Goal: Transaction & Acquisition: Purchase product/service

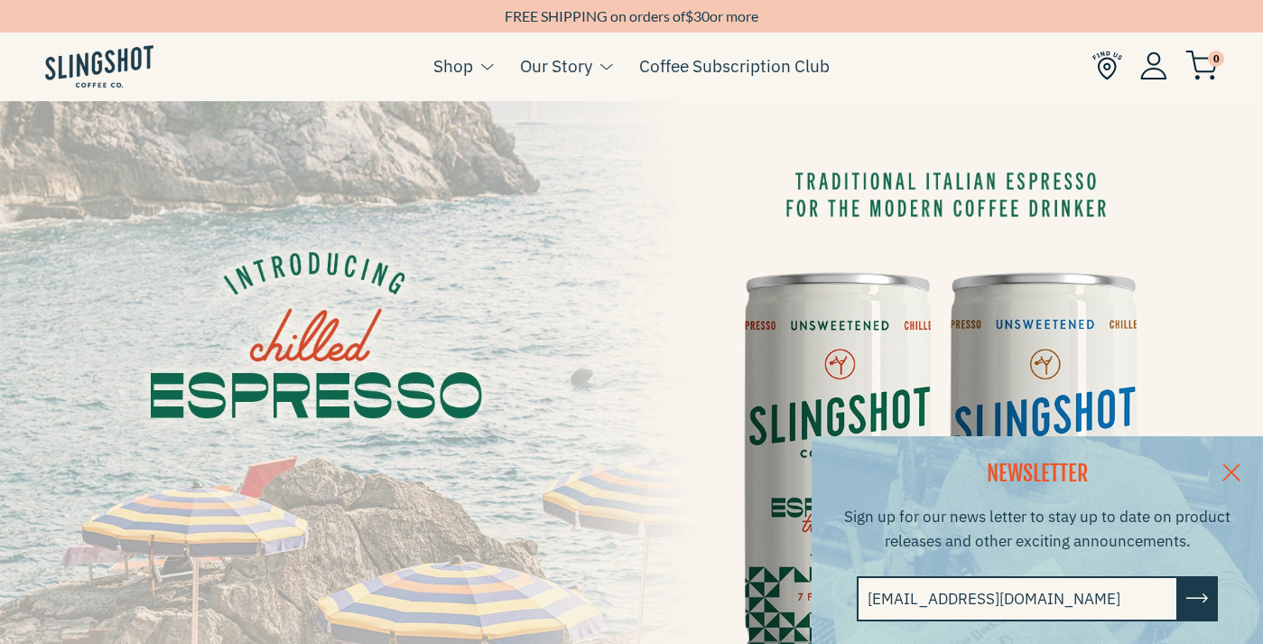
click at [1170, 74] on ul "0" at bounding box center [1156, 66] width 126 height 22
click at [1161, 71] on img at bounding box center [1154, 65] width 27 height 28
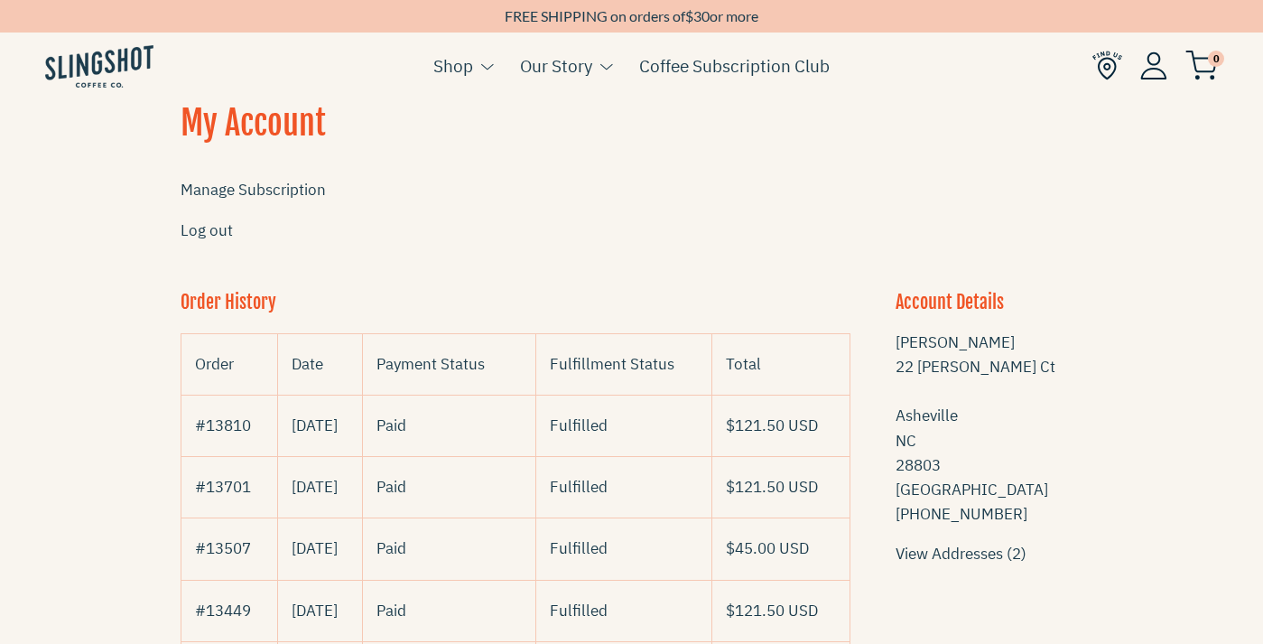
scroll to position [59, 0]
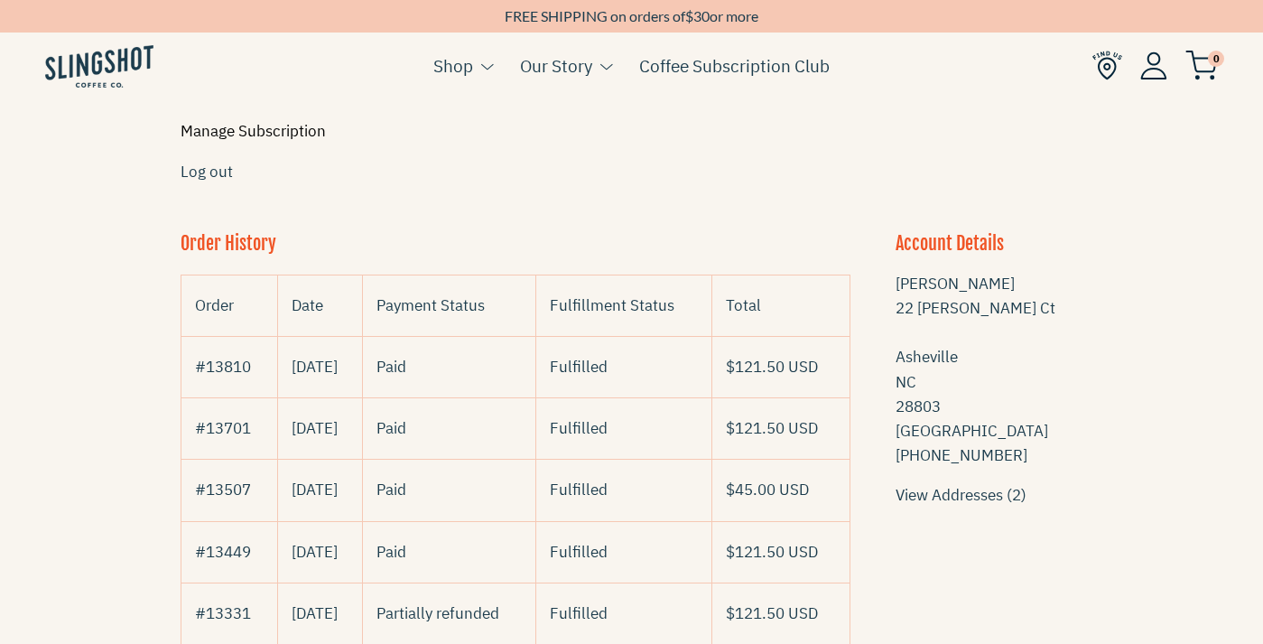
click at [307, 136] on link "Manage Subscription" at bounding box center [253, 131] width 145 height 20
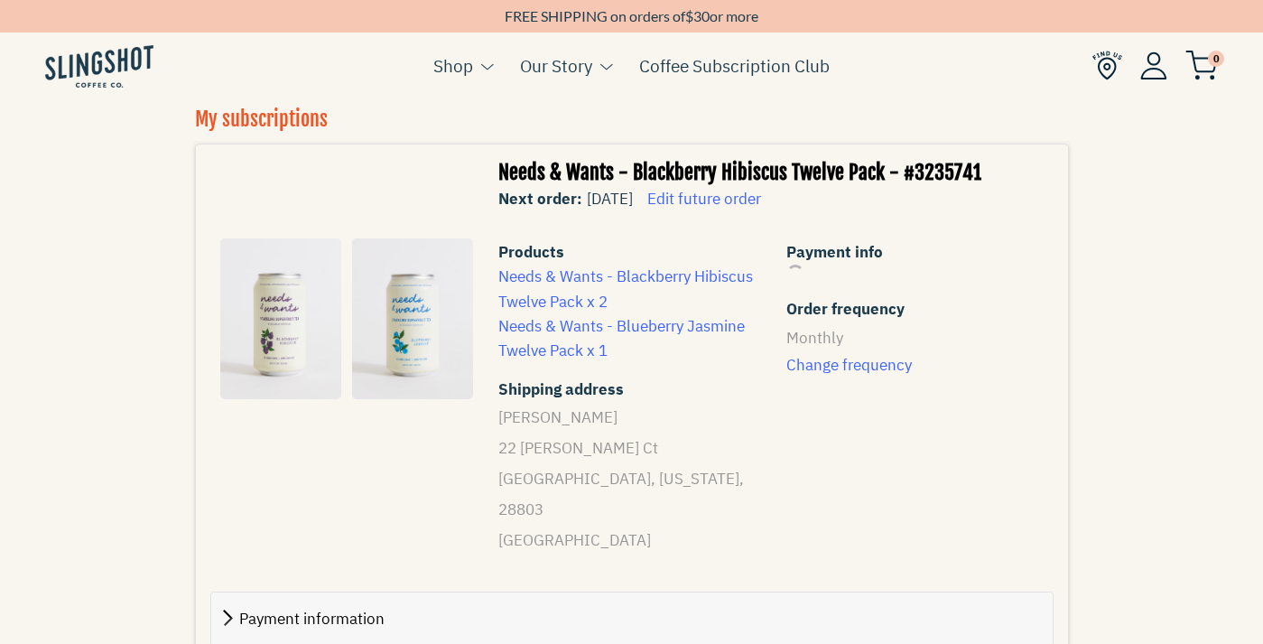
scroll to position [297, 0]
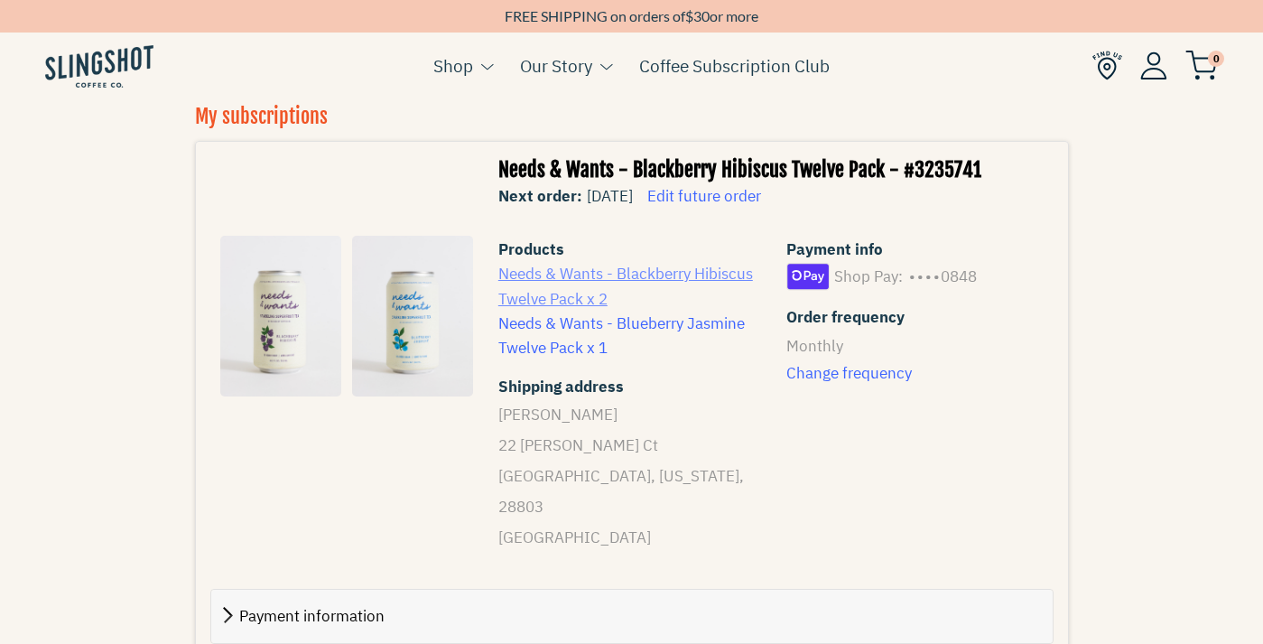
click at [607, 298] on link "Needs & Wants - Blackberry Hibiscus Twelve Pack x 2" at bounding box center [626, 286] width 255 height 44
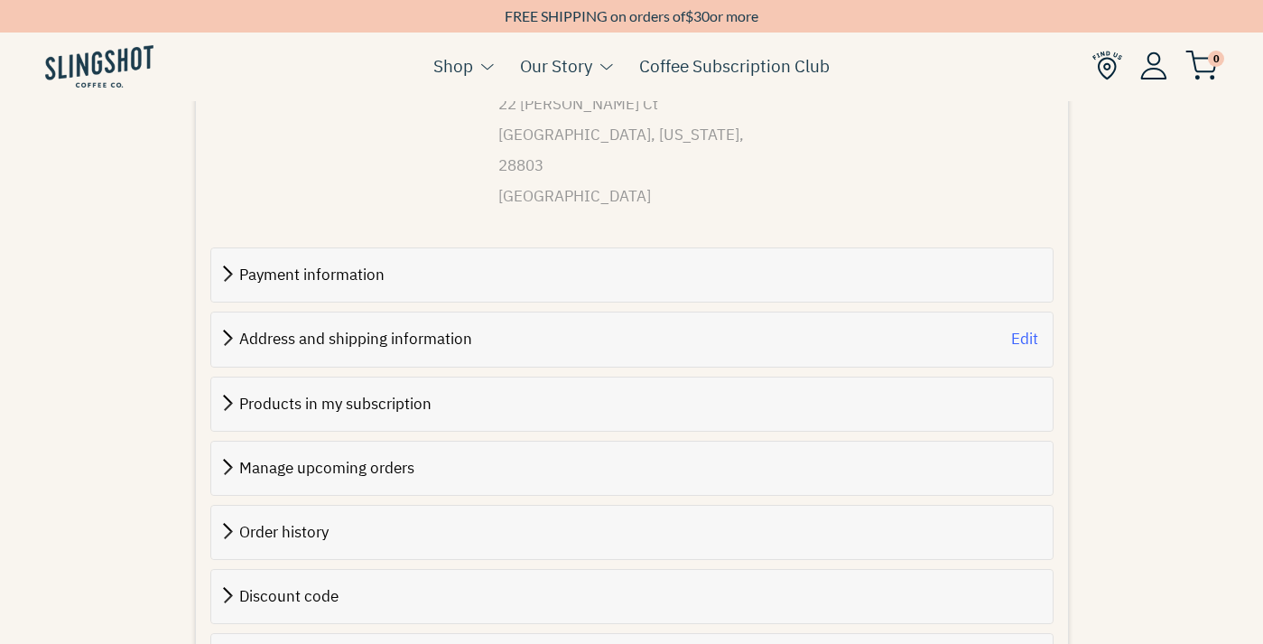
scroll to position [639, 0]
click at [380, 393] on span "Products in my subscription" at bounding box center [335, 403] width 192 height 20
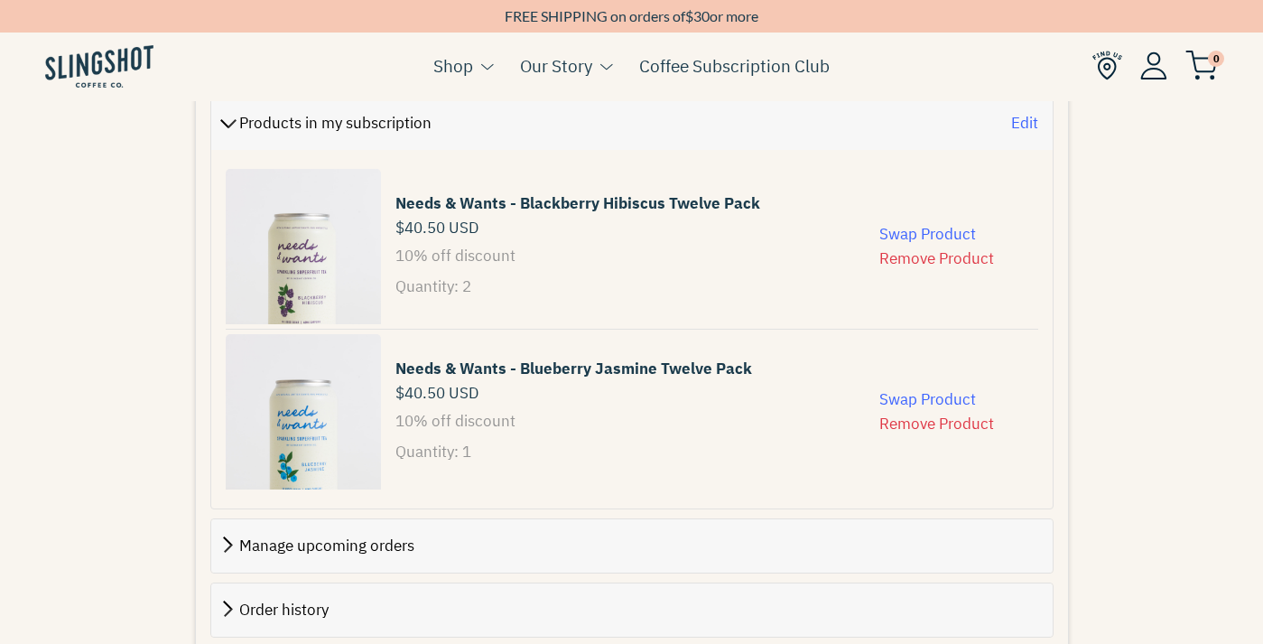
scroll to position [920, 0]
click at [927, 246] on button "Remove Product" at bounding box center [937, 258] width 115 height 24
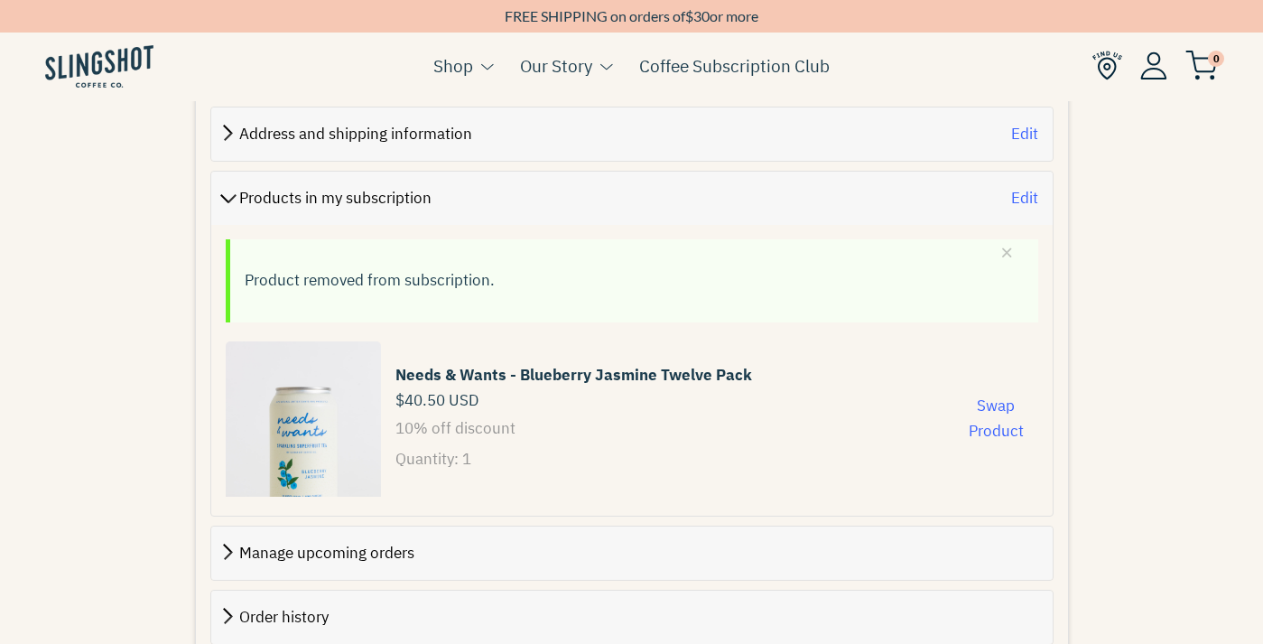
scroll to position [841, 0]
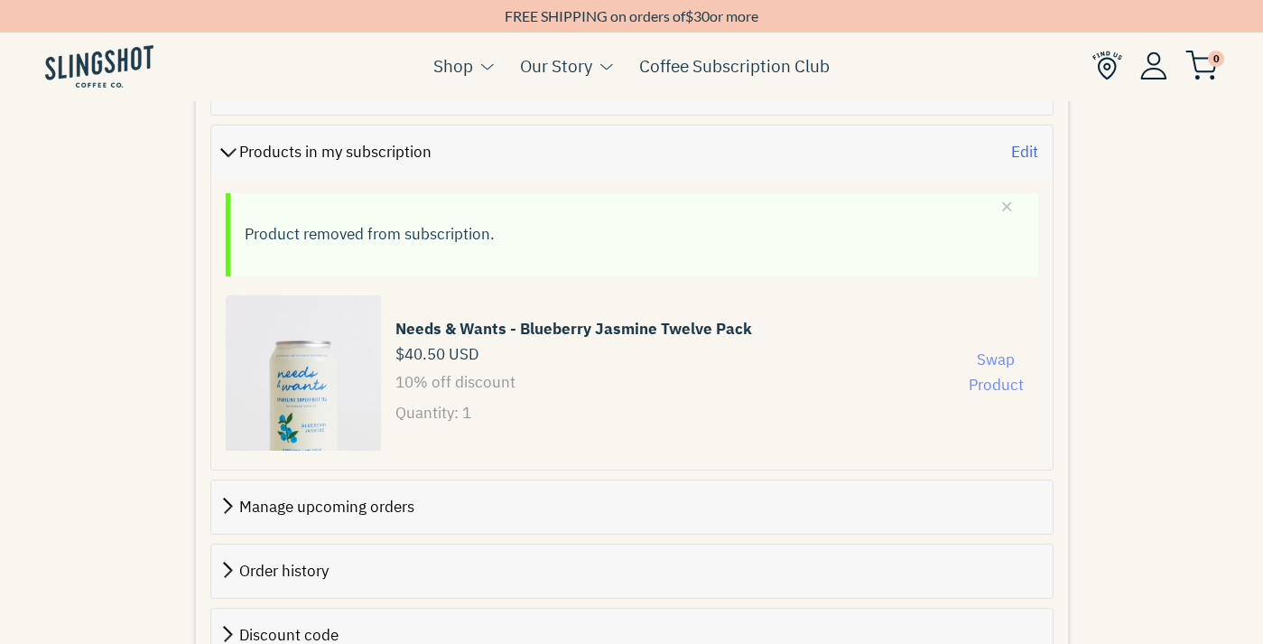
click at [994, 348] on button "Swap Product" at bounding box center [997, 372] width 84 height 49
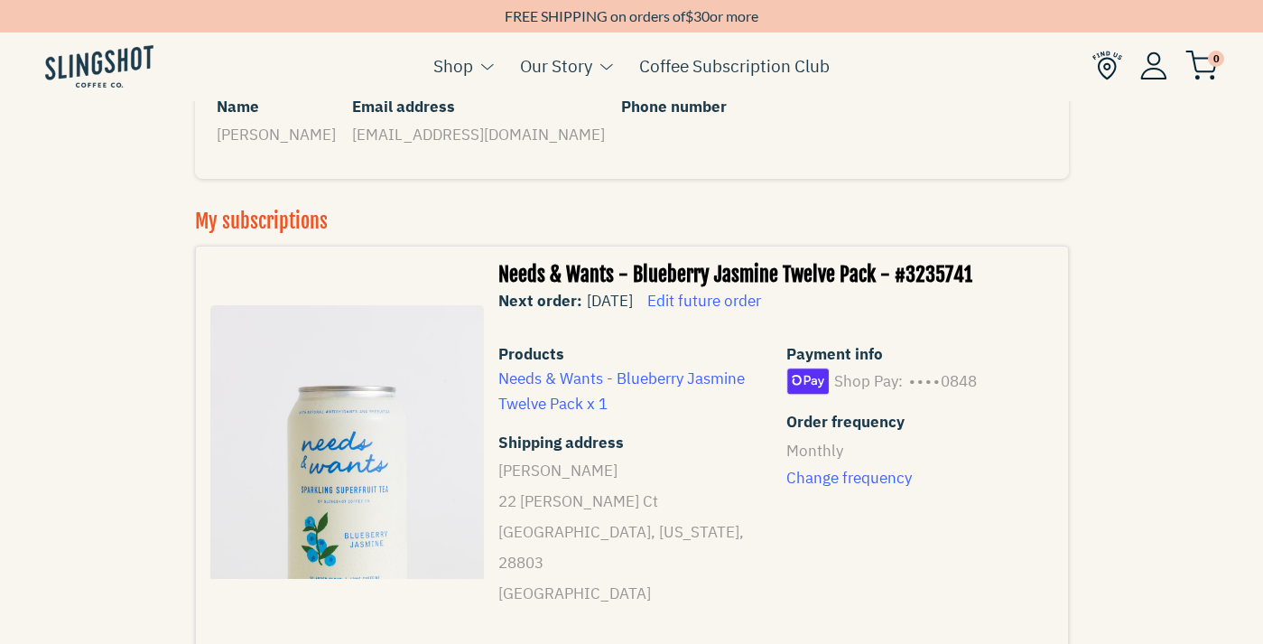
scroll to position [0, 0]
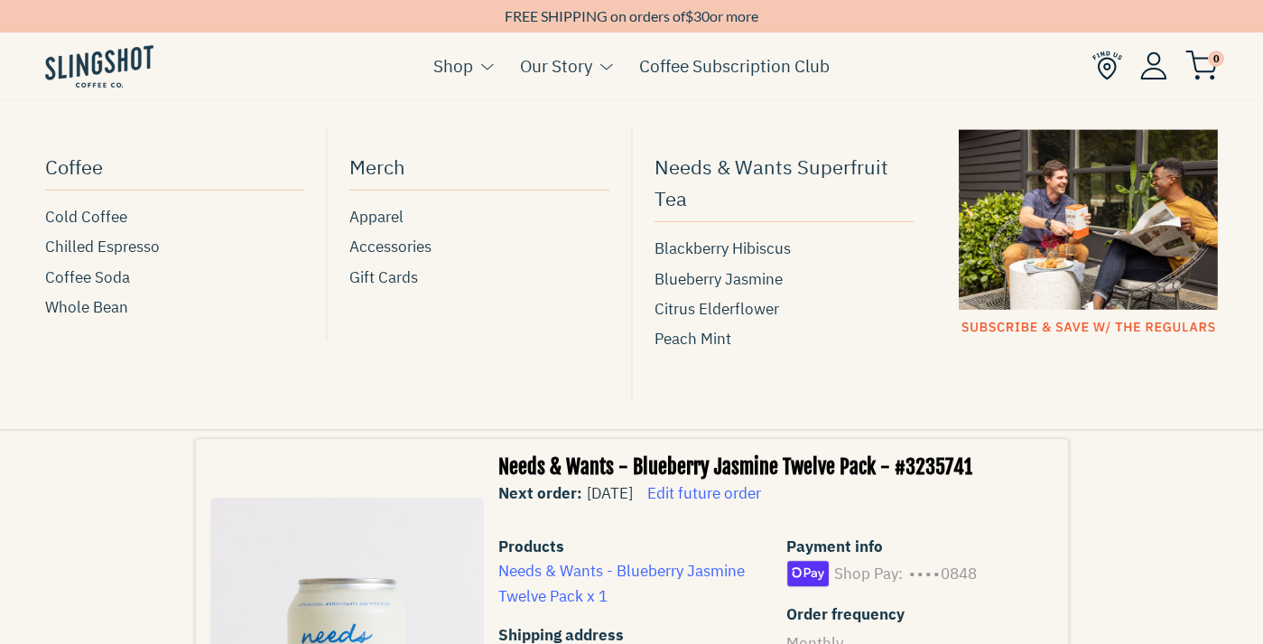
click at [469, 67] on link "Shop" at bounding box center [453, 65] width 40 height 27
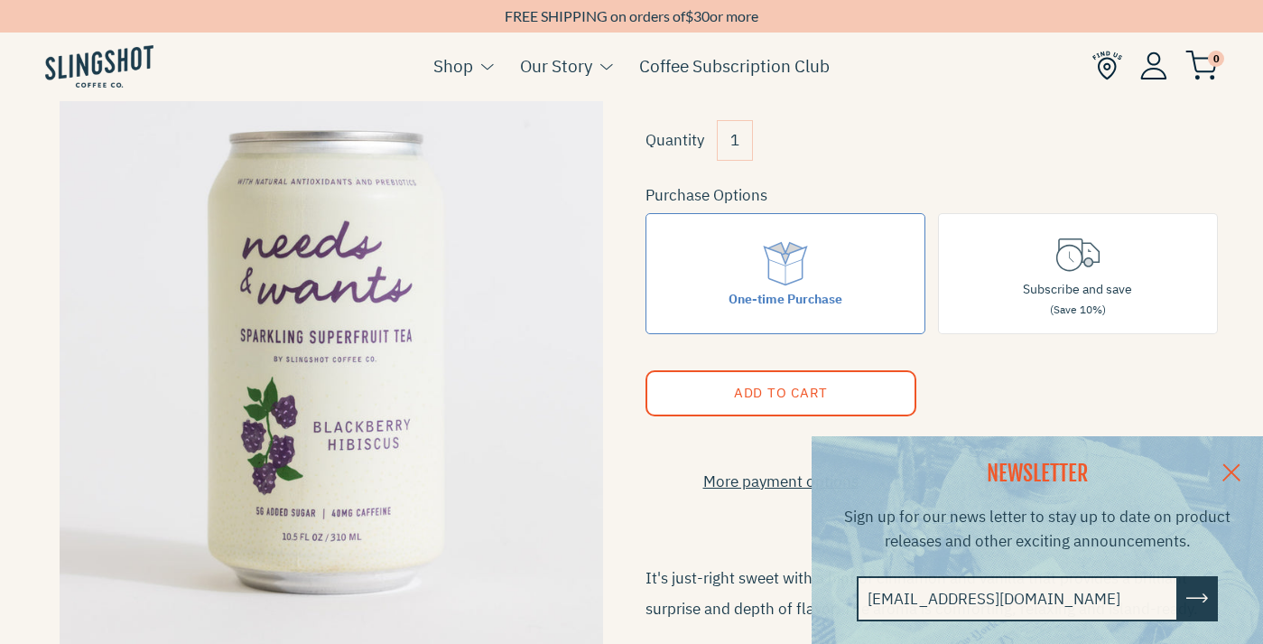
scroll to position [381, 0]
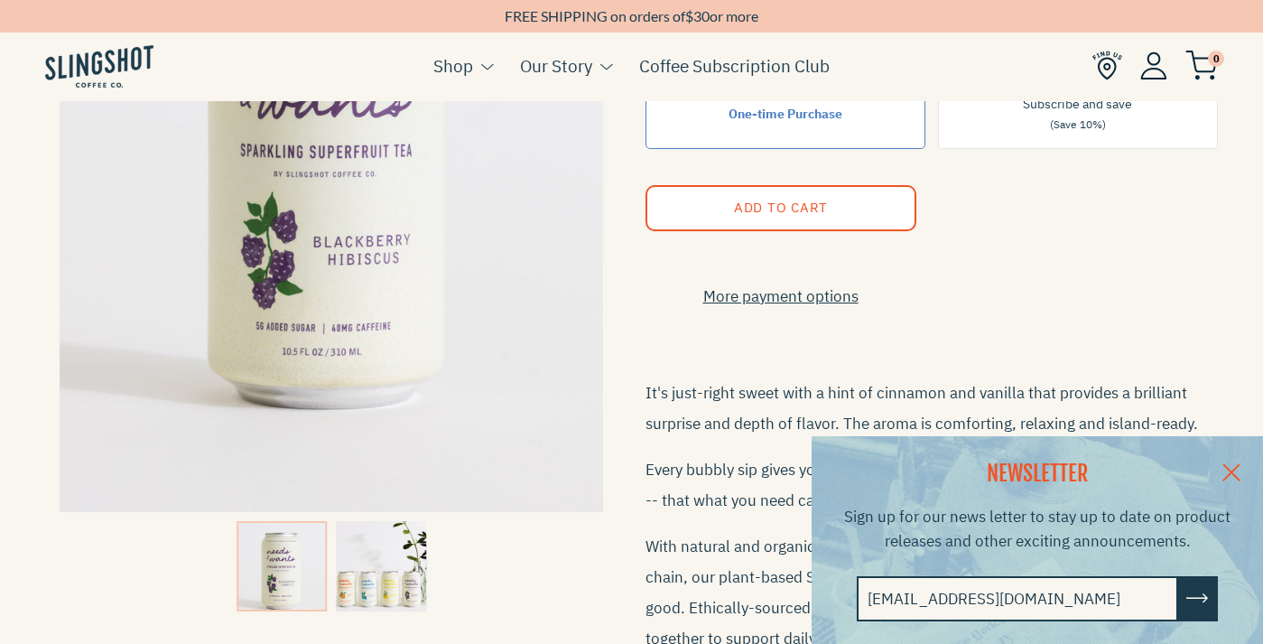
click at [1233, 458] on link at bounding box center [1231, 471] width 63 height 70
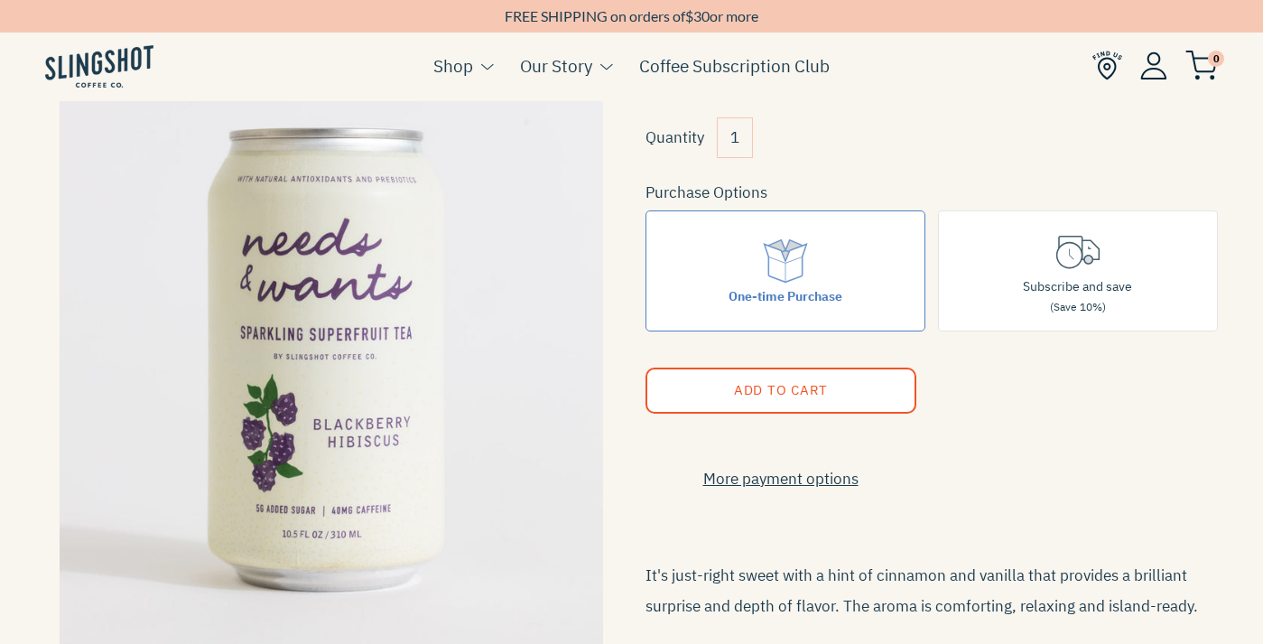
scroll to position [0, 0]
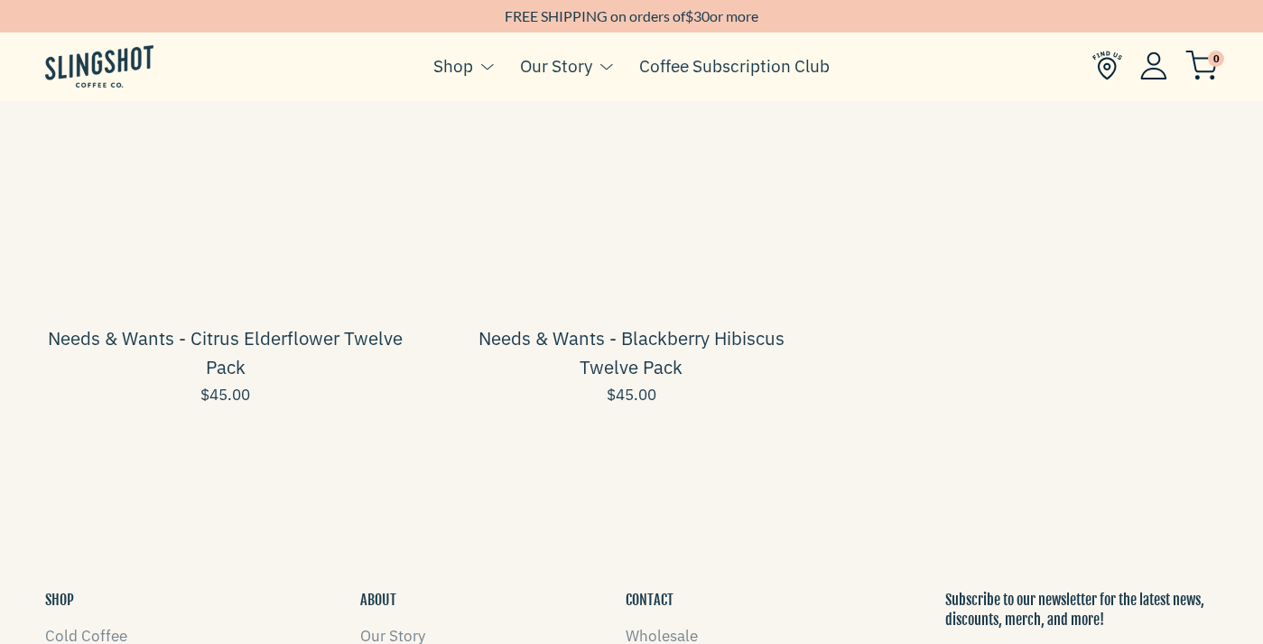
scroll to position [2366, 0]
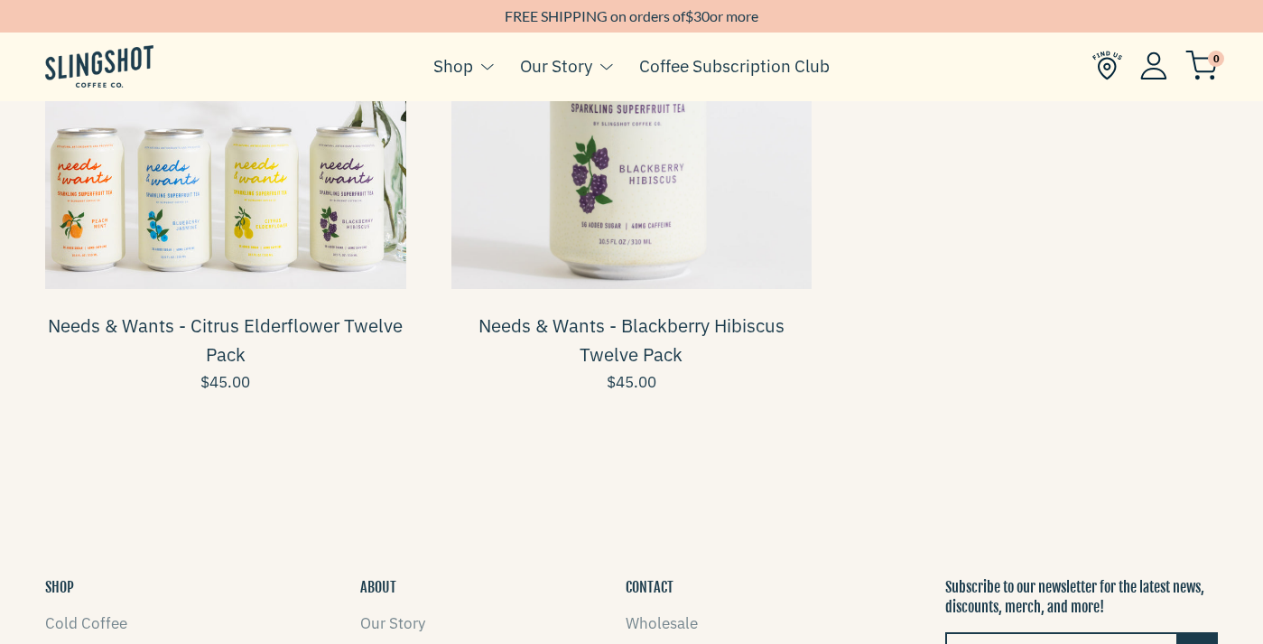
click at [220, 228] on span at bounding box center [225, 108] width 361 height 361
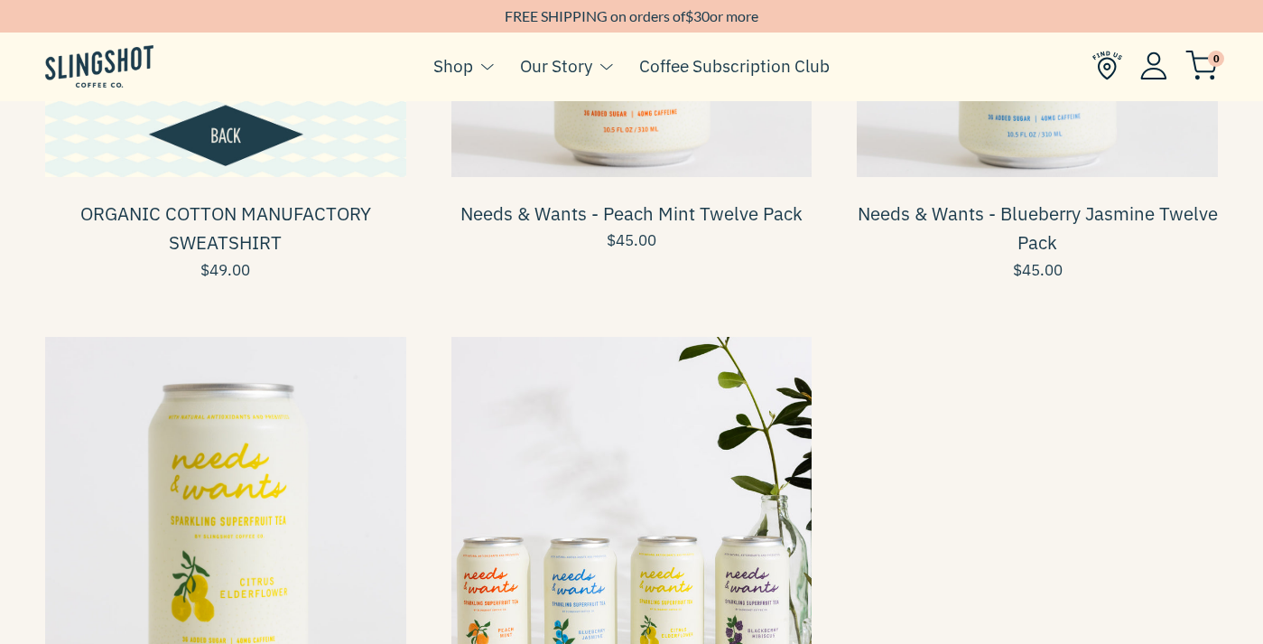
scroll to position [1478, 0]
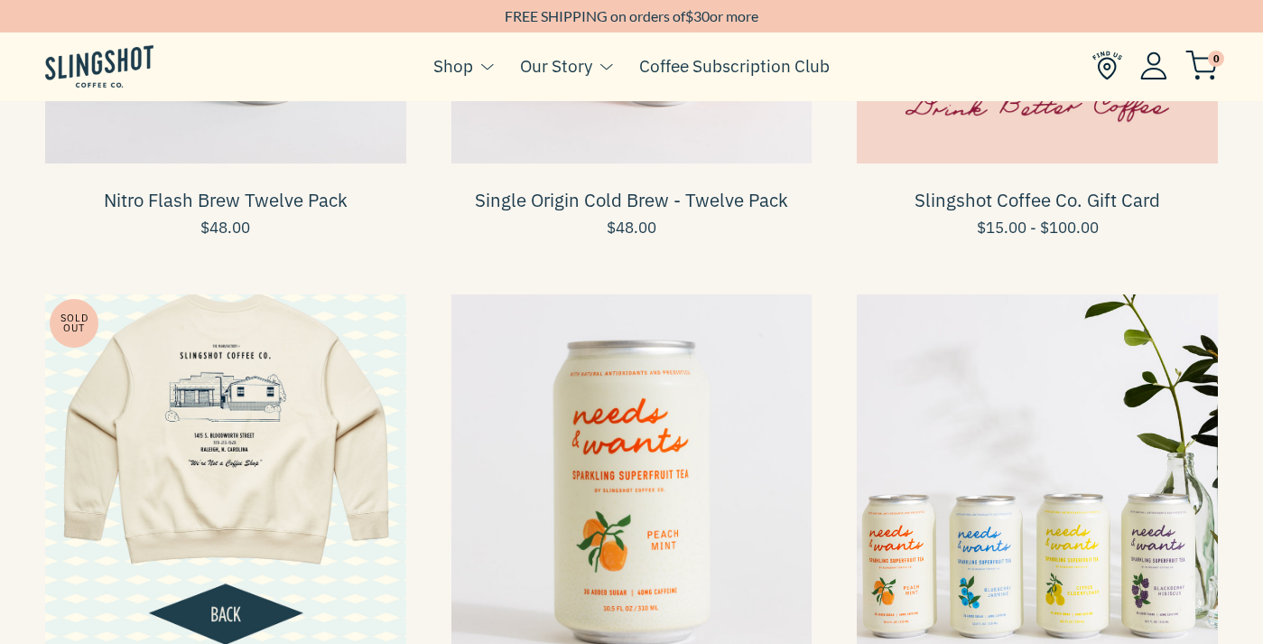
click at [966, 412] on span at bounding box center [1037, 474] width 361 height 361
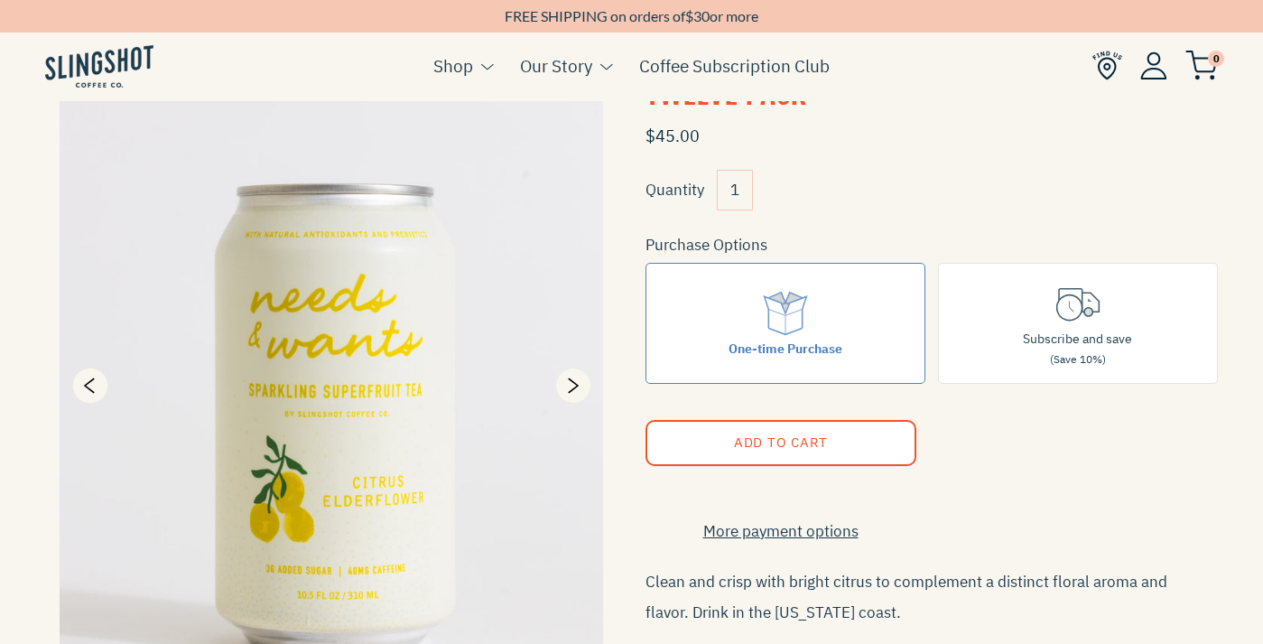
scroll to position [53, 0]
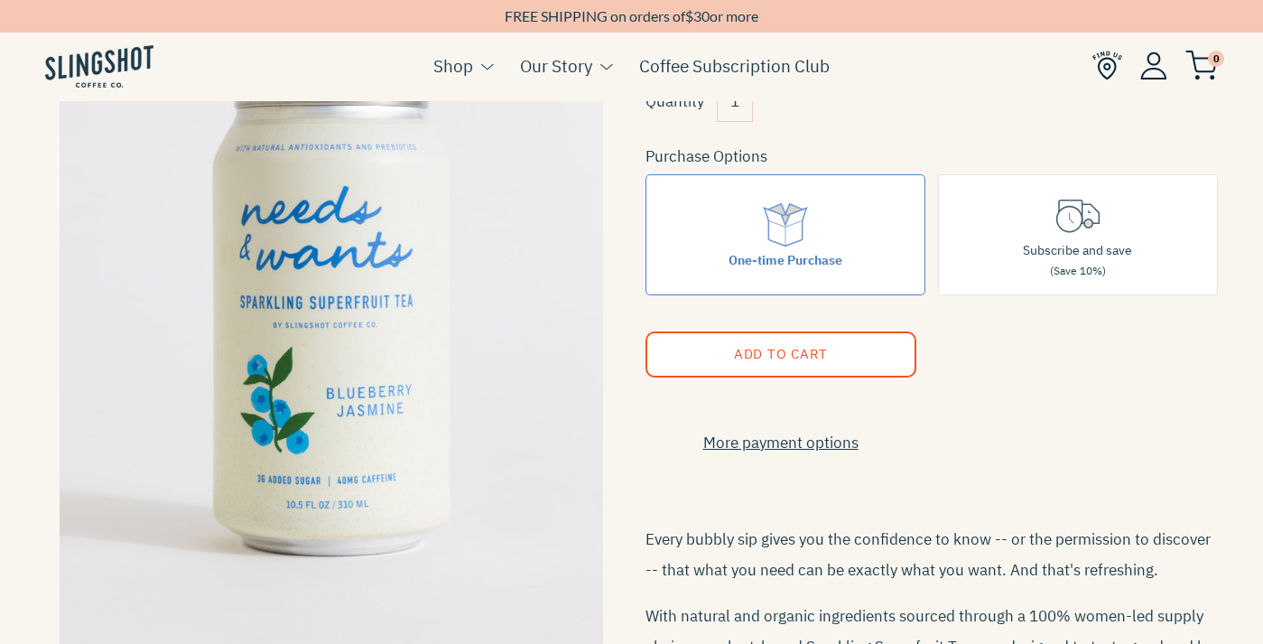
scroll to position [234, 0]
click at [1073, 241] on div "Subscribe and save (Save 10%)" at bounding box center [1077, 261] width 109 height 41
click at [0, 0] on input "Subscribe and save (Save 10%)" at bounding box center [0, 0] width 0 height 0
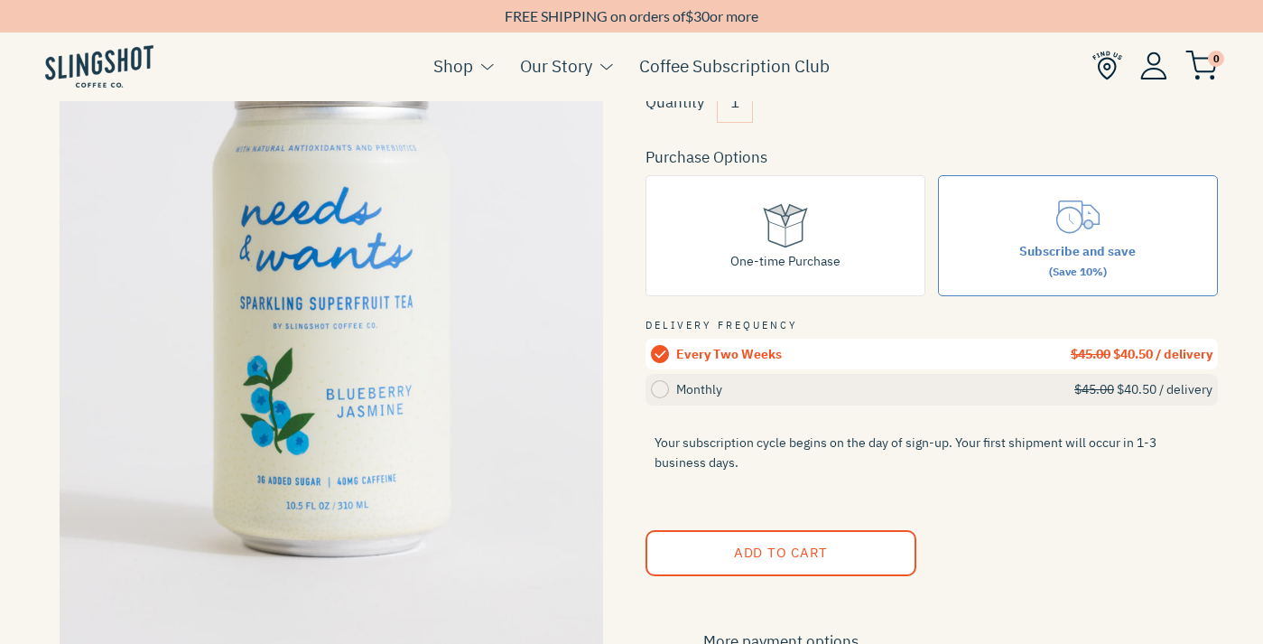
click at [661, 386] on circle at bounding box center [660, 389] width 18 height 18
click at [0, 0] on input "Monthly $45.00 $40.50 / delivery" at bounding box center [0, 0] width 0 height 0
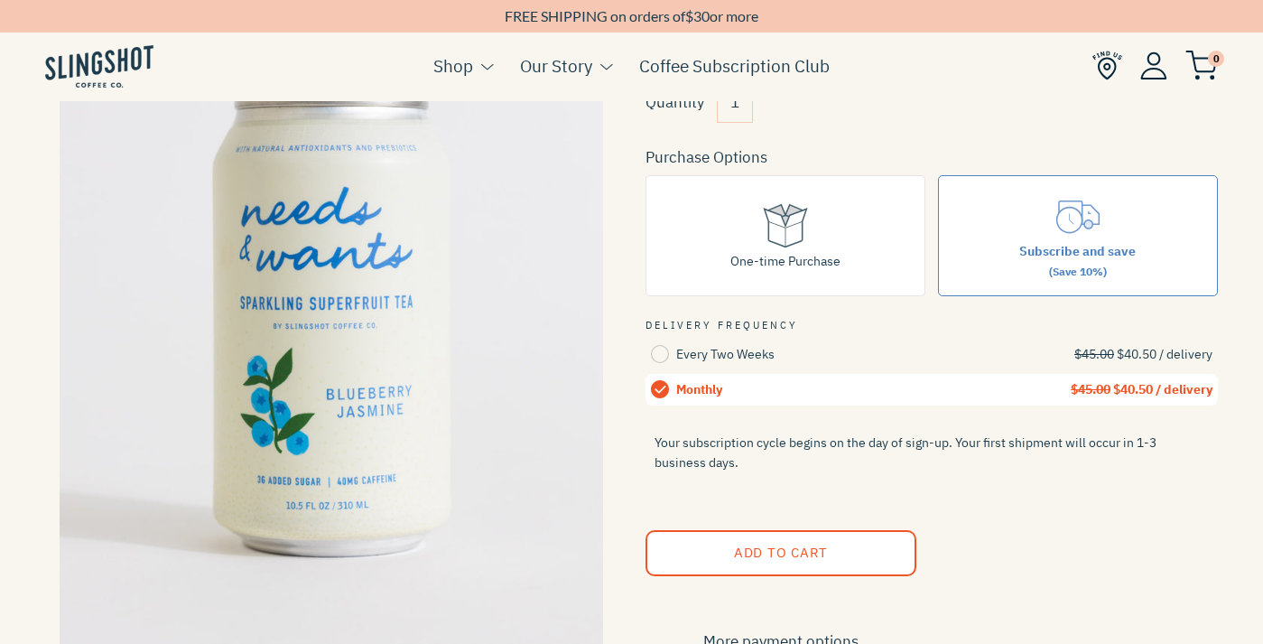
click at [792, 541] on button "Add to Cart" at bounding box center [781, 553] width 271 height 46
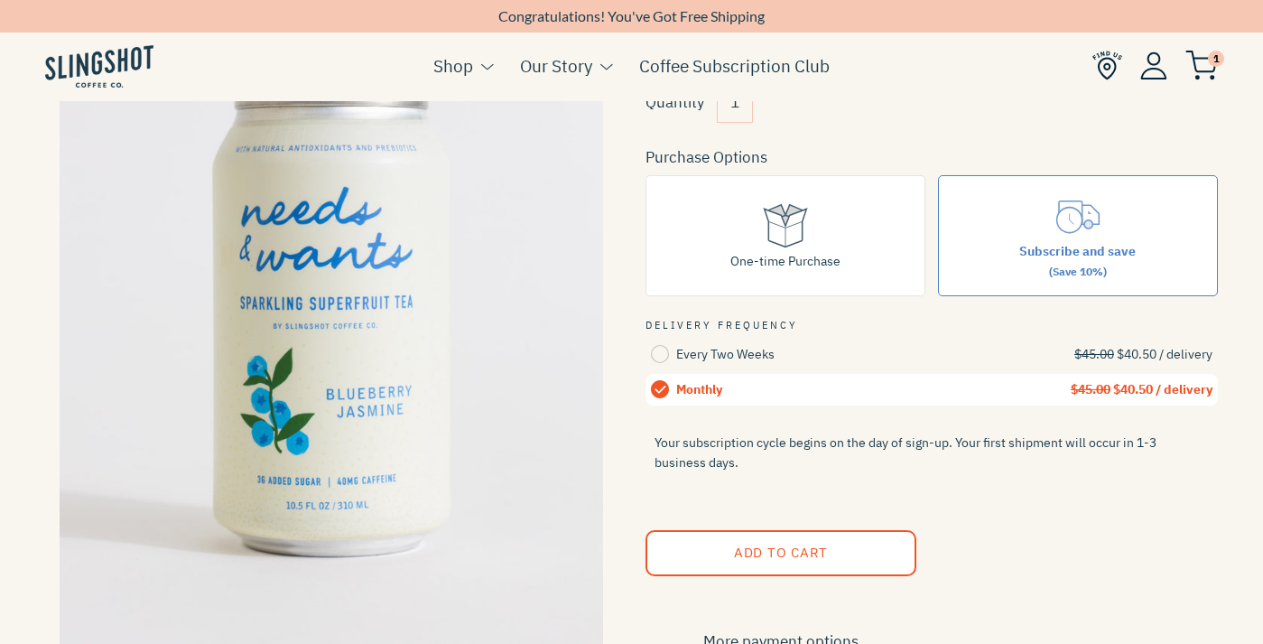
click at [1200, 57] on img at bounding box center [1202, 66] width 33 height 30
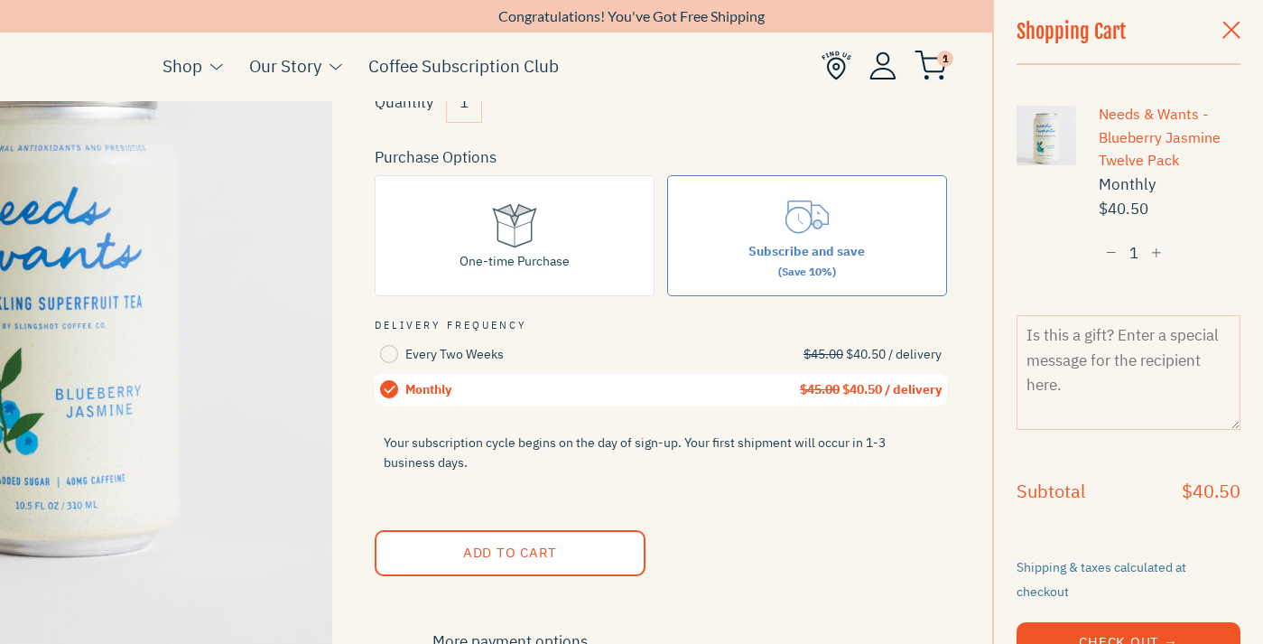
click at [1238, 32] on span "button" at bounding box center [1232, 32] width 18 height 20
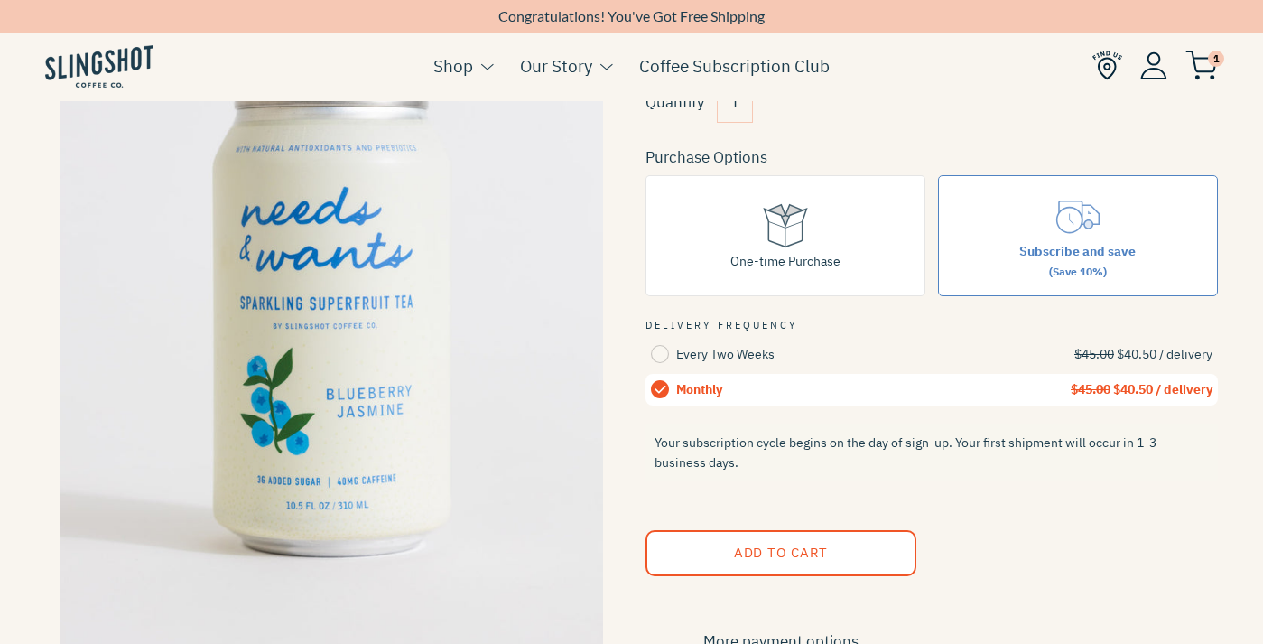
click at [1186, 66] on img at bounding box center [1202, 66] width 33 height 30
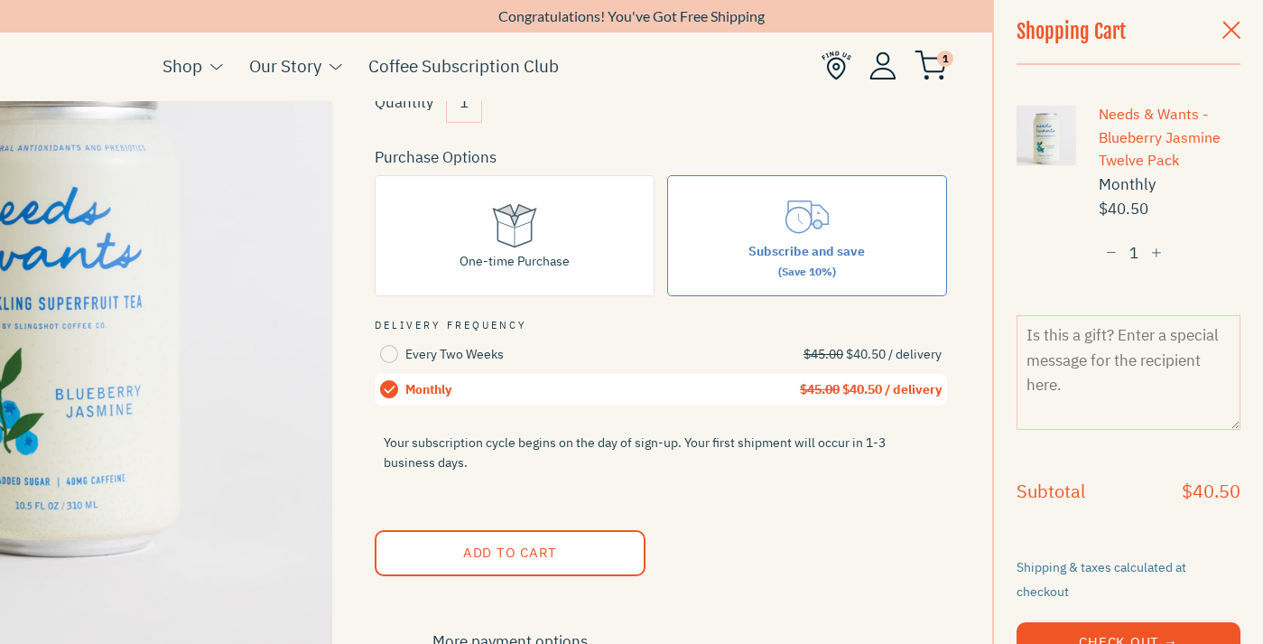
click at [1186, 66] on div "Shopping Cart Needs & Wants - Blueberry Jasmine Twelve Pack Monthly $40.50 − 1 …" at bounding box center [1128, 322] width 271 height 644
click at [890, 72] on img at bounding box center [883, 65] width 27 height 28
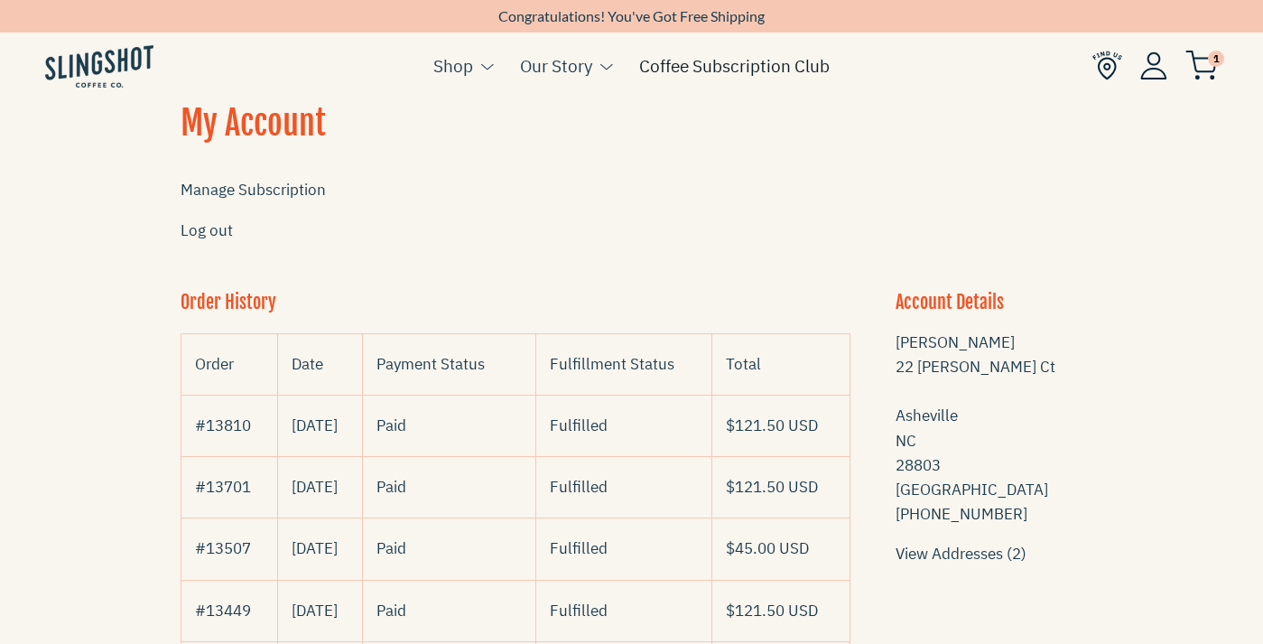
click at [776, 69] on link "Coffee Subscription Club" at bounding box center [734, 65] width 191 height 27
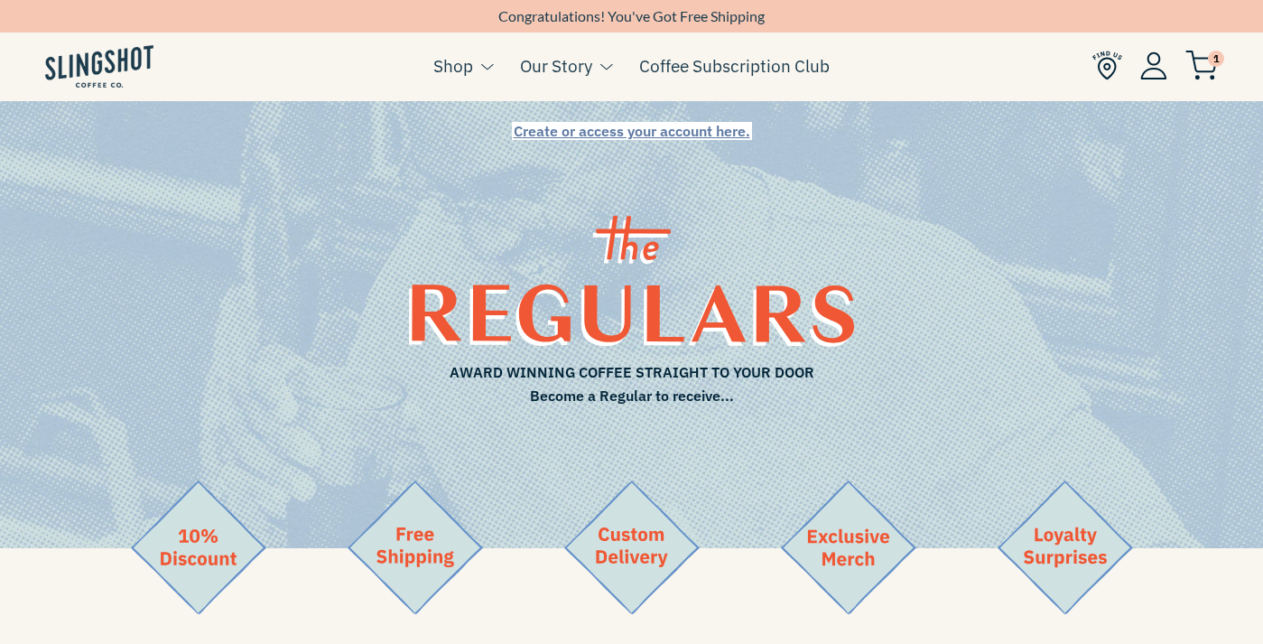
click at [1158, 75] on img at bounding box center [1154, 65] width 27 height 28
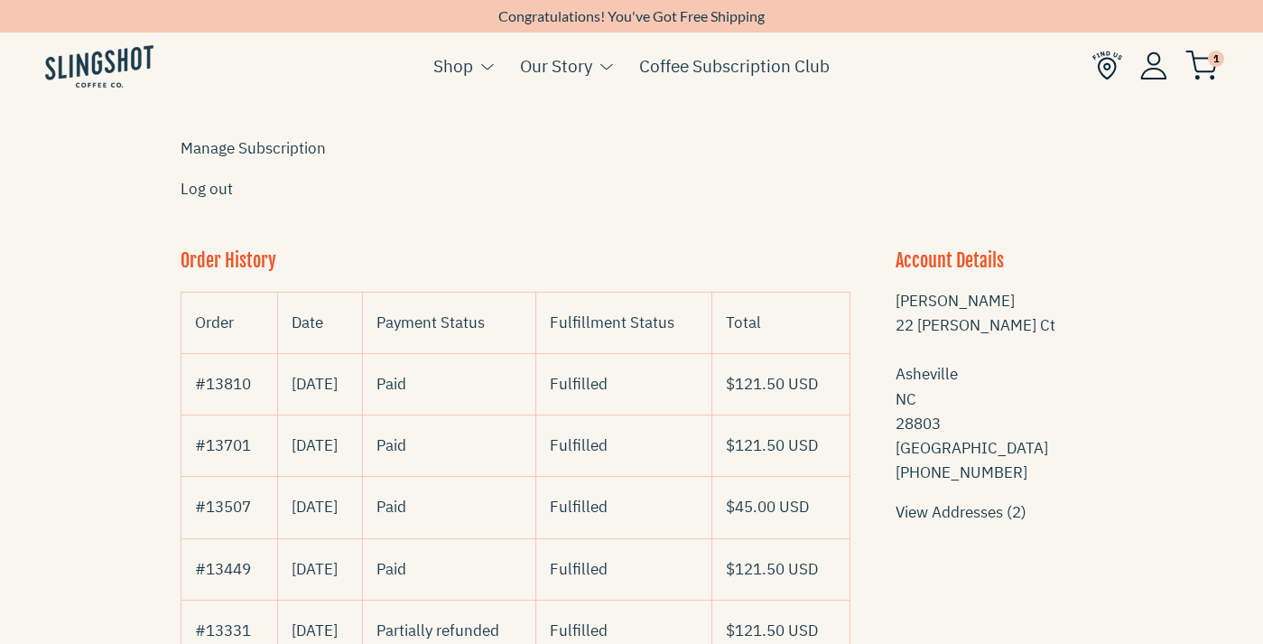
scroll to position [42, 0]
click at [303, 149] on link "Manage Subscription" at bounding box center [253, 147] width 145 height 20
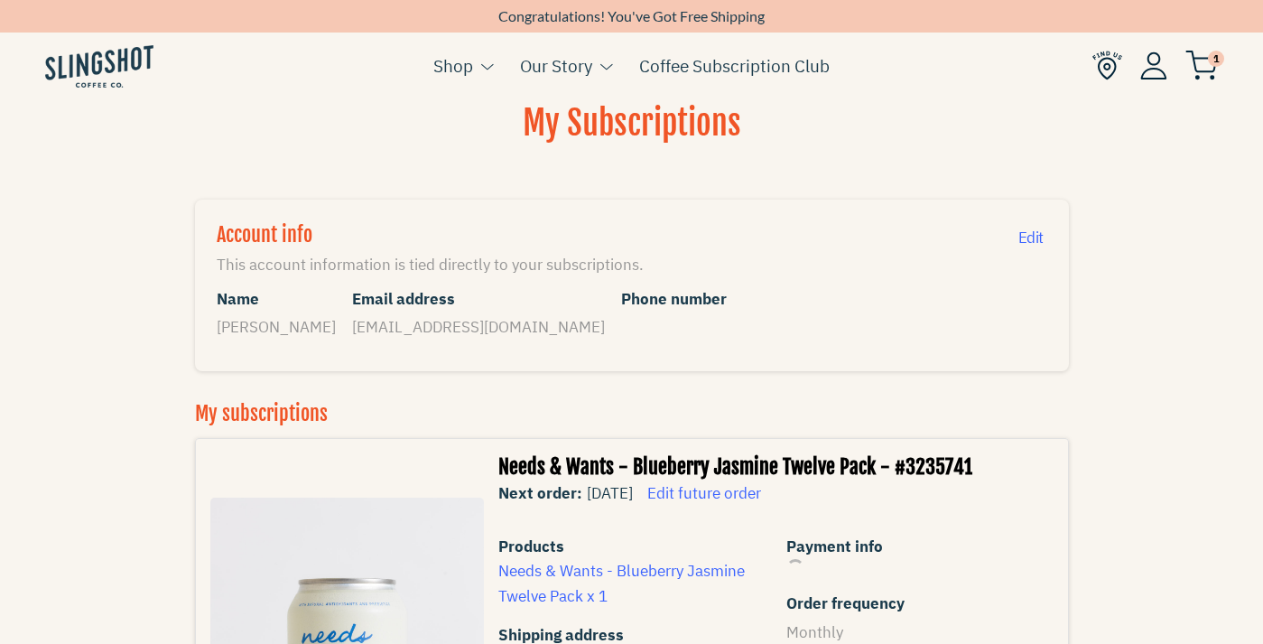
click at [303, 149] on h1 "My Subscriptions" at bounding box center [632, 135] width 903 height 68
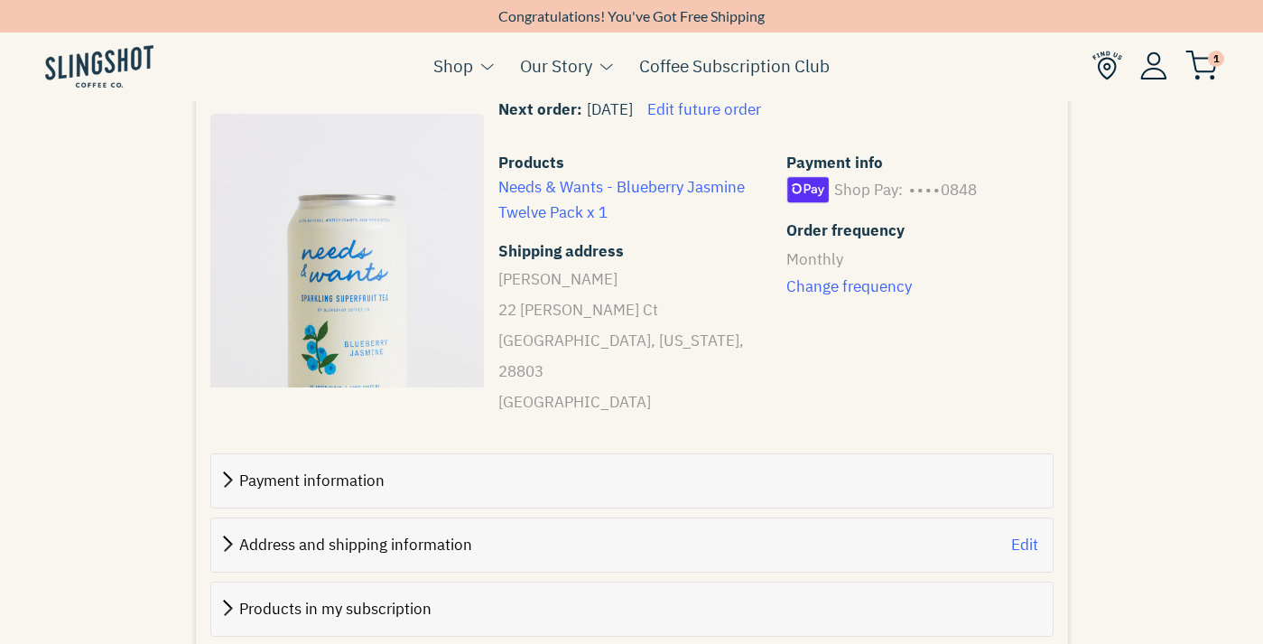
scroll to position [390, 0]
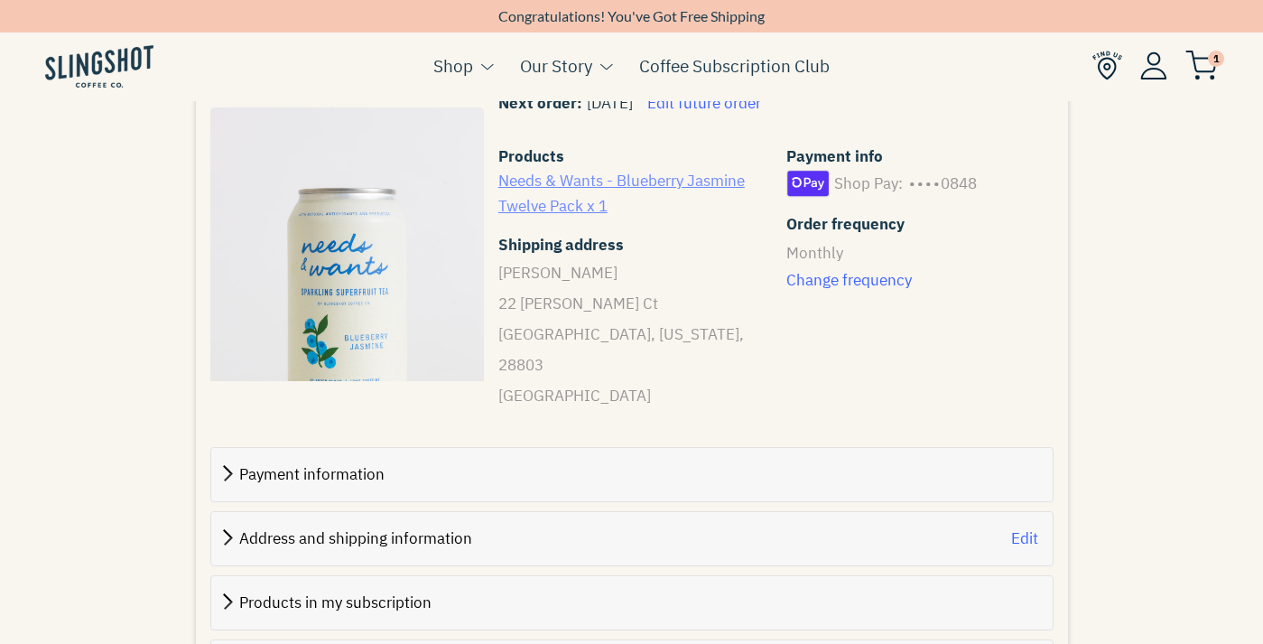
click at [662, 181] on link "Needs & Wants - Blueberry Jasmine Twelve Pack x 1" at bounding box center [622, 193] width 247 height 44
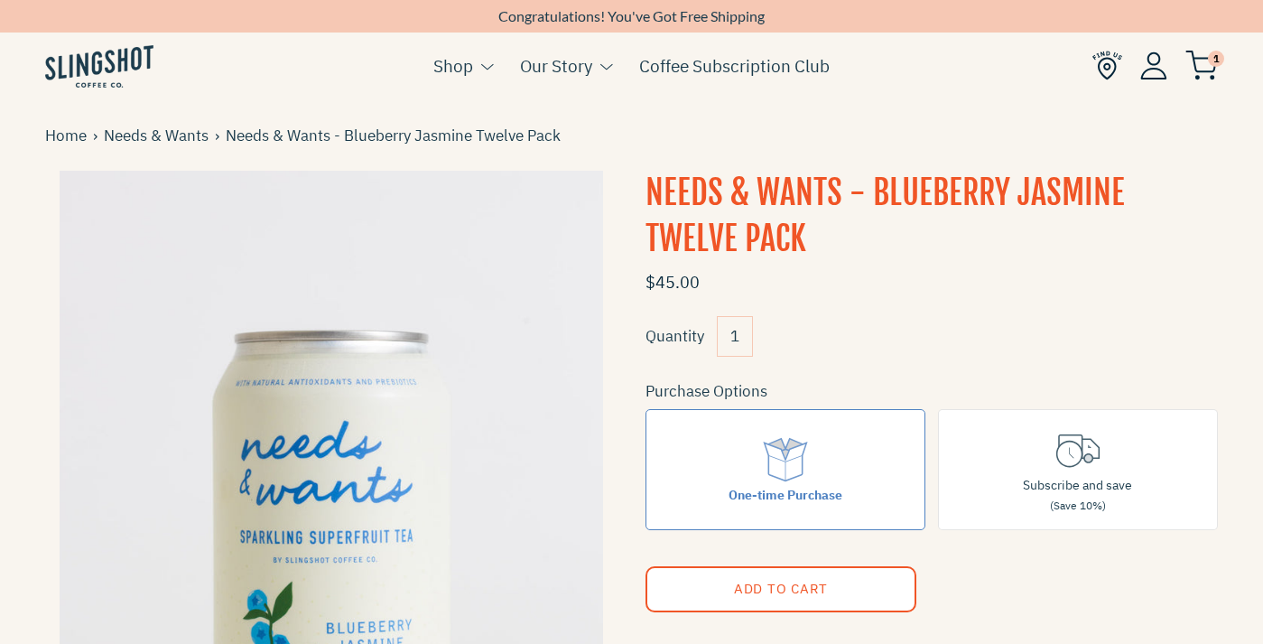
drag, startPoint x: 747, startPoint y: 336, endPoint x: 732, endPoint y: 336, distance: 14.4
click at [732, 336] on input "1" at bounding box center [735, 336] width 36 height 41
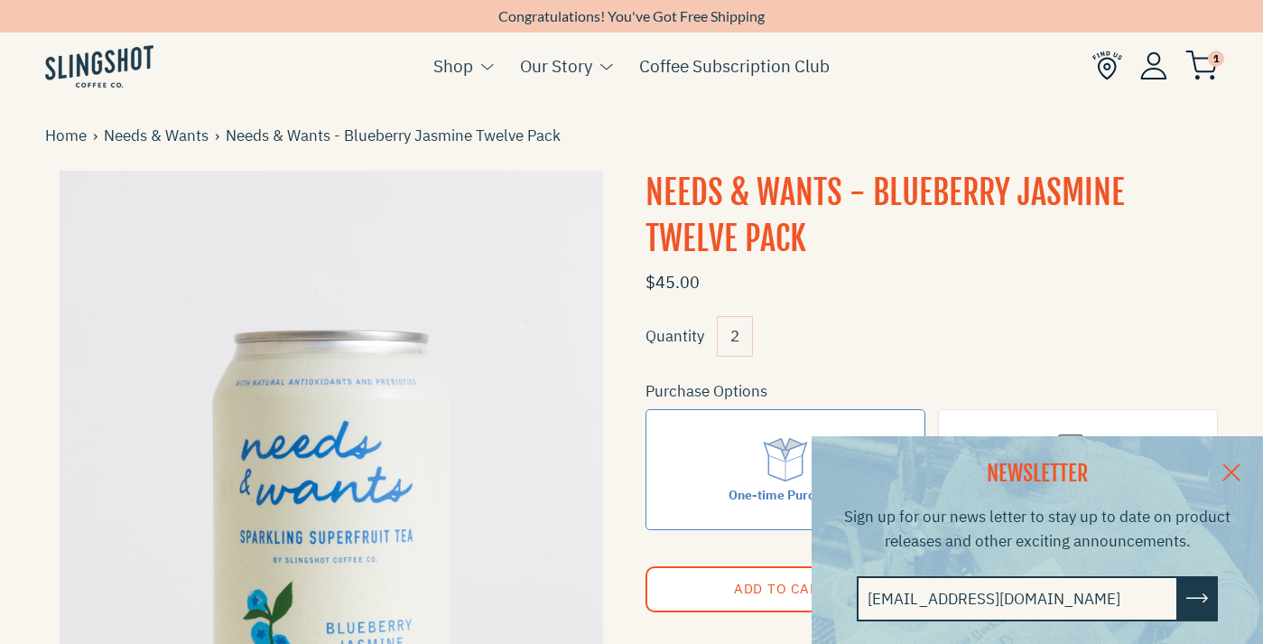
type input "2"
click at [1224, 464] on link at bounding box center [1231, 471] width 63 height 70
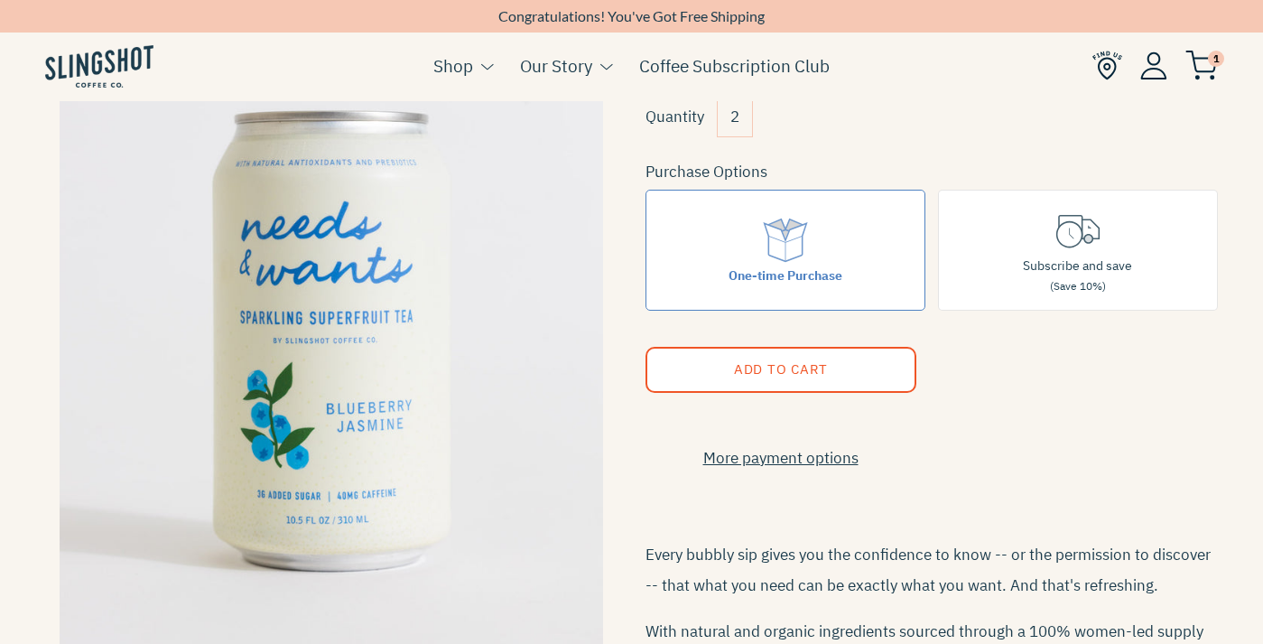
scroll to position [211, 0]
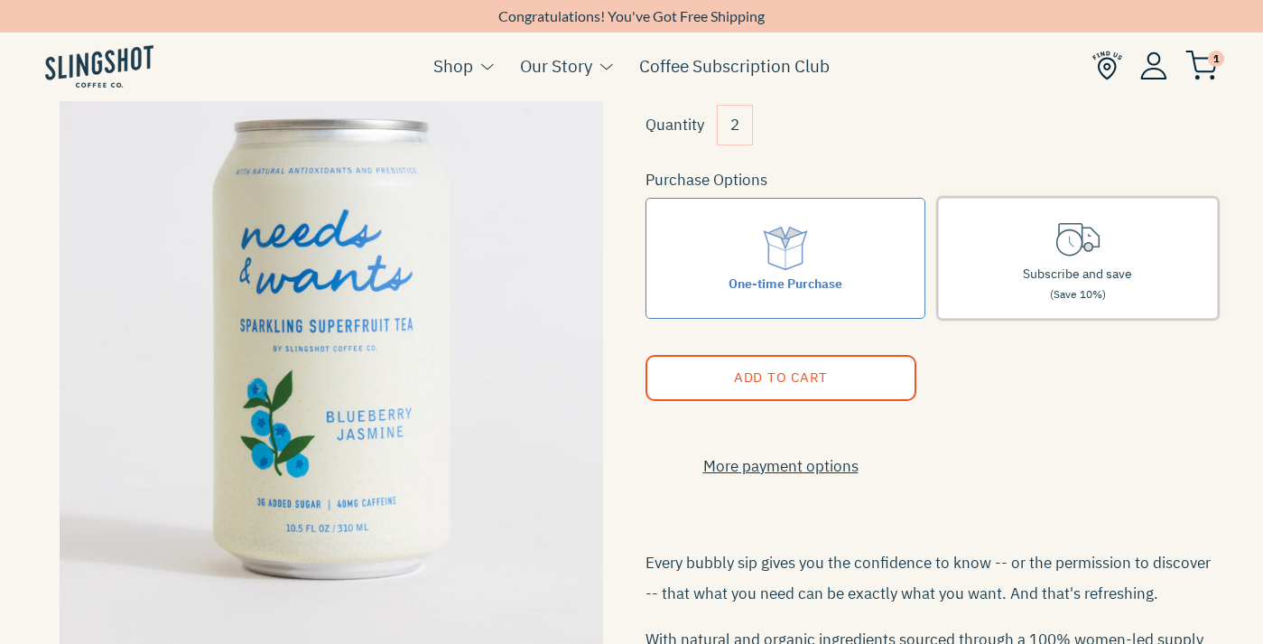
click at [1123, 251] on label "Subscribe and save (Save 10%)" at bounding box center [1078, 259] width 280 height 122
click at [0, 0] on input "Subscribe and save (Save 10%)" at bounding box center [0, 0] width 0 height 0
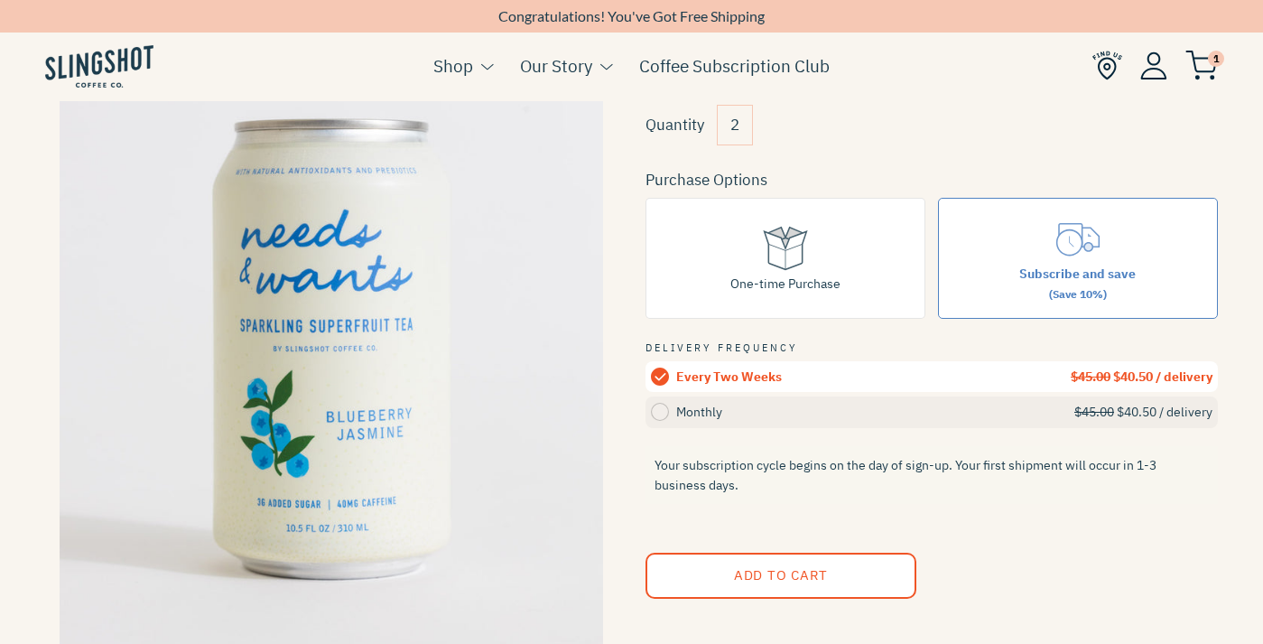
click at [666, 410] on circle at bounding box center [660, 412] width 18 height 18
click at [0, 0] on input "Monthly $45.00 $40.50 / delivery" at bounding box center [0, 0] width 0 height 0
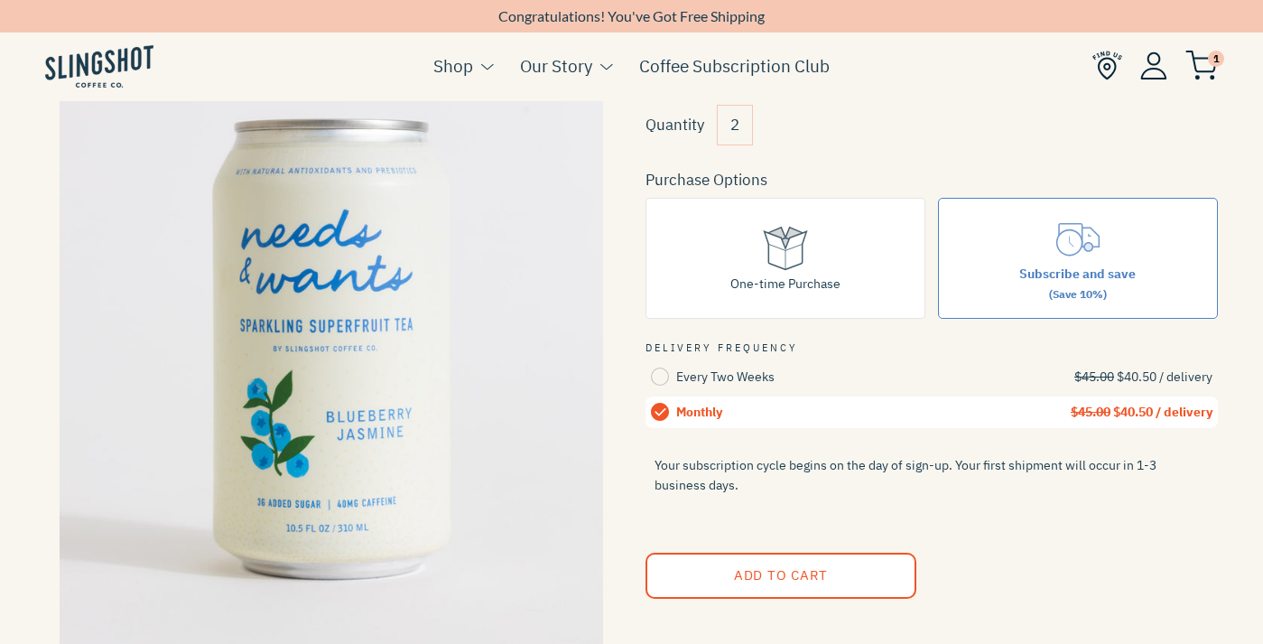
click at [900, 568] on button "Add to Cart" at bounding box center [781, 576] width 271 height 46
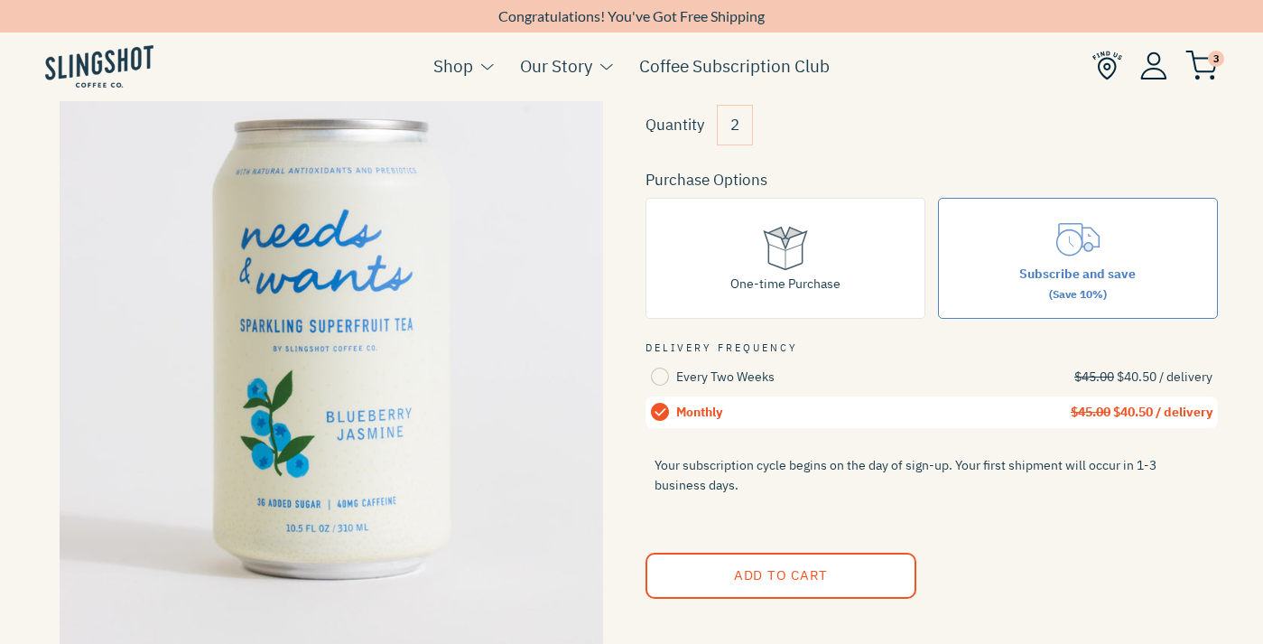
scroll to position [209, 0]
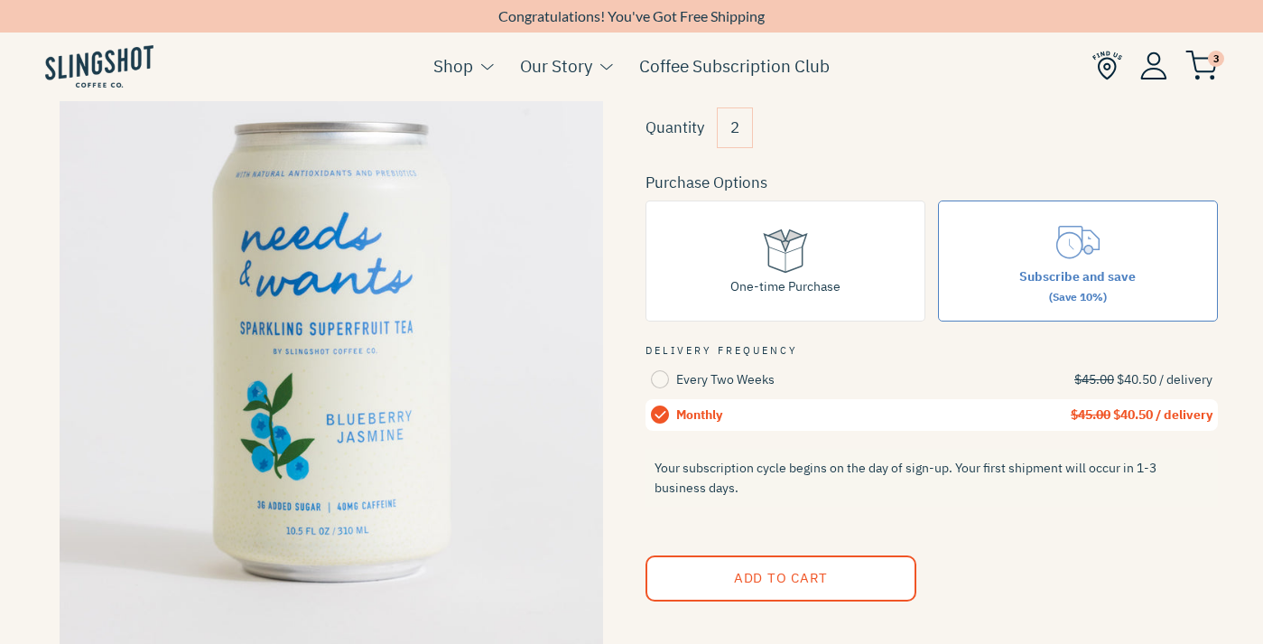
click at [1147, 62] on img at bounding box center [1154, 65] width 27 height 28
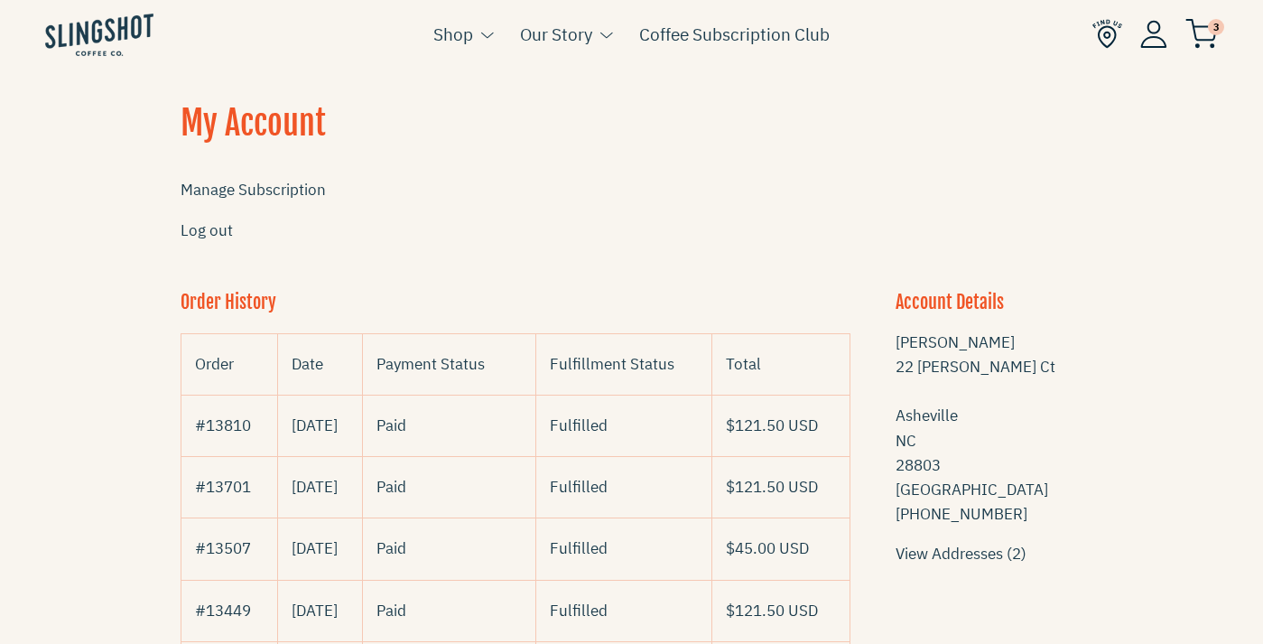
click at [1147, 62] on li "3" at bounding box center [1156, 35] width 126 height 70
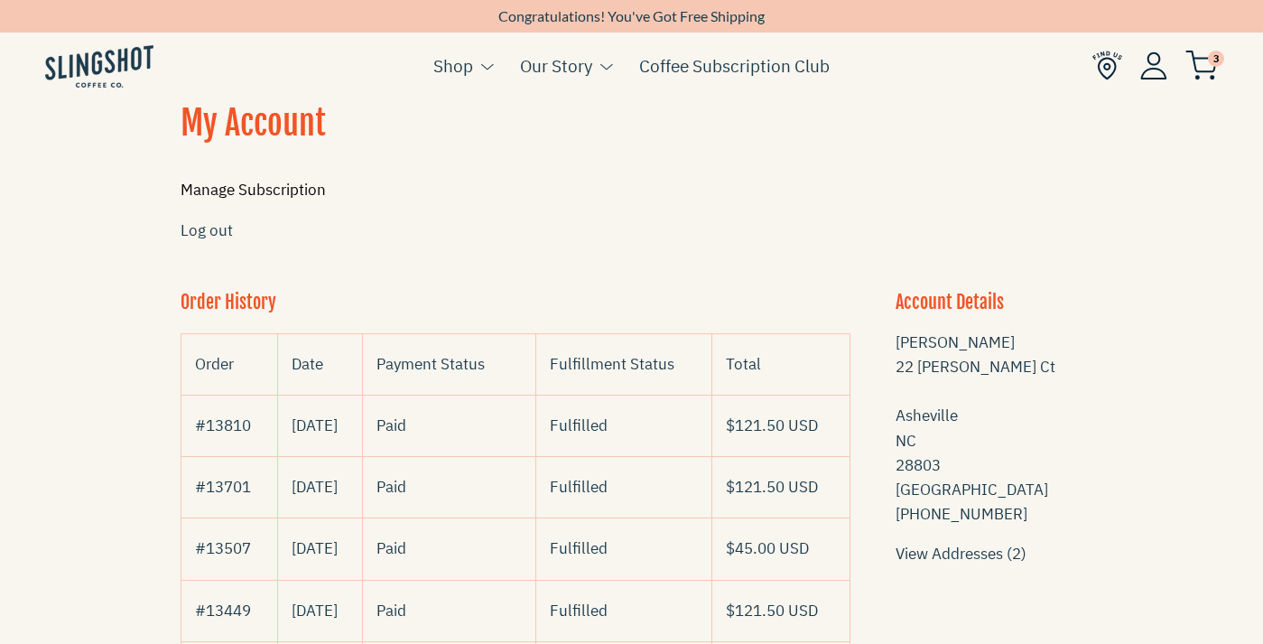
click at [303, 186] on link "Manage Subscription" at bounding box center [253, 190] width 145 height 20
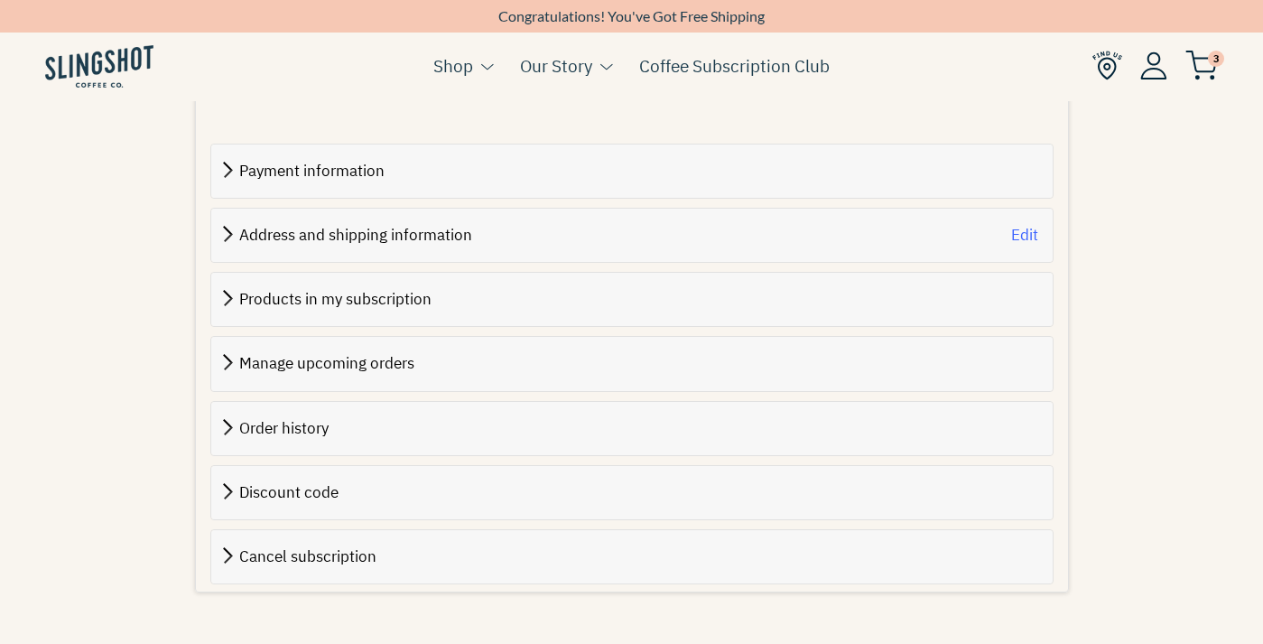
scroll to position [699, 0]
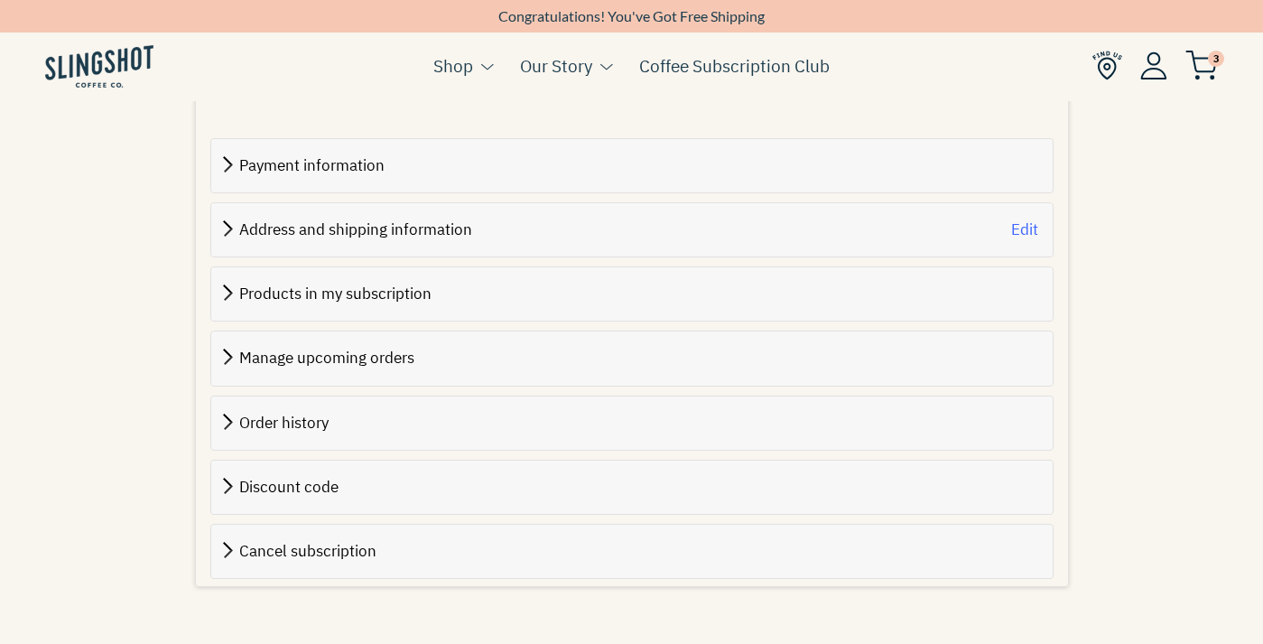
click at [343, 348] on span "Manage upcoming orders" at bounding box center [326, 358] width 175 height 20
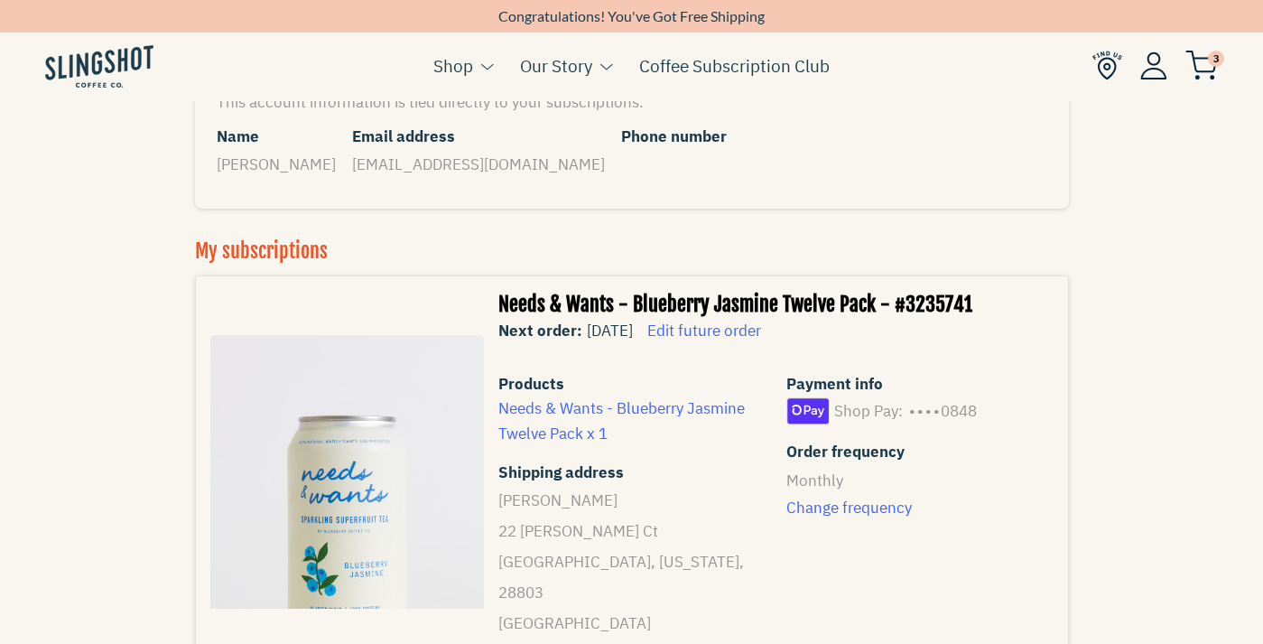
scroll to position [164, 0]
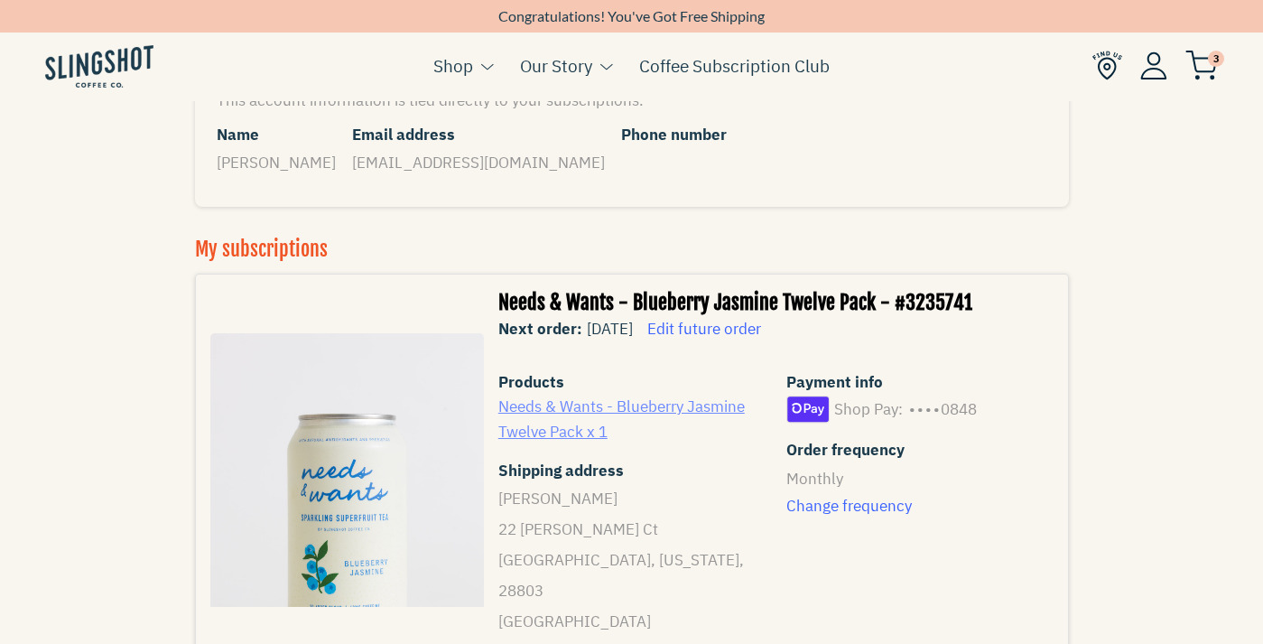
click at [587, 424] on link "Needs & Wants - Blueberry Jasmine Twelve Pack x 1" at bounding box center [622, 418] width 247 height 44
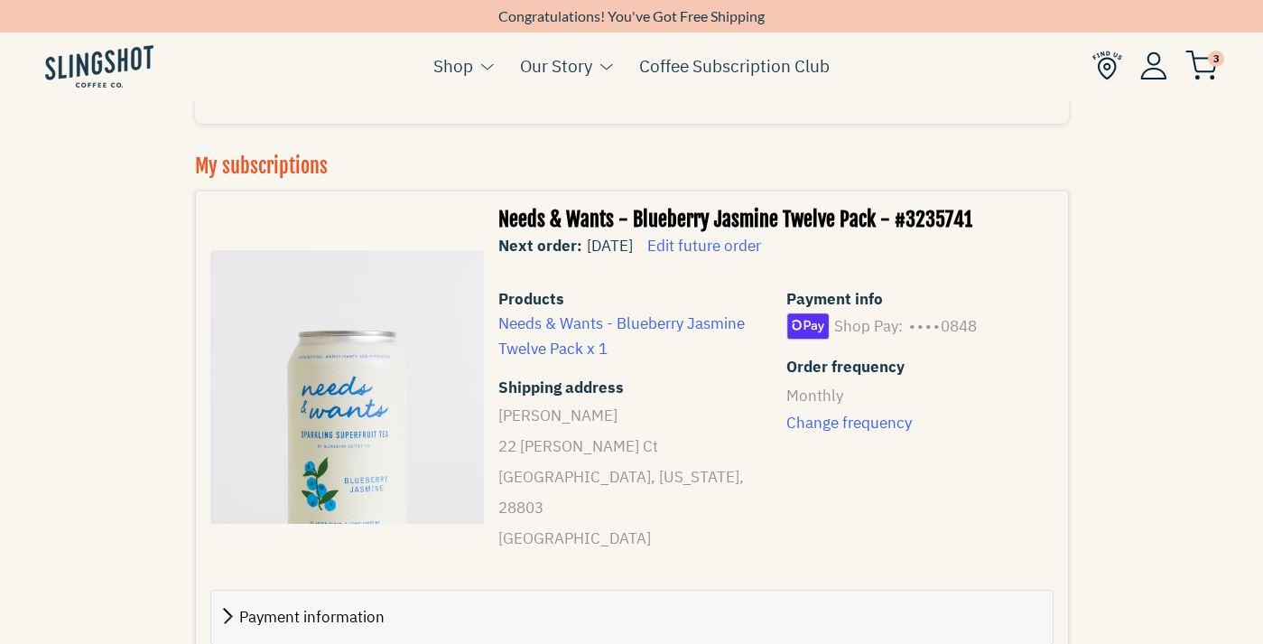
scroll to position [249, 0]
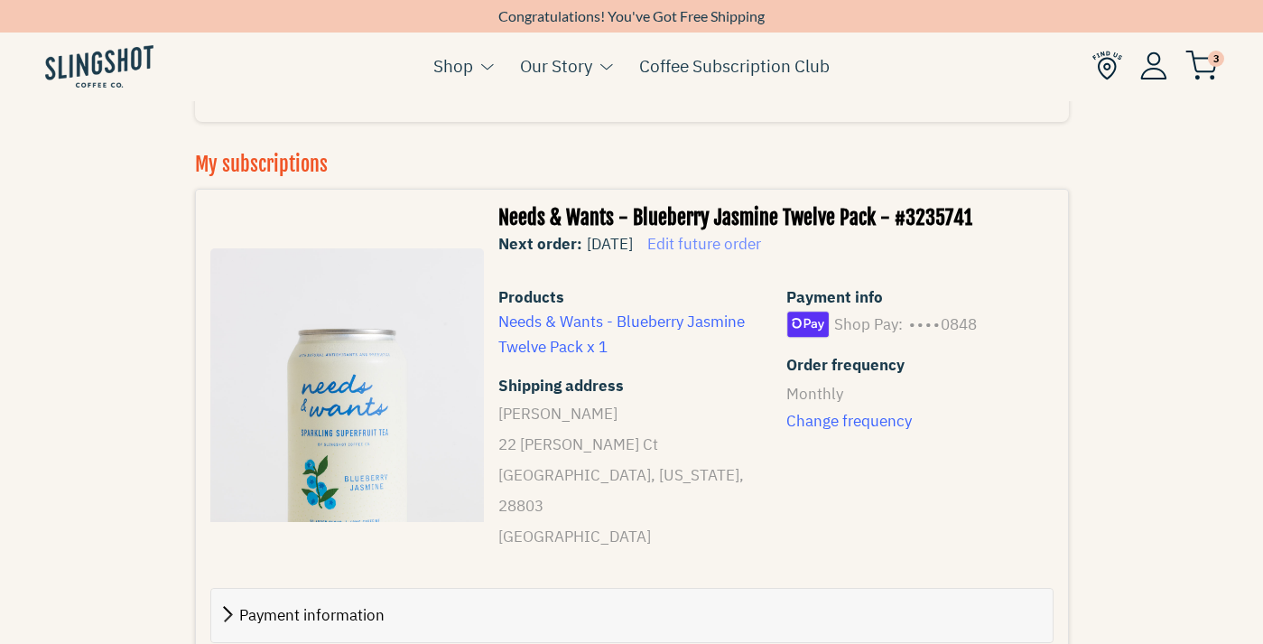
click at [761, 243] on span "Edit future order" at bounding box center [705, 244] width 114 height 20
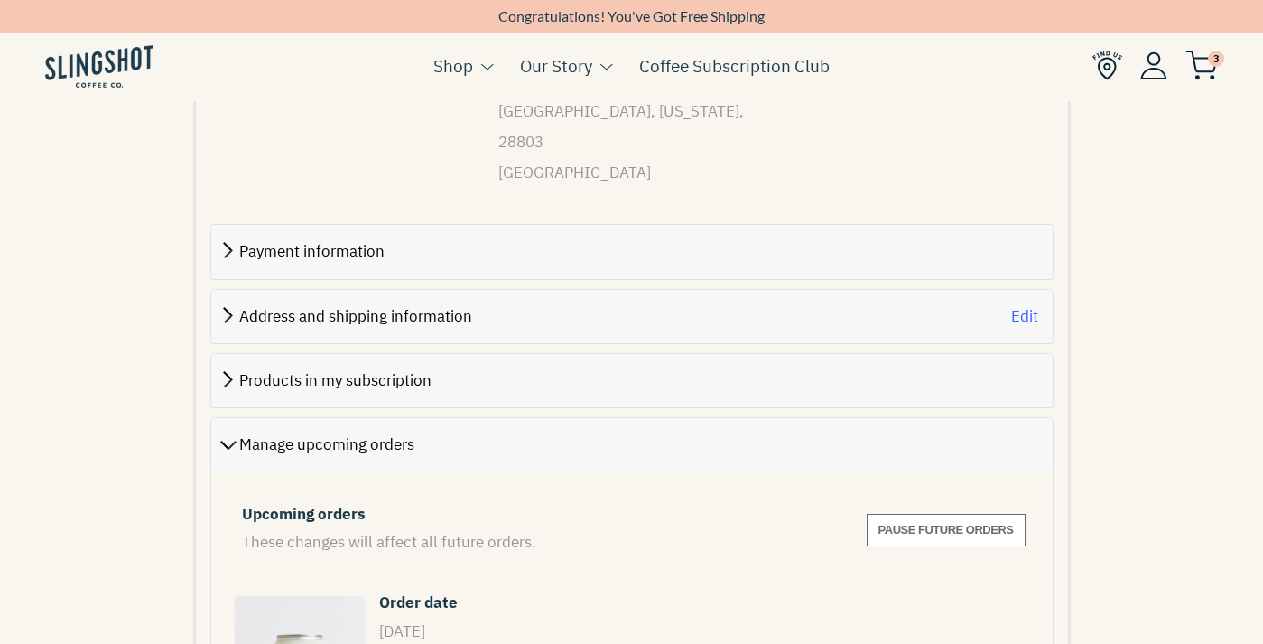
scroll to position [780, 0]
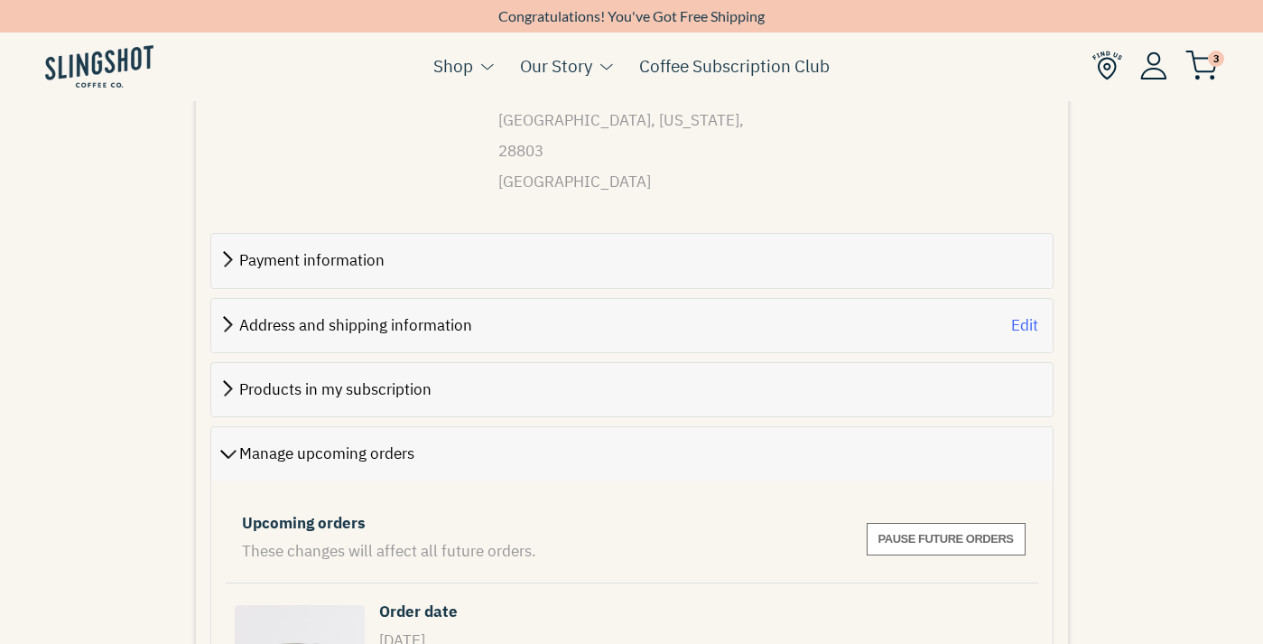
click at [383, 379] on span "Products in my subscription" at bounding box center [335, 389] width 192 height 20
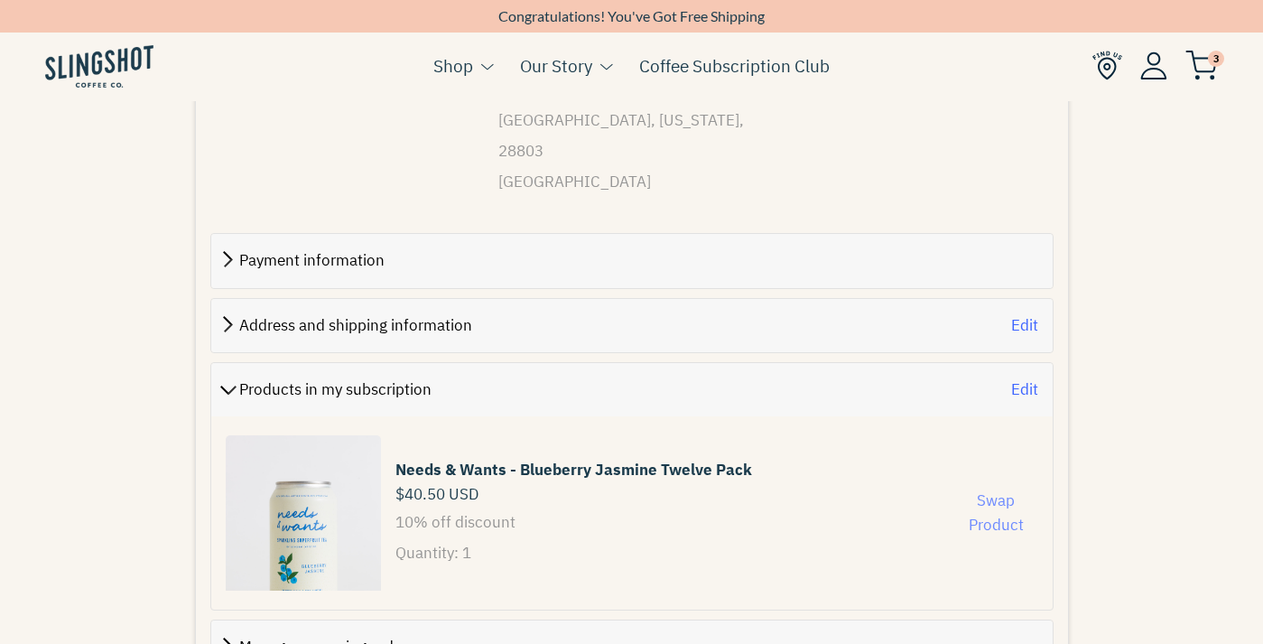
click at [1001, 500] on button "Swap Product" at bounding box center [997, 513] width 84 height 49
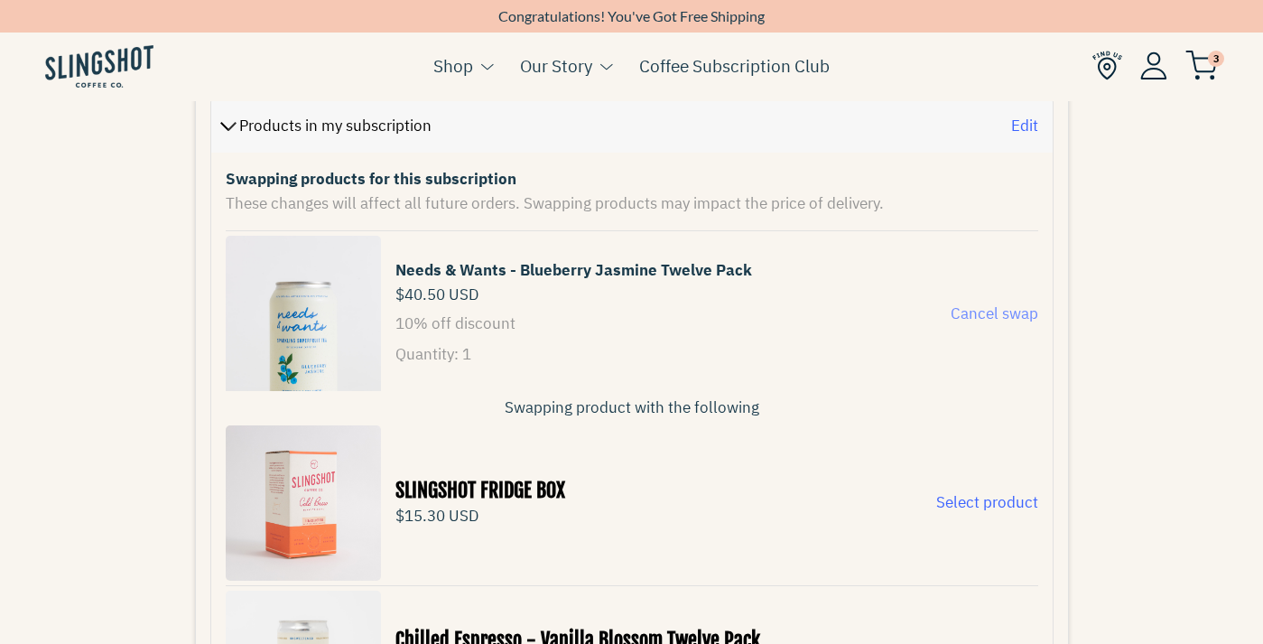
scroll to position [0, 0]
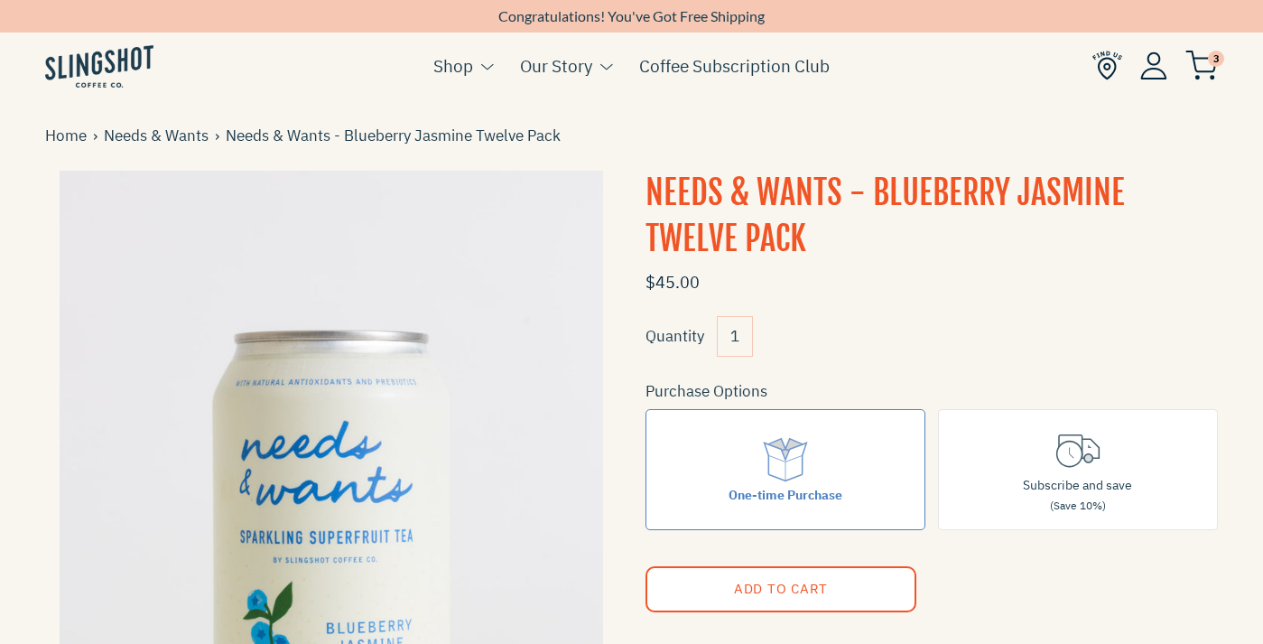
drag, startPoint x: 746, startPoint y: 338, endPoint x: 723, endPoint y: 337, distance: 22.6
click at [723, 337] on input "1" at bounding box center [735, 336] width 36 height 41
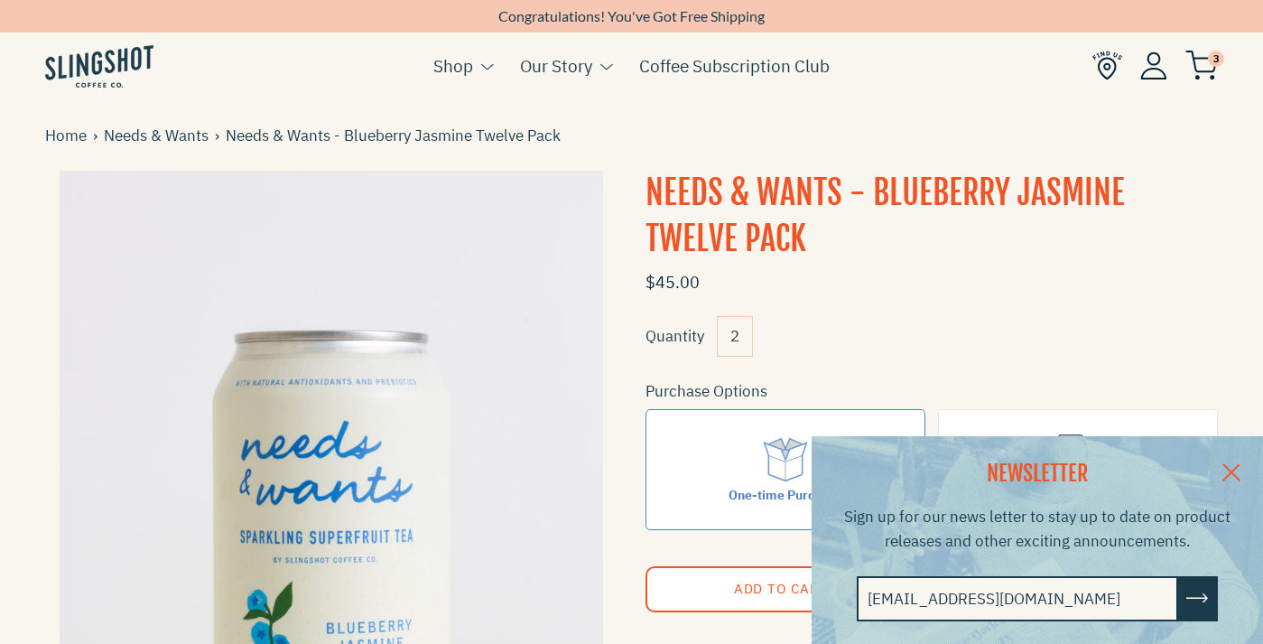
type input "2"
click at [1235, 470] on link at bounding box center [1231, 471] width 63 height 70
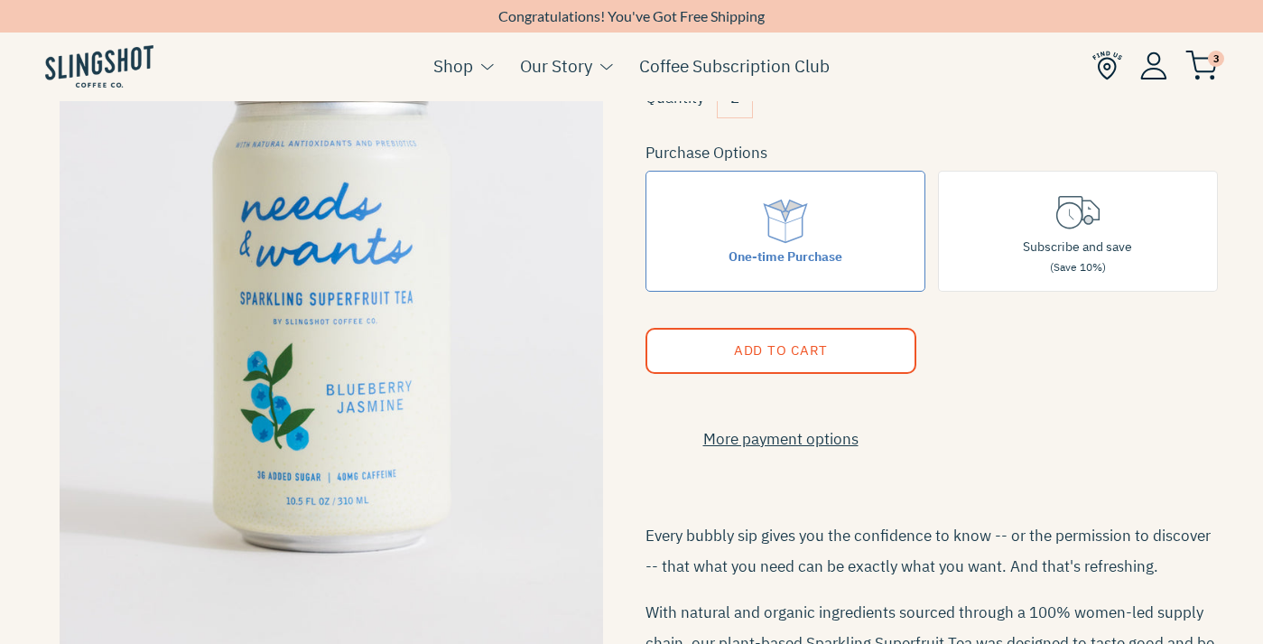
scroll to position [239, 0]
click at [1203, 80] on li "3" at bounding box center [1156, 67] width 126 height 70
click at [1204, 66] on img at bounding box center [1202, 66] width 33 height 30
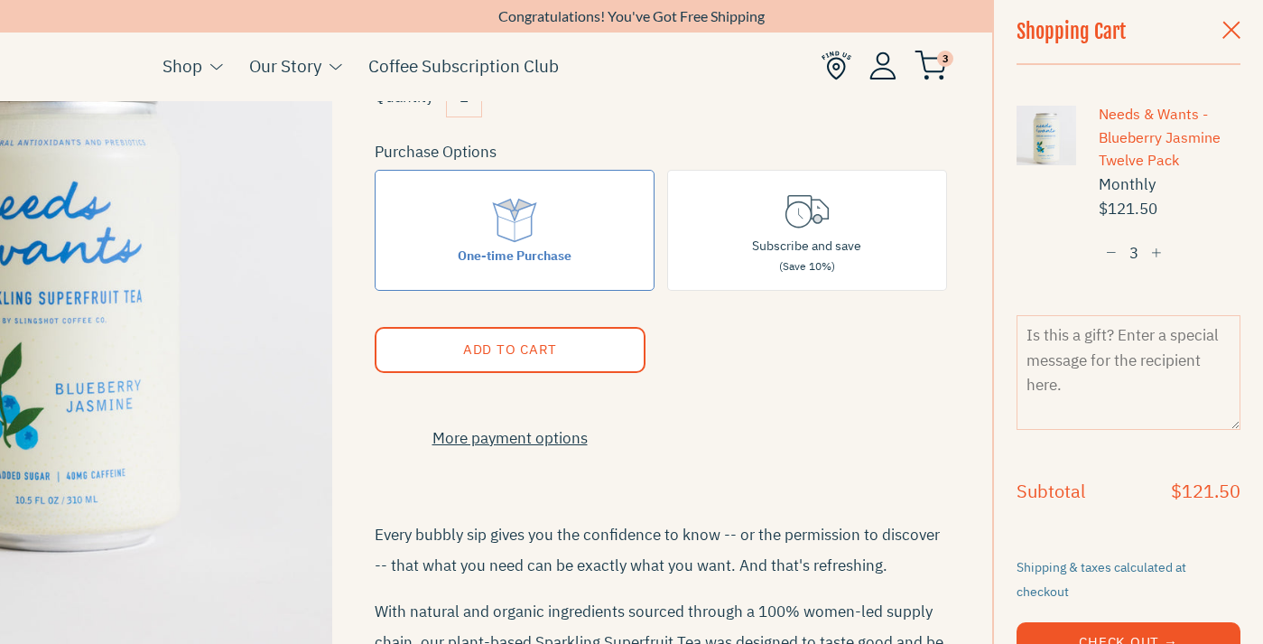
click at [1111, 255] on span "button" at bounding box center [1111, 253] width 11 height 13
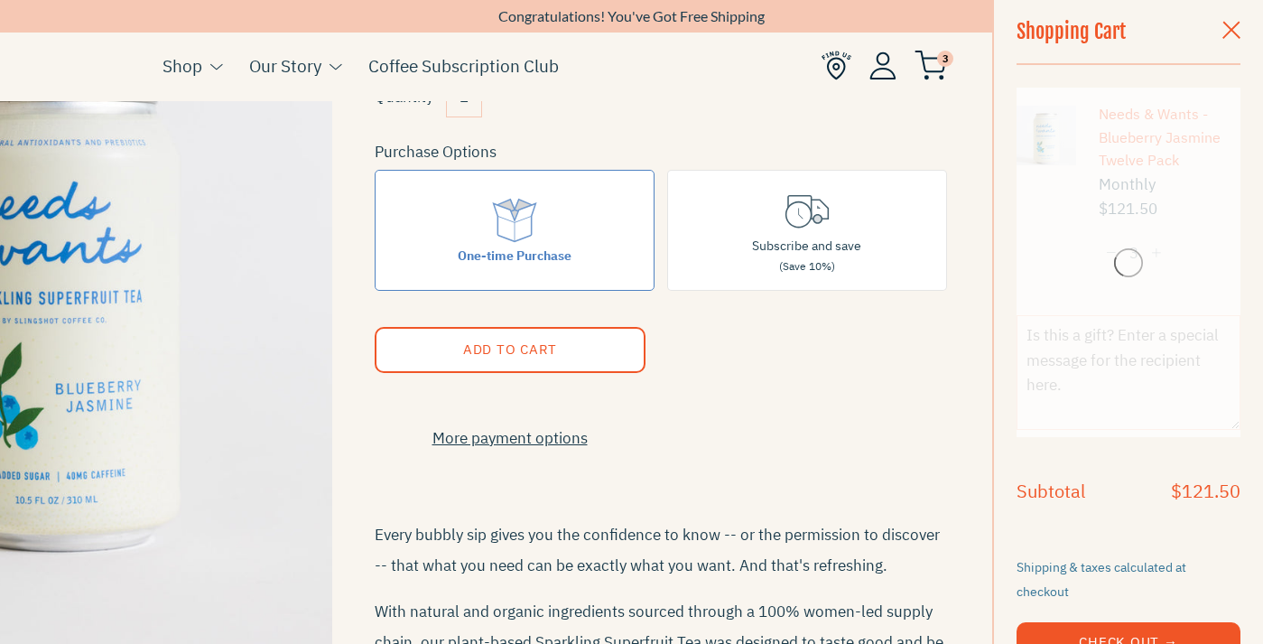
click at [1111, 255] on div "Needs & Wants - Blueberry Jasmine Twelve Pack Monthly $121.50 − 3 +" at bounding box center [1129, 263] width 224 height 350
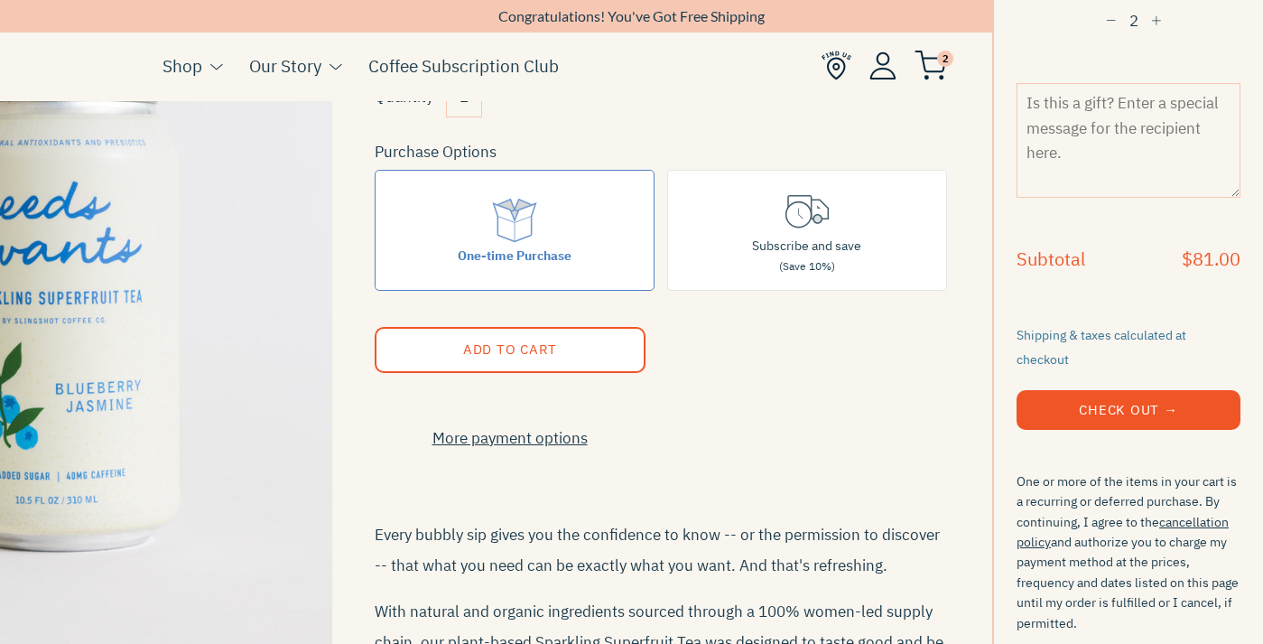
scroll to position [238, 0]
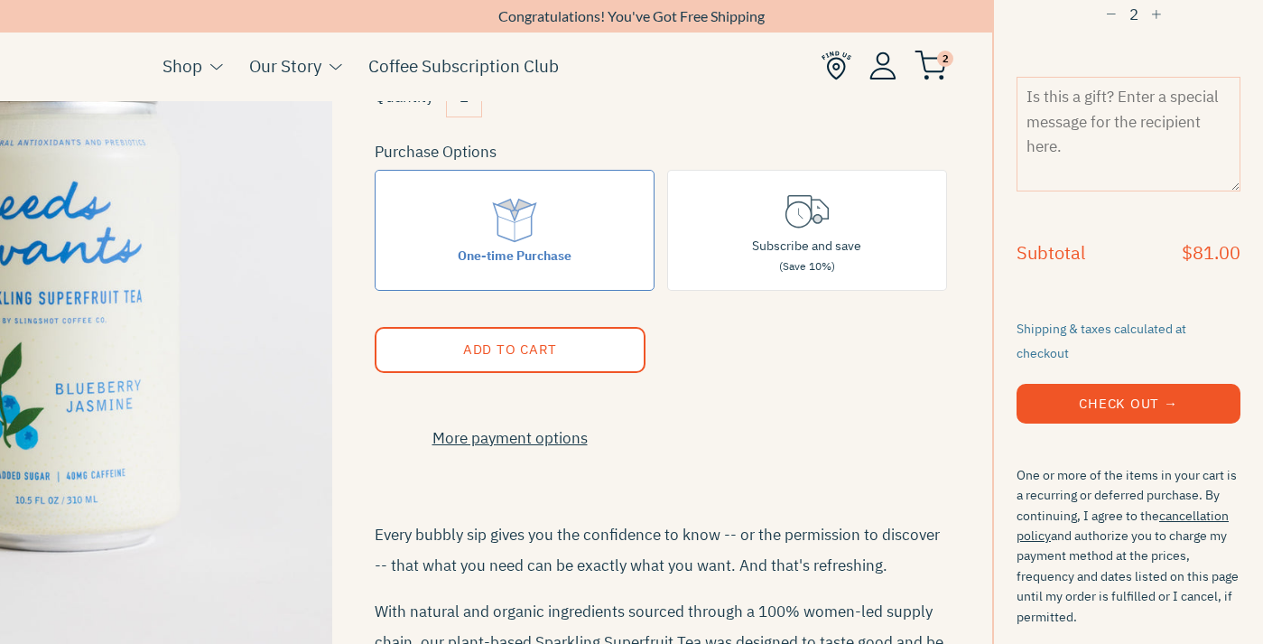
click at [1124, 389] on button "Check Out →" at bounding box center [1129, 404] width 224 height 40
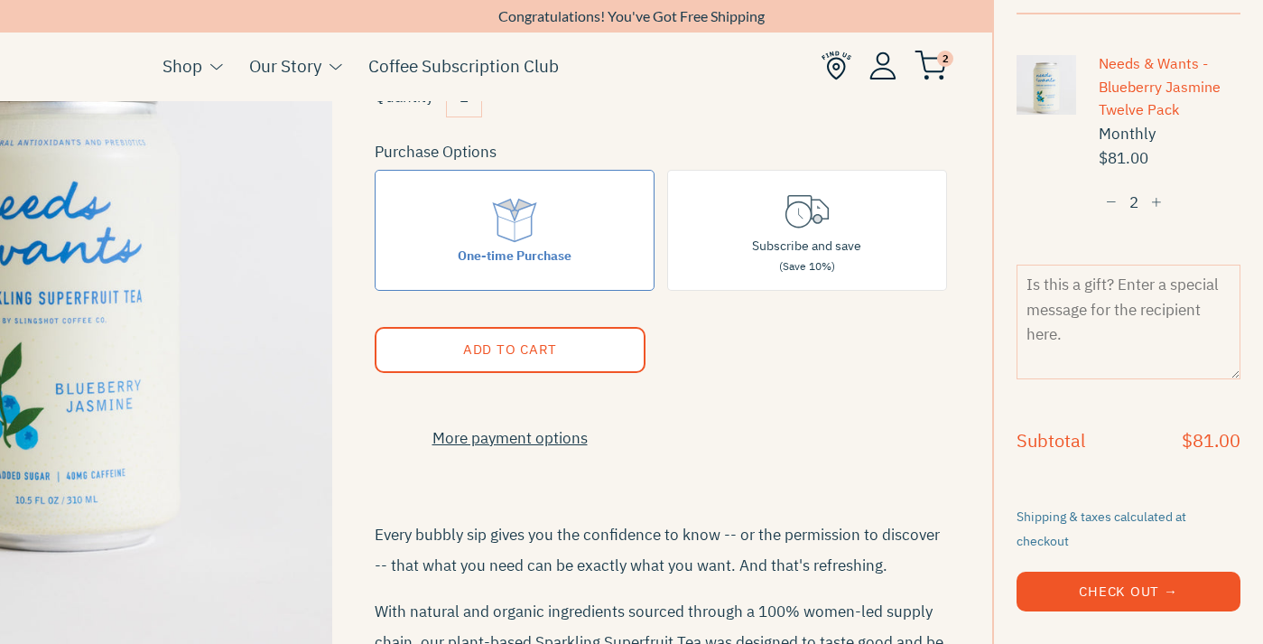
scroll to position [0, 0]
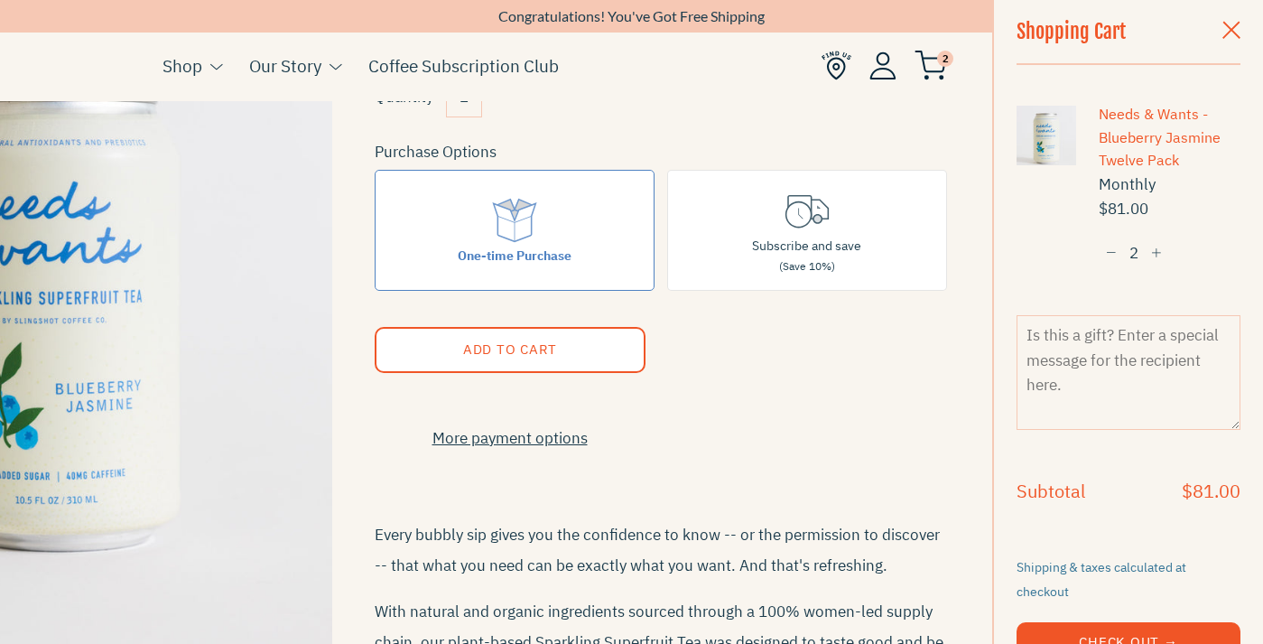
click at [1236, 30] on span "button" at bounding box center [1232, 32] width 18 height 20
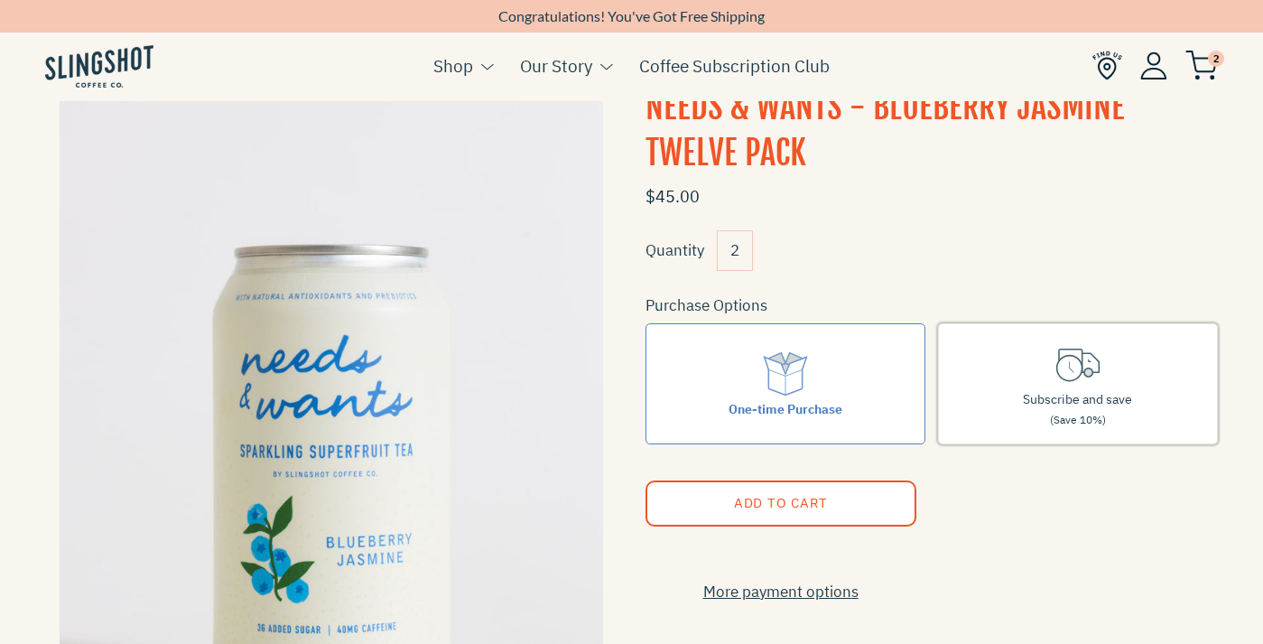
scroll to position [58, 0]
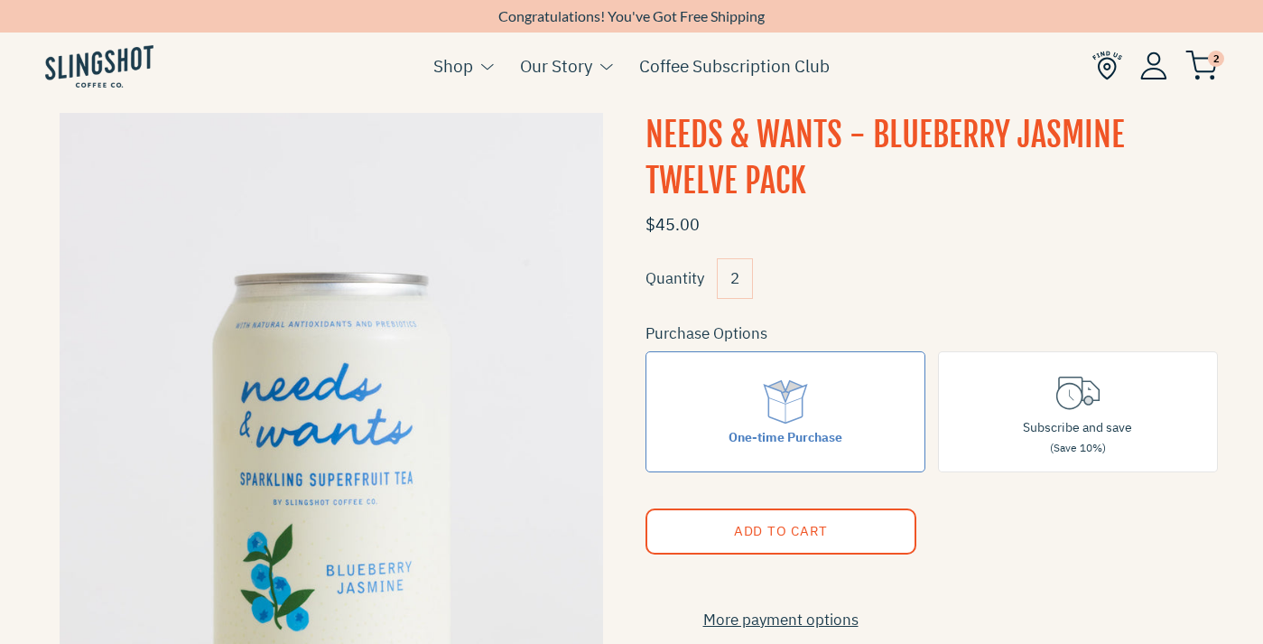
click at [1210, 44] on li "2" at bounding box center [1156, 67] width 126 height 70
click at [1208, 64] on img at bounding box center [1202, 66] width 33 height 30
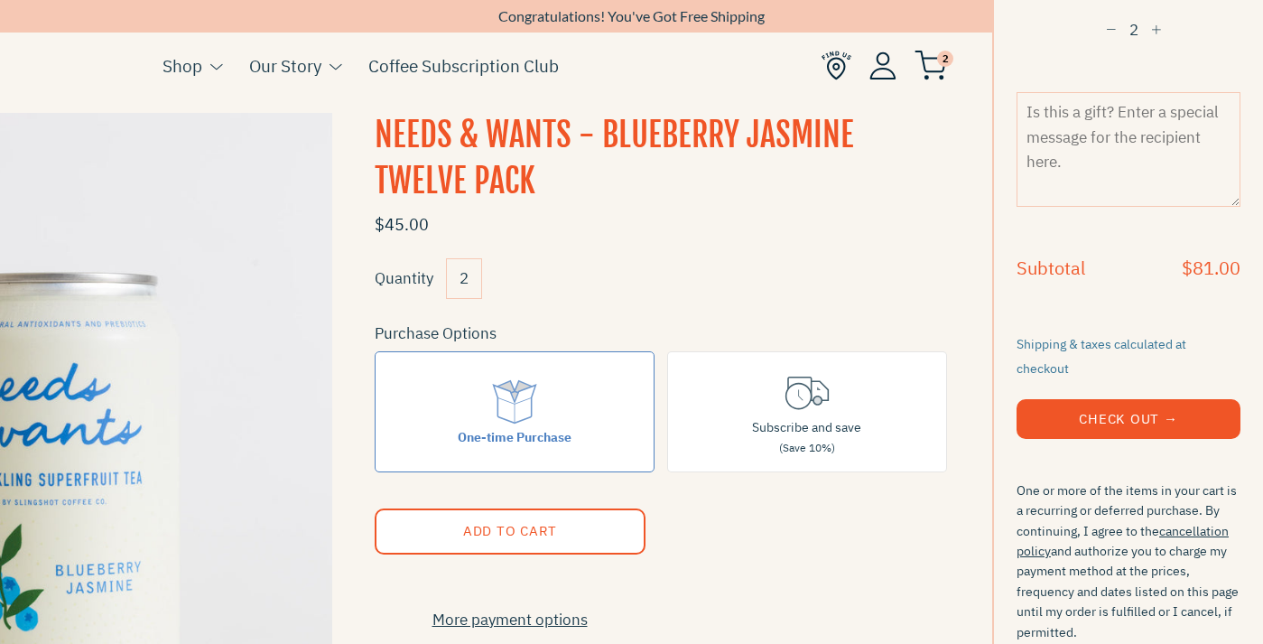
scroll to position [241, 0]
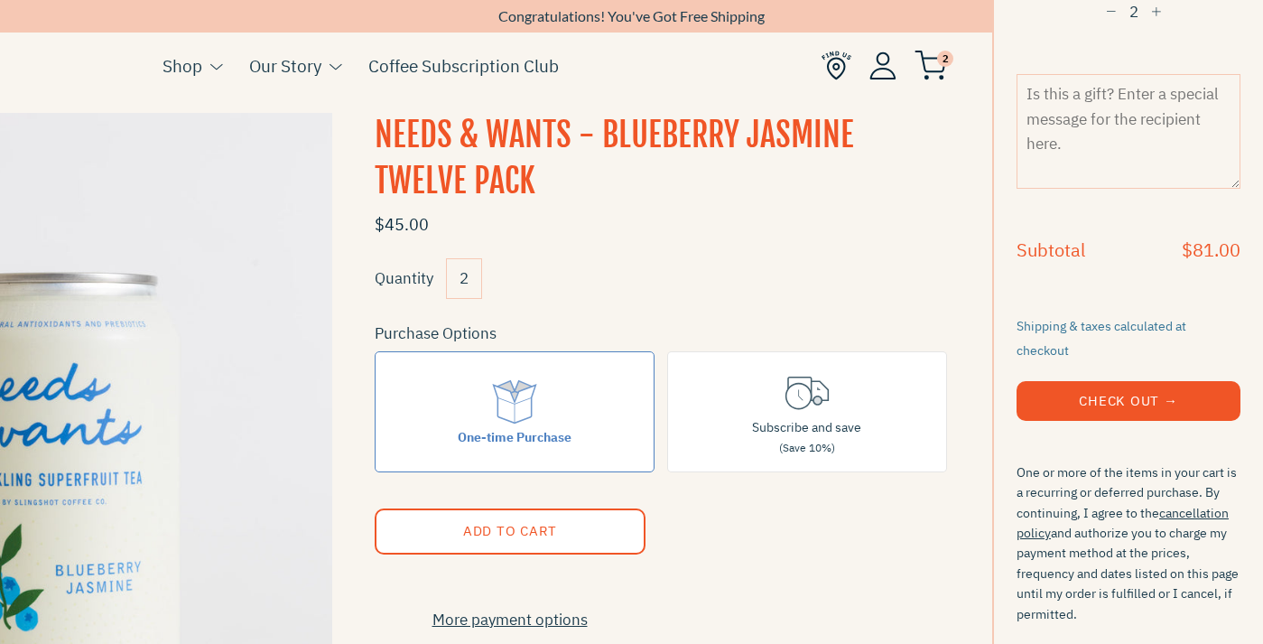
click at [1115, 5] on button "−" at bounding box center [1111, 11] width 25 height 33
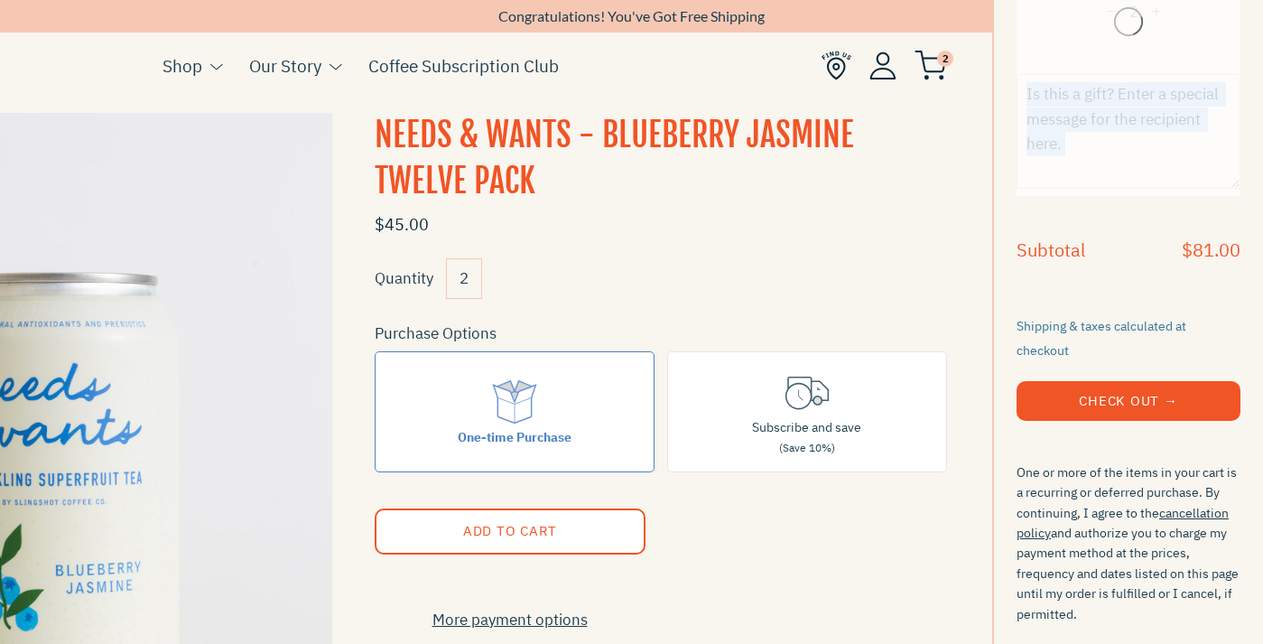
click at [1115, 5] on div "Needs & Wants - Blueberry Jasmine Twelve Pack Monthly $81.00 − 2 +" at bounding box center [1129, 21] width 224 height 350
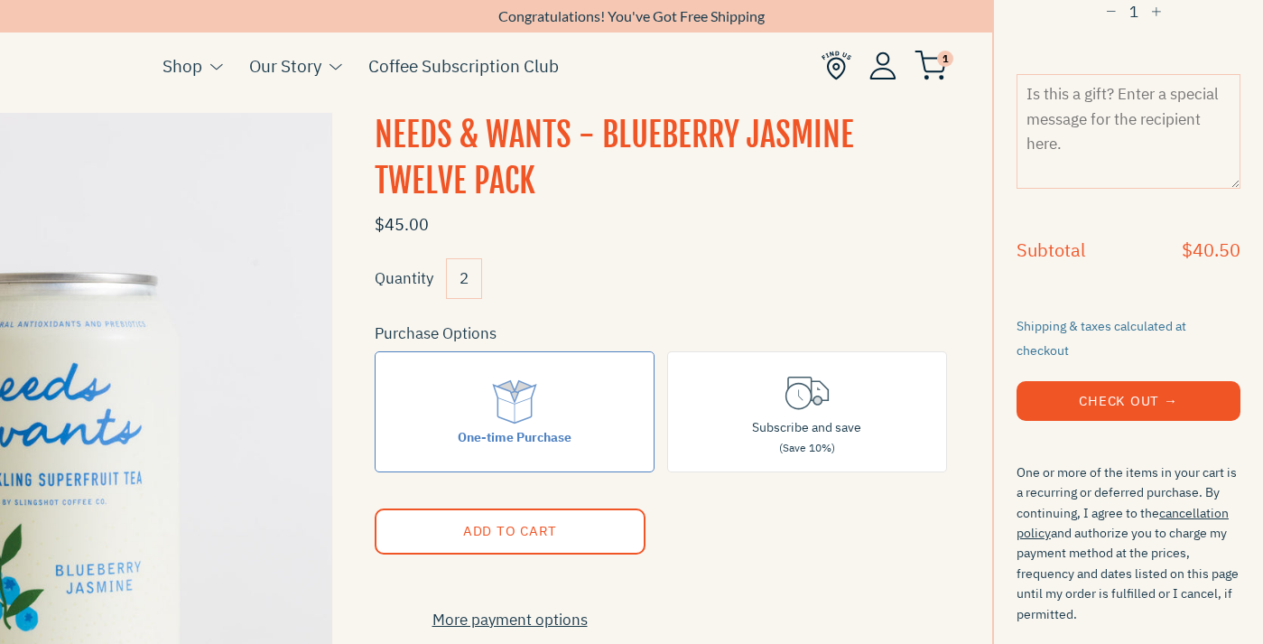
click at [1114, 14] on span "button" at bounding box center [1111, 12] width 11 height 13
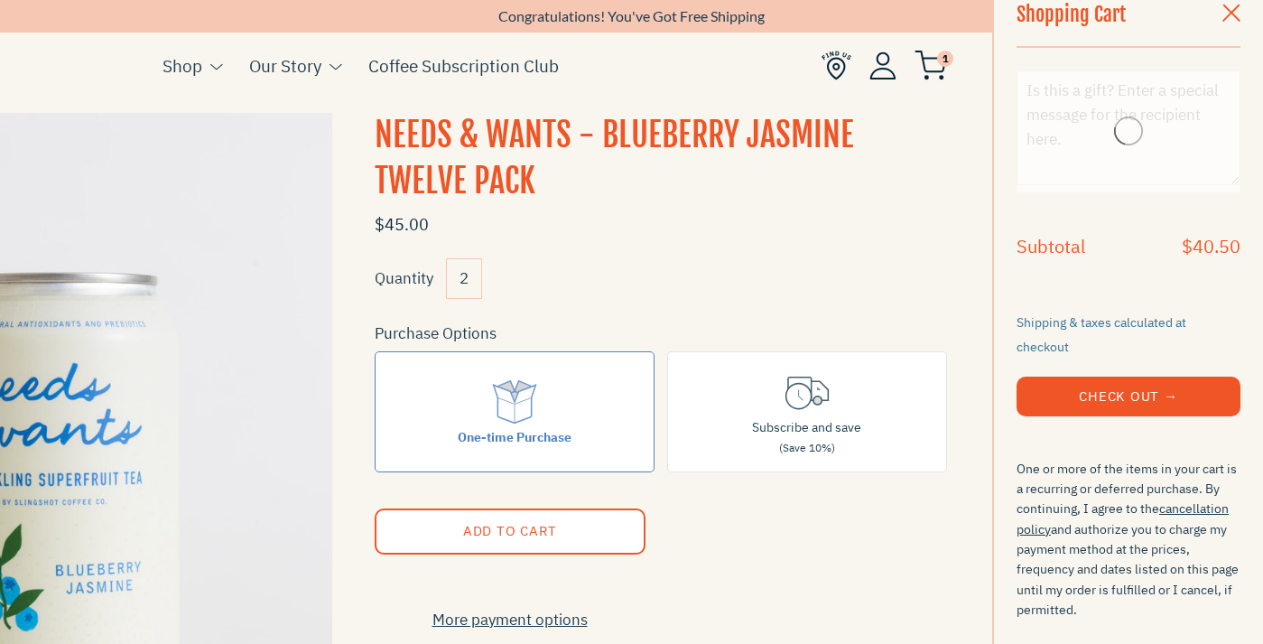
scroll to position [14, 0]
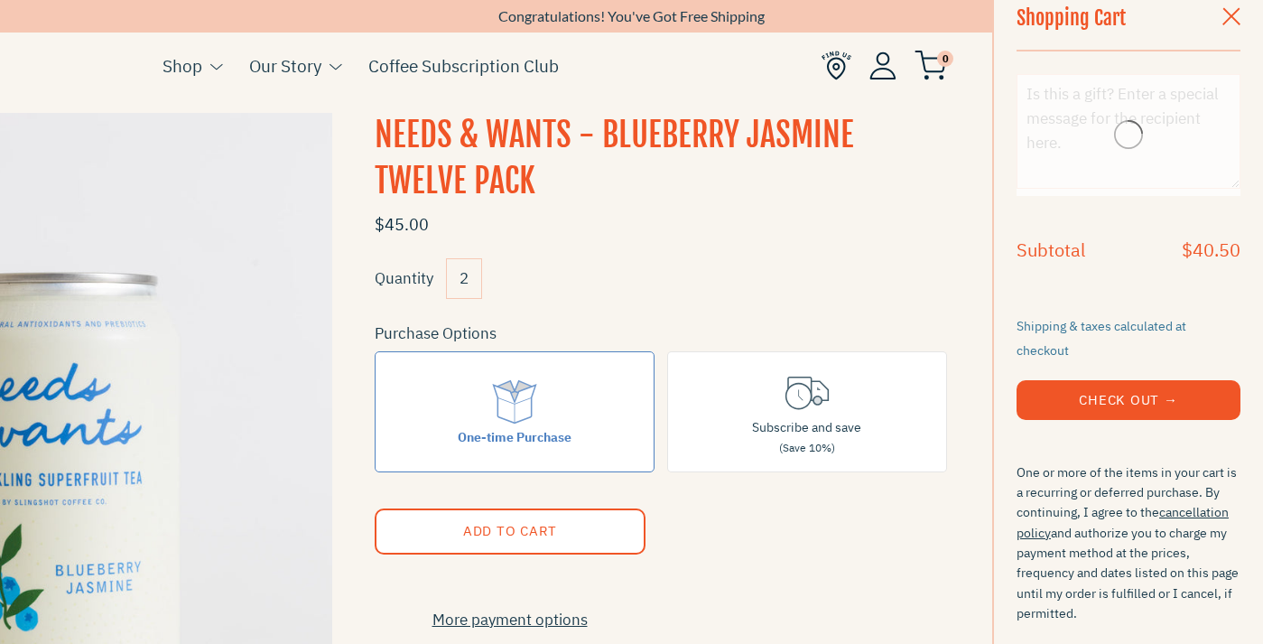
click at [1114, 14] on div "Shopping Cart" at bounding box center [1102, 17] width 170 height 63
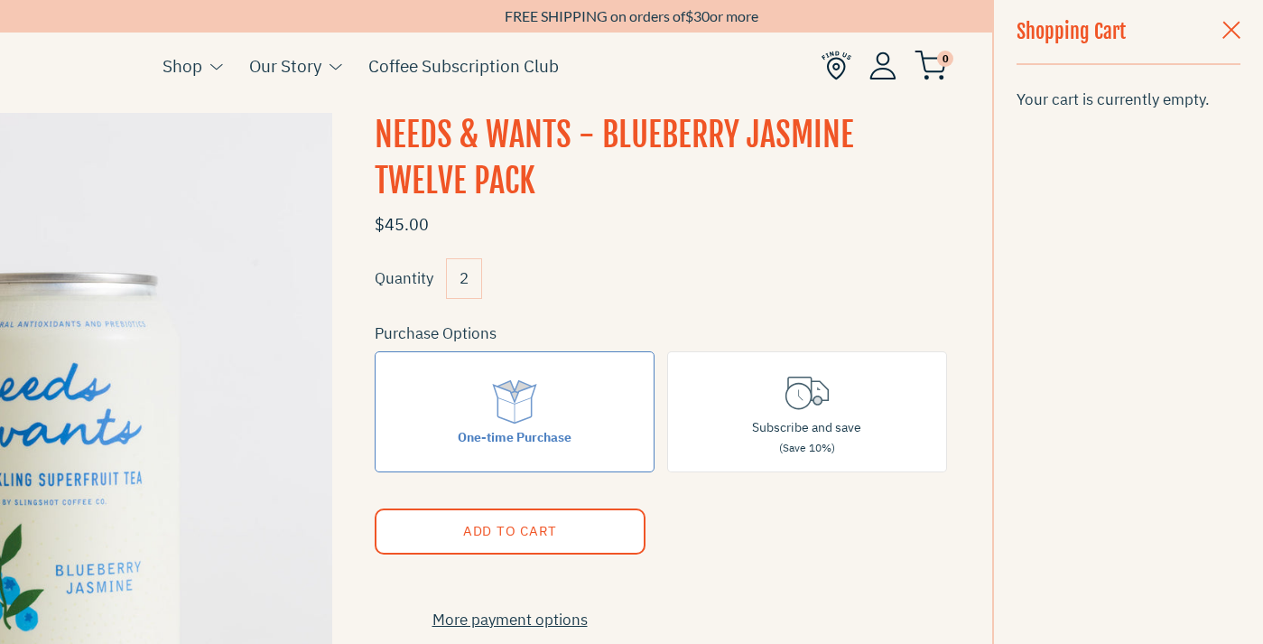
click at [1235, 35] on span "button" at bounding box center [1232, 32] width 18 height 20
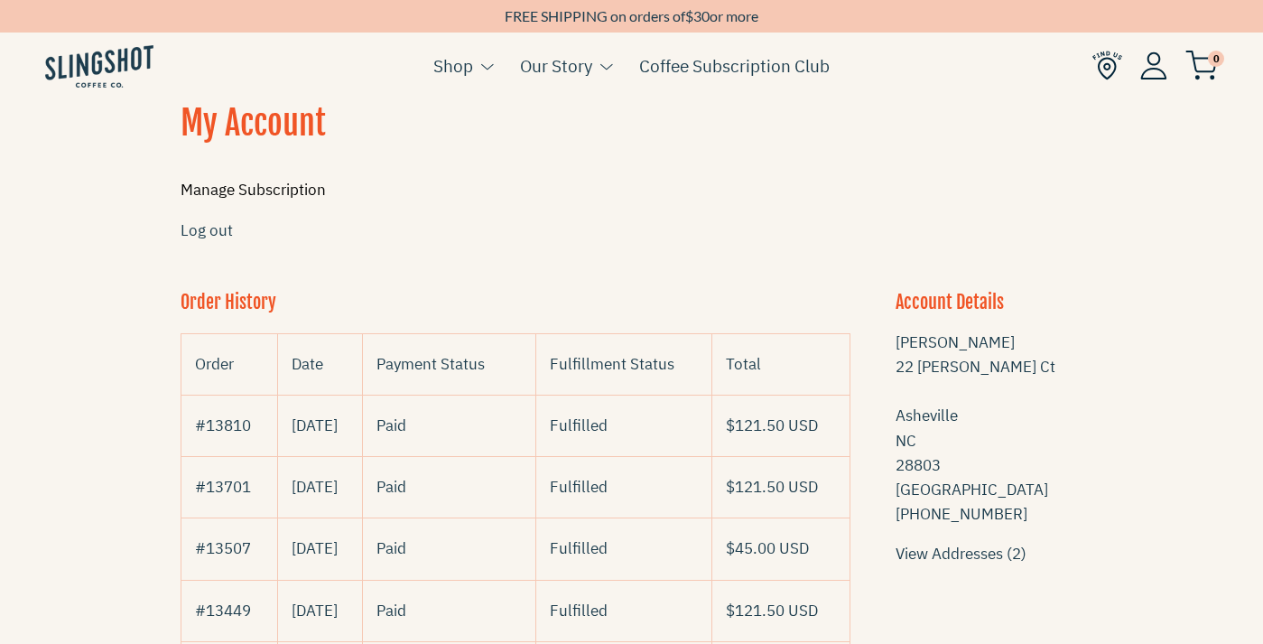
click at [289, 181] on link "Manage Subscription" at bounding box center [253, 190] width 145 height 20
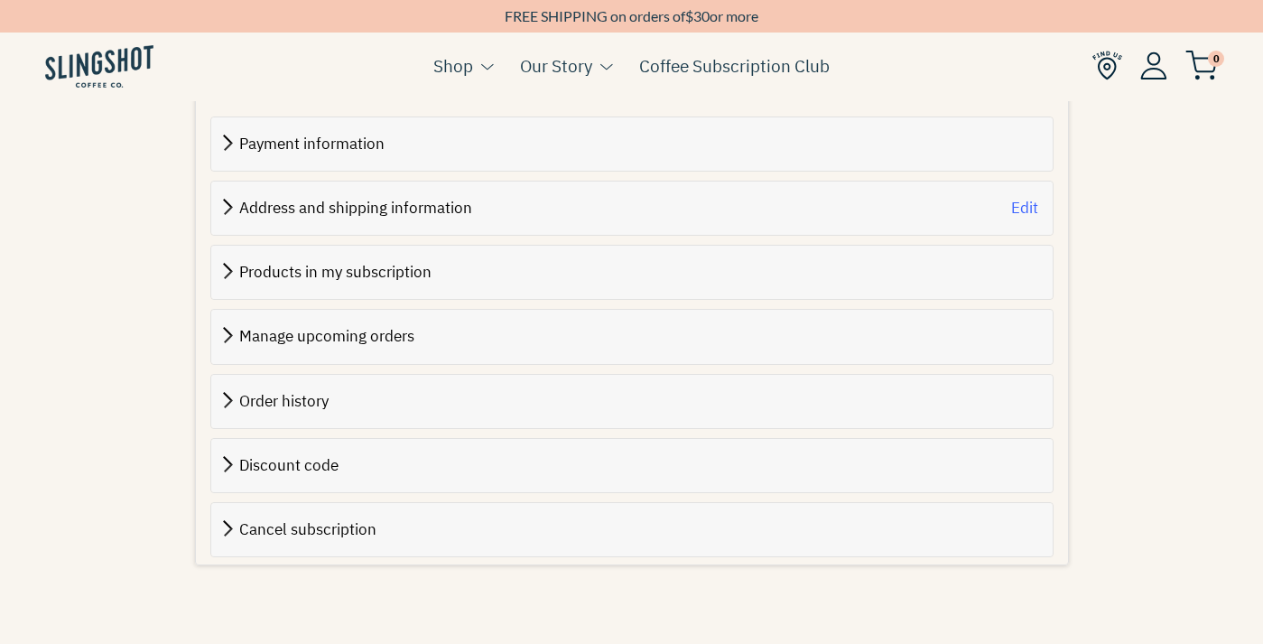
scroll to position [722, 0]
click at [324, 517] on span "Cancel subscription" at bounding box center [307, 527] width 137 height 20
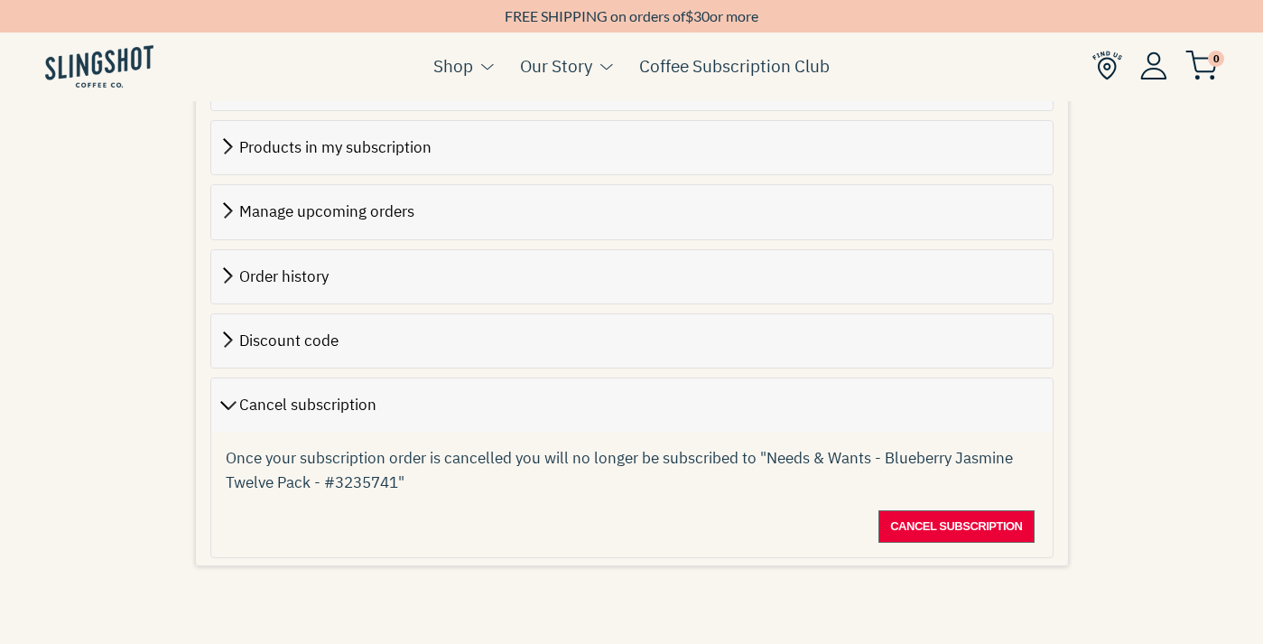
scroll to position [846, 0]
click at [912, 515] on span "Cancel subscription" at bounding box center [956, 526] width 132 height 22
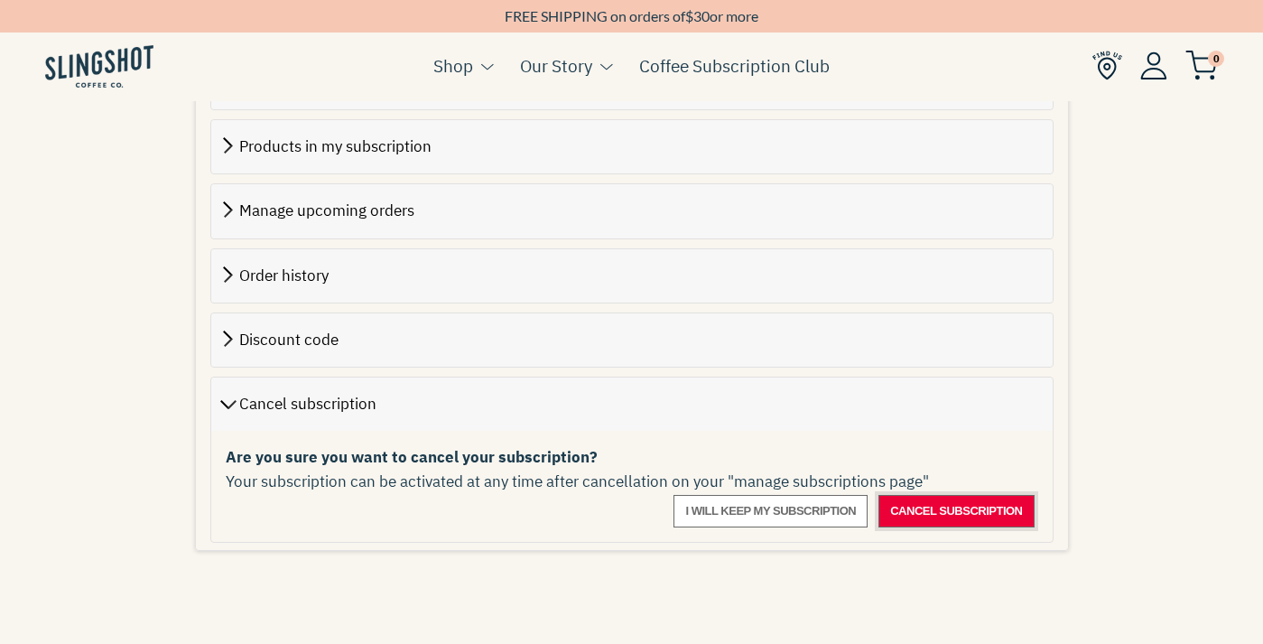
click at [942, 500] on span "Cancel subscription" at bounding box center [956, 511] width 132 height 22
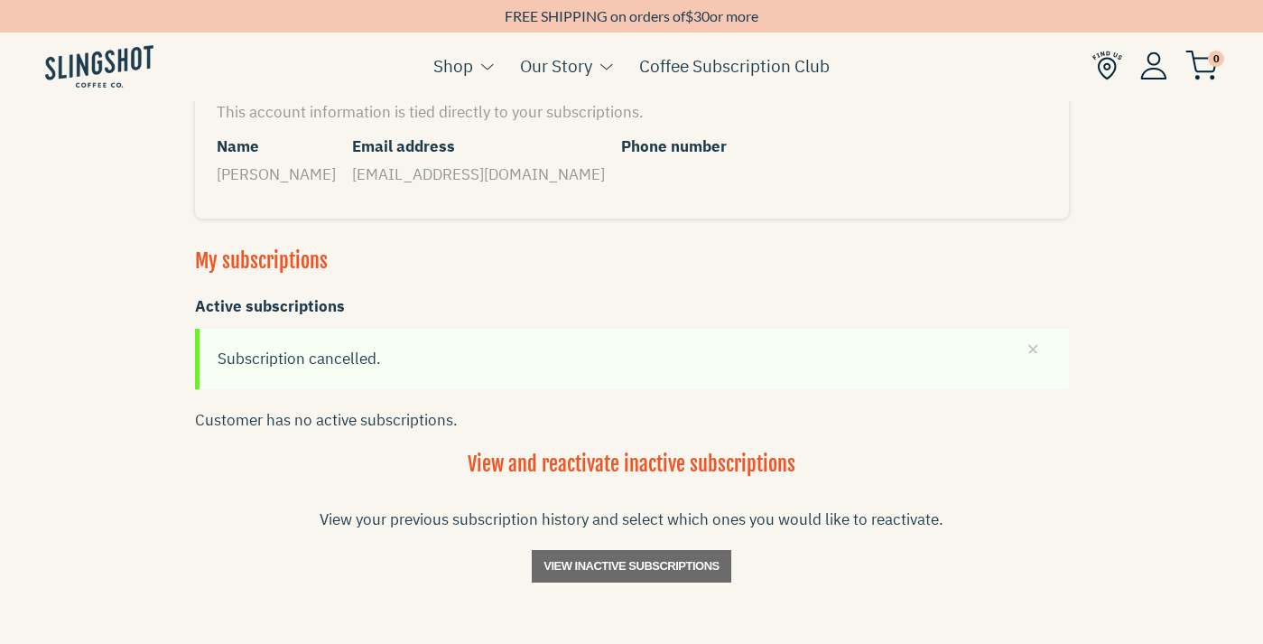
scroll to position [154, 0]
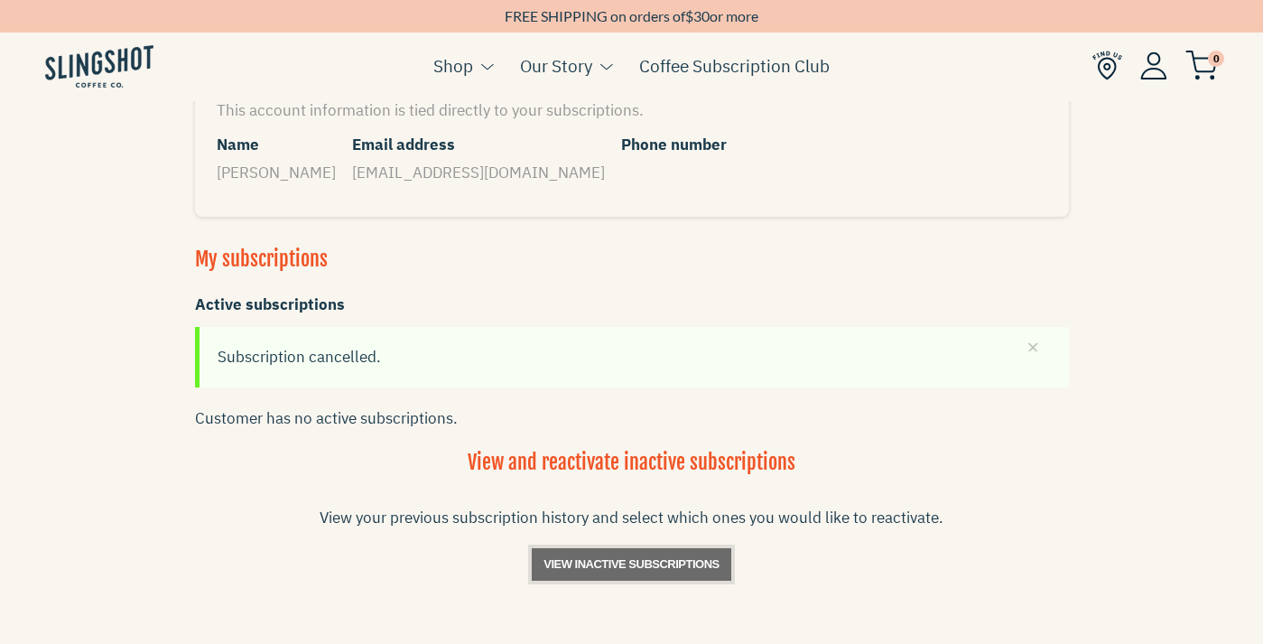
click at [657, 564] on span "View inactive subscriptions" at bounding box center [632, 565] width 176 height 22
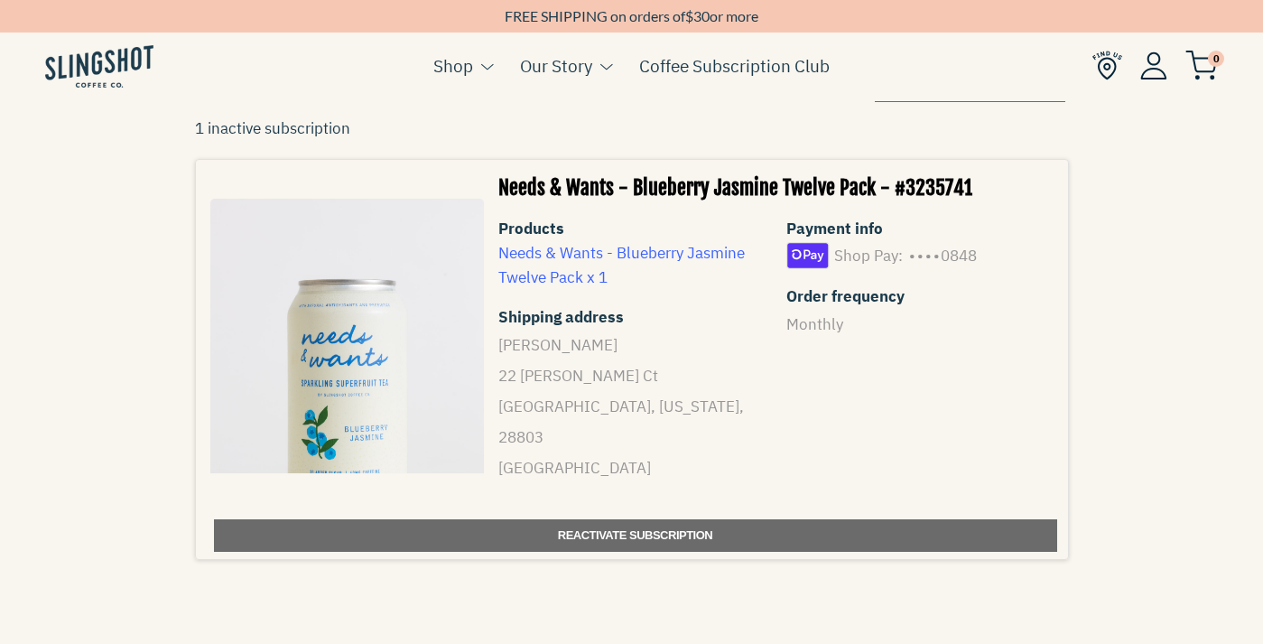
scroll to position [334, 0]
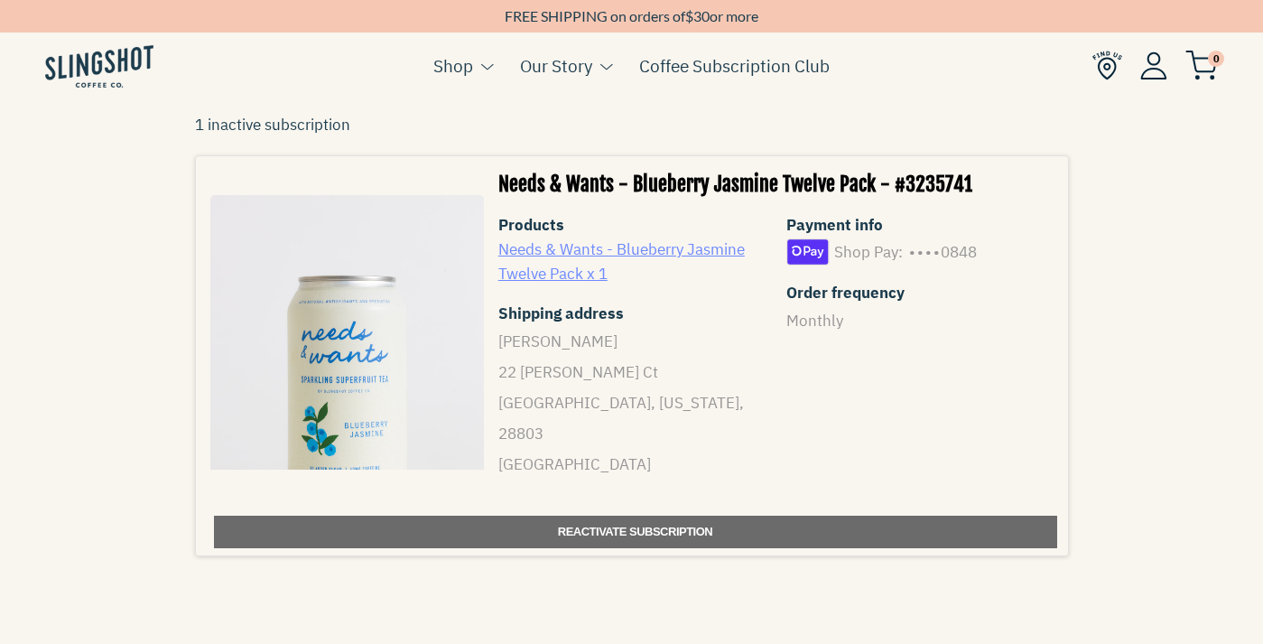
click at [578, 247] on link "Needs & Wants - Blueberry Jasmine Twelve Pack x 1" at bounding box center [622, 261] width 247 height 44
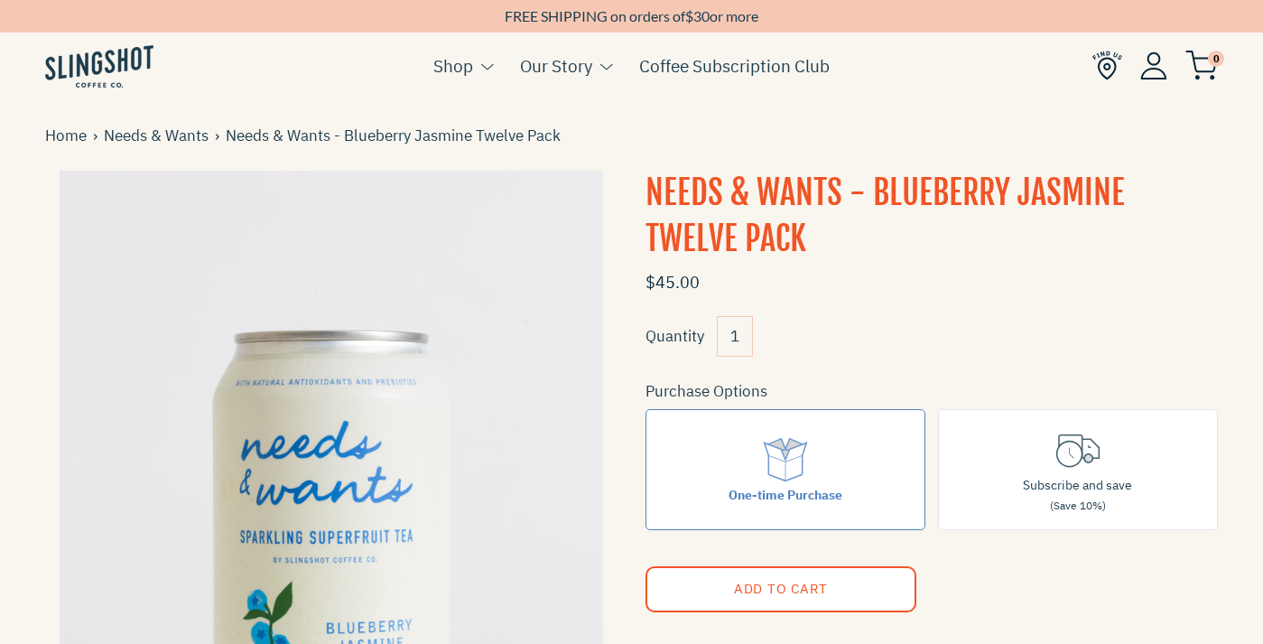
click at [740, 339] on input "1" at bounding box center [735, 336] width 36 height 41
drag, startPoint x: 740, startPoint y: 339, endPoint x: 719, endPoint y: 339, distance: 20.8
click at [719, 339] on input "1" at bounding box center [735, 336] width 36 height 41
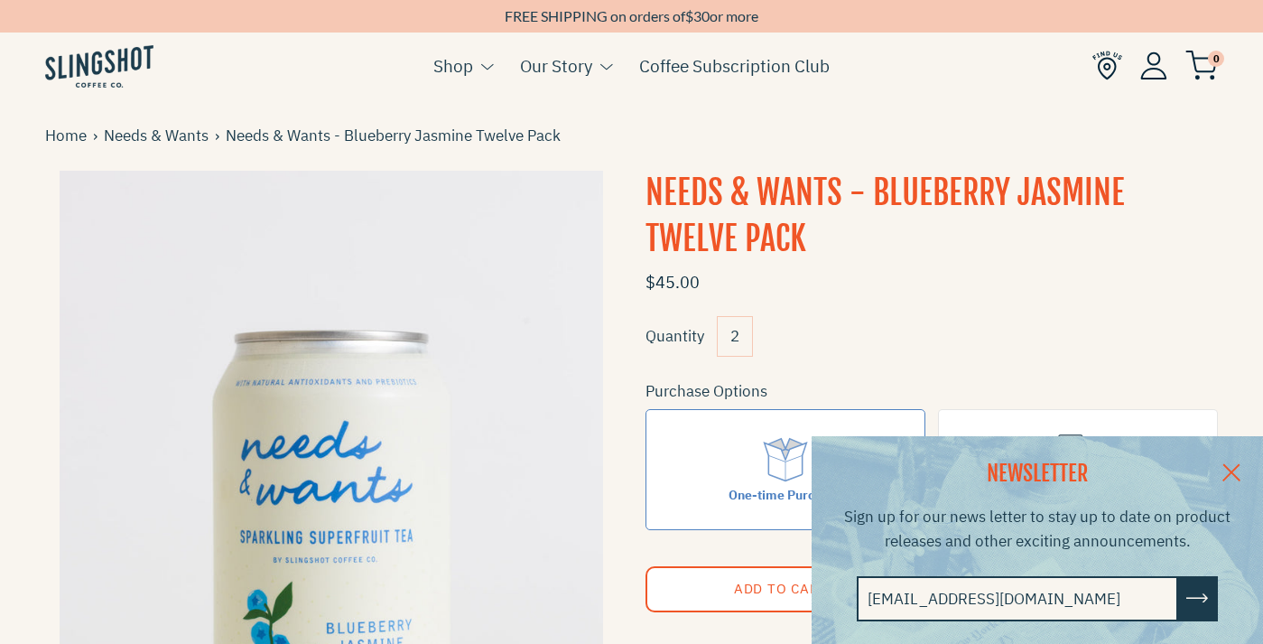
type input "2"
click at [1226, 464] on link at bounding box center [1231, 471] width 63 height 70
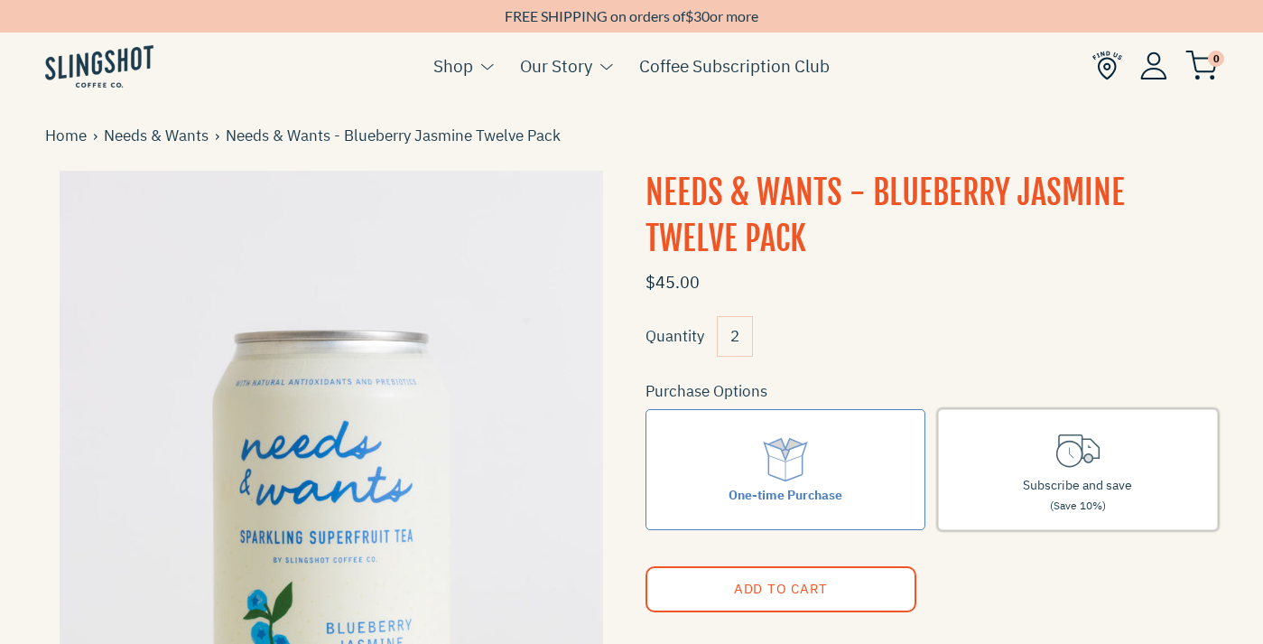
click at [1081, 463] on icon at bounding box center [1078, 449] width 51 height 51
click at [0, 0] on input "Subscribe and save (Save 10%)" at bounding box center [0, 0] width 0 height 0
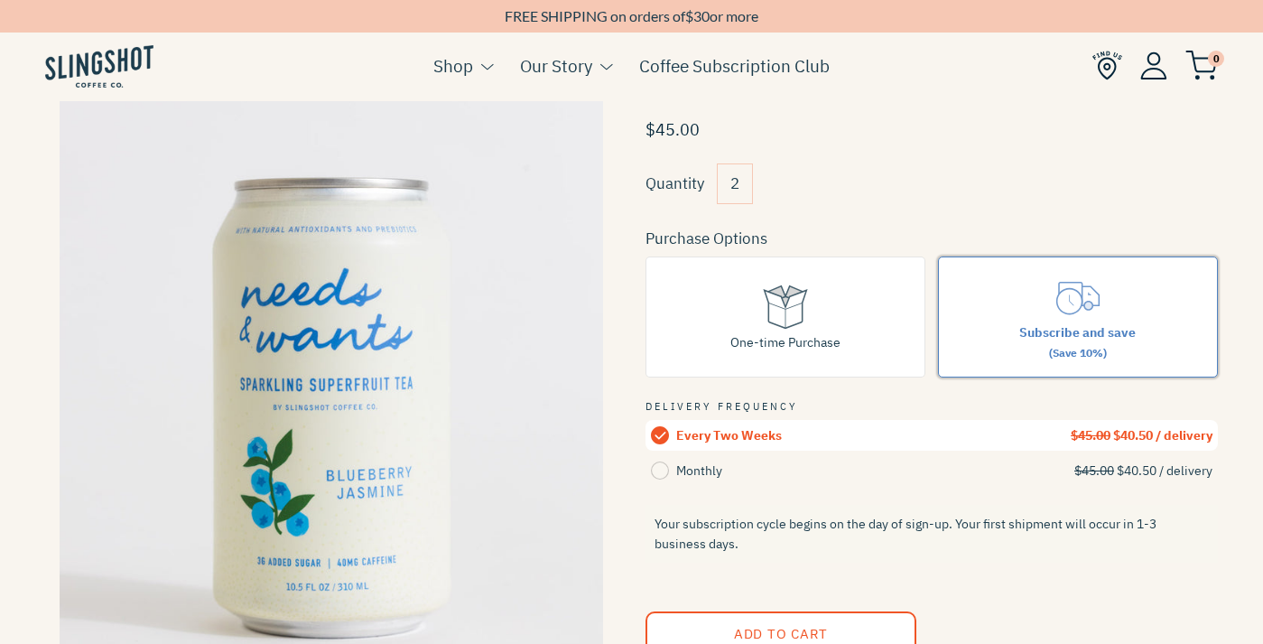
scroll to position [179, 0]
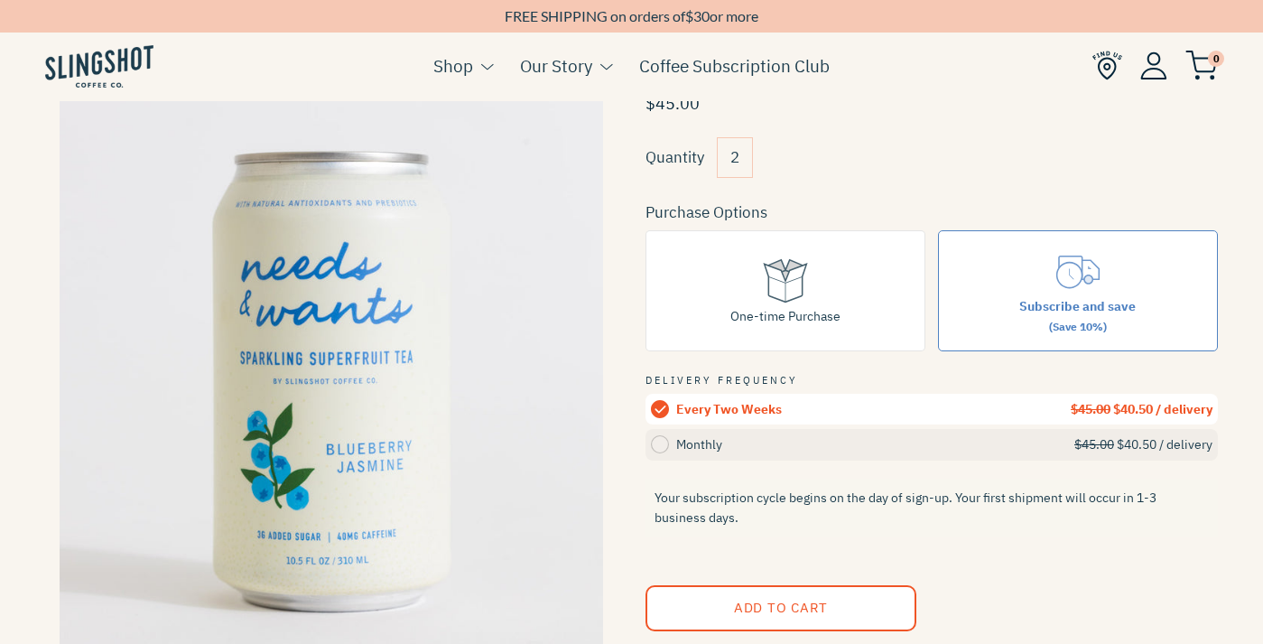
click at [655, 445] on circle at bounding box center [660, 444] width 18 height 18
click at [0, 0] on input "Monthly $45.00 $40.50 / delivery" at bounding box center [0, 0] width 0 height 0
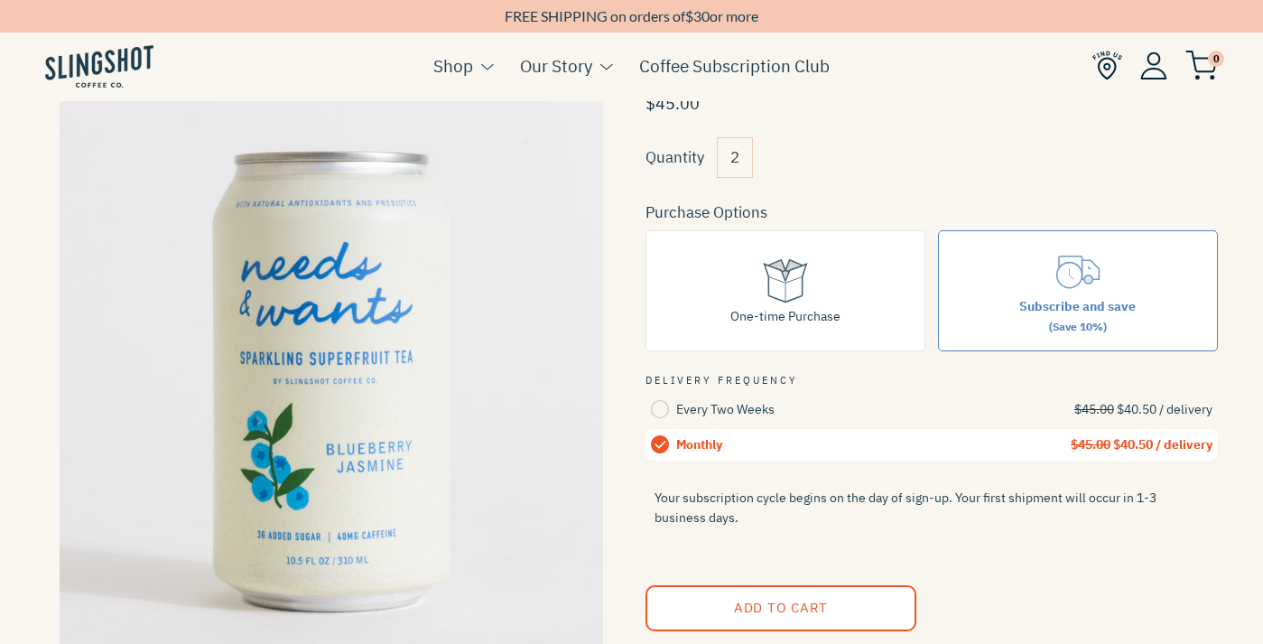
click at [803, 608] on span "Add to Cart" at bounding box center [780, 607] width 94 height 17
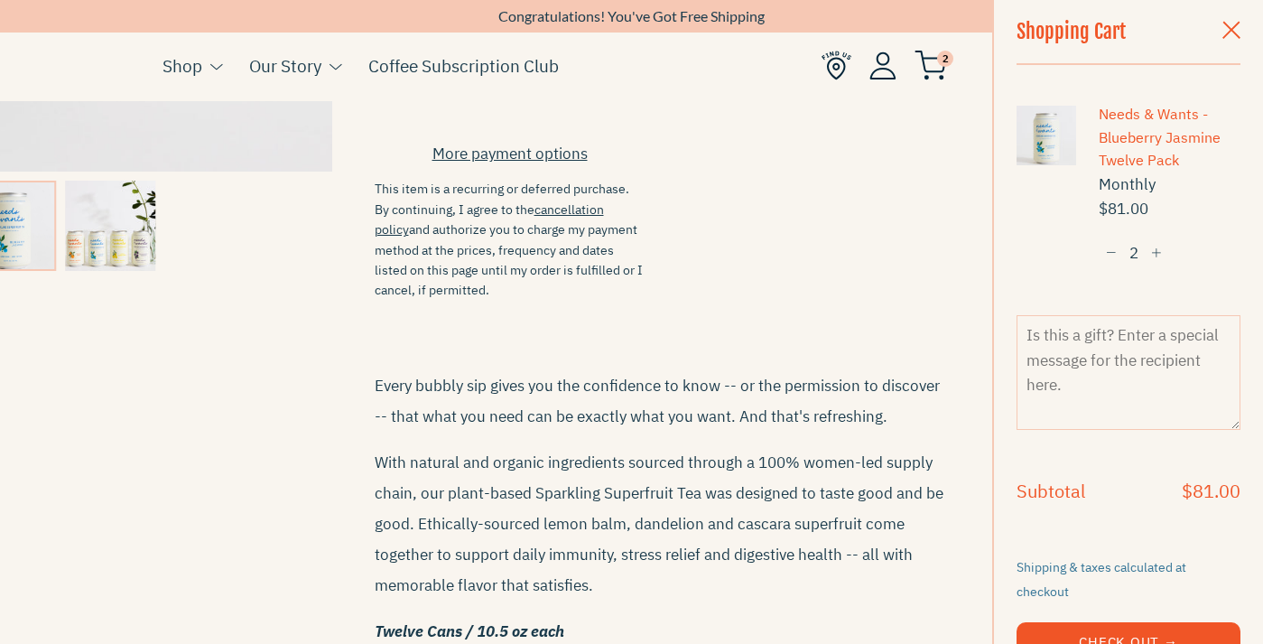
scroll to position [722, 0]
click at [122, 229] on img at bounding box center [110, 225] width 90 height 90
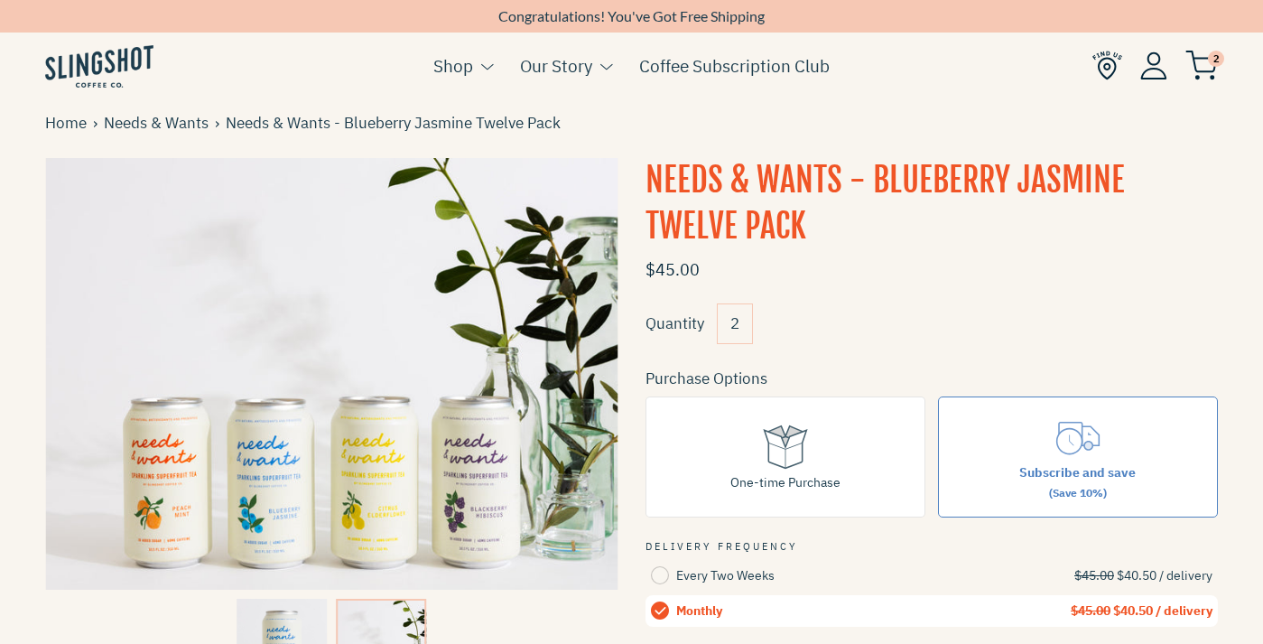
scroll to position [11, 0]
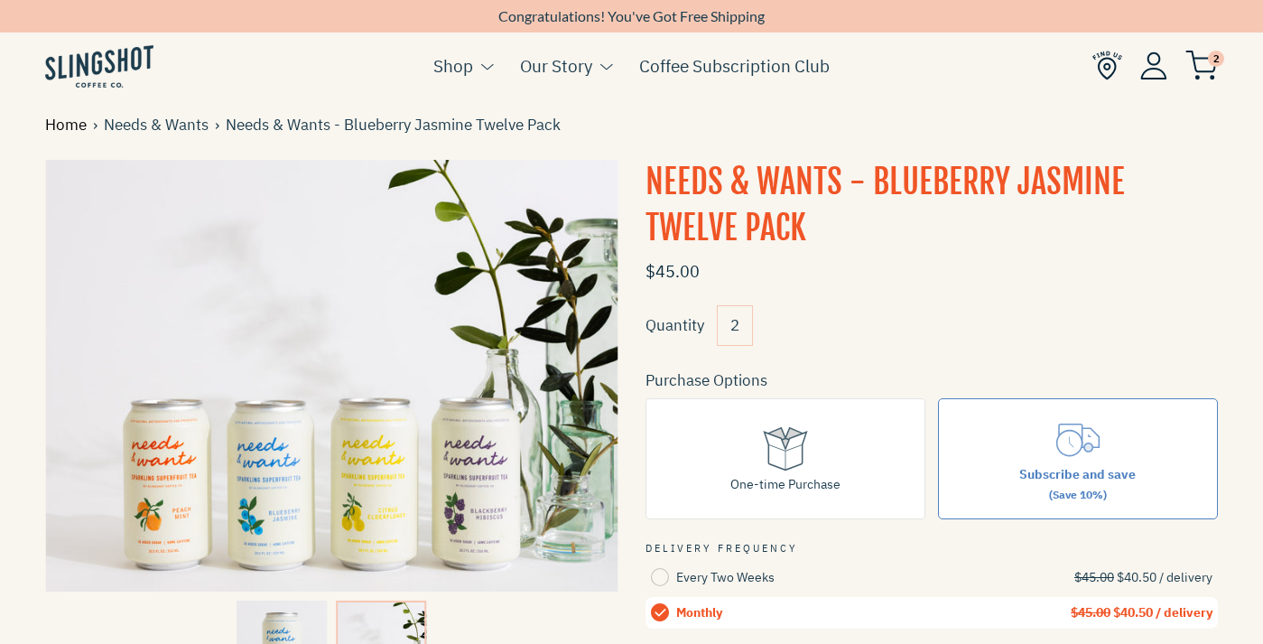
click at [66, 116] on link "Home" at bounding box center [69, 125] width 48 height 24
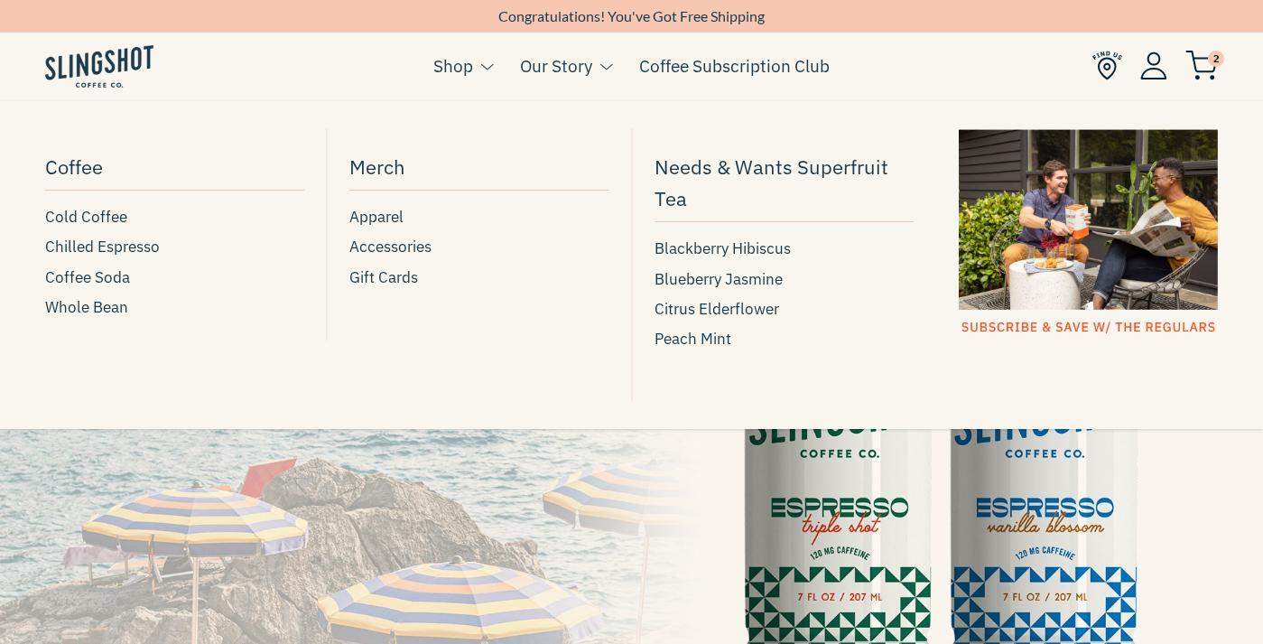
click at [486, 69] on span at bounding box center [488, 66] width 14 height 11
click at [461, 71] on link "Shop" at bounding box center [453, 65] width 40 height 27
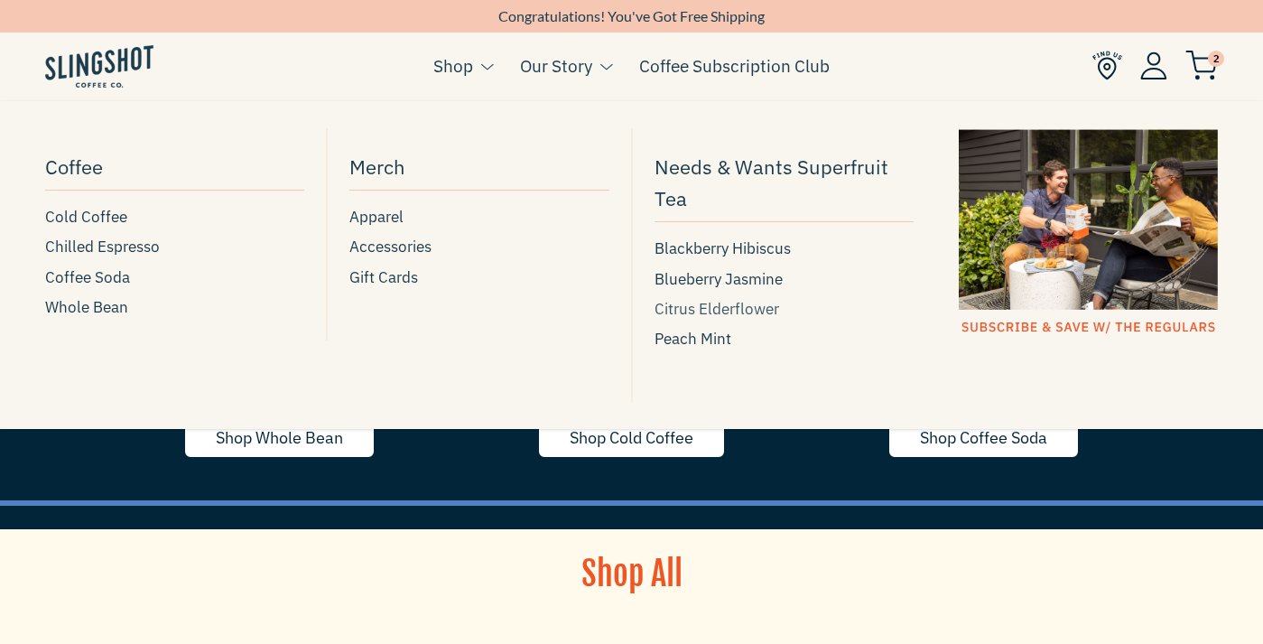
click at [733, 312] on span "Citrus Elderflower" at bounding box center [717, 309] width 125 height 24
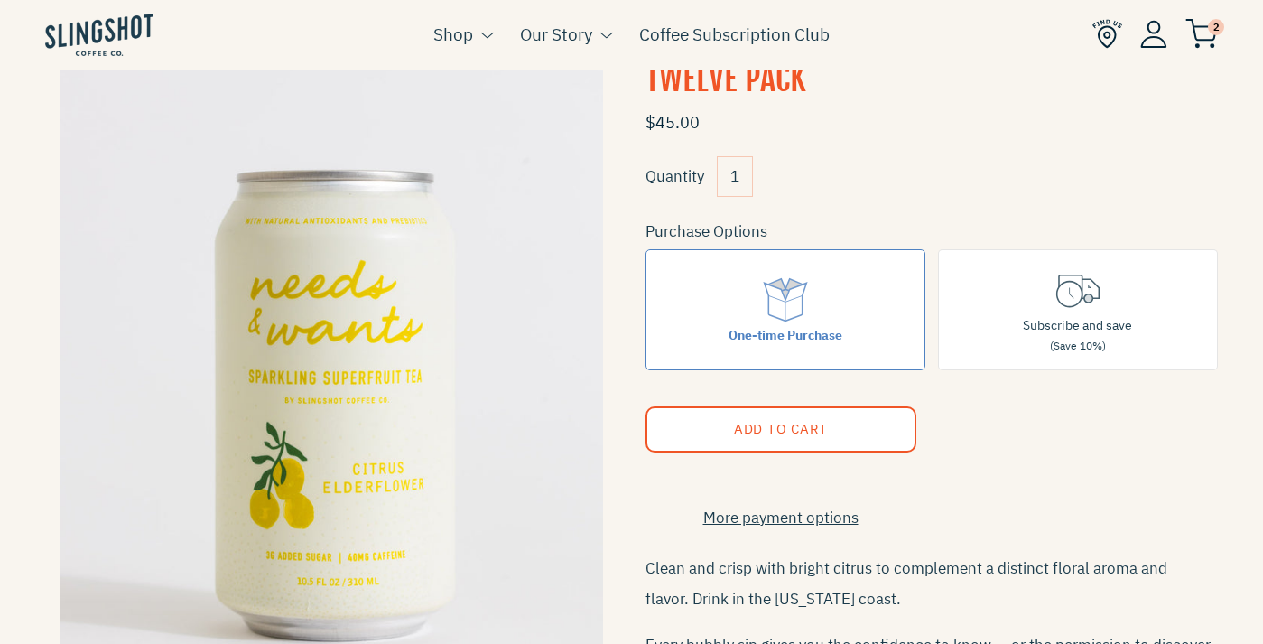
scroll to position [162, 0]
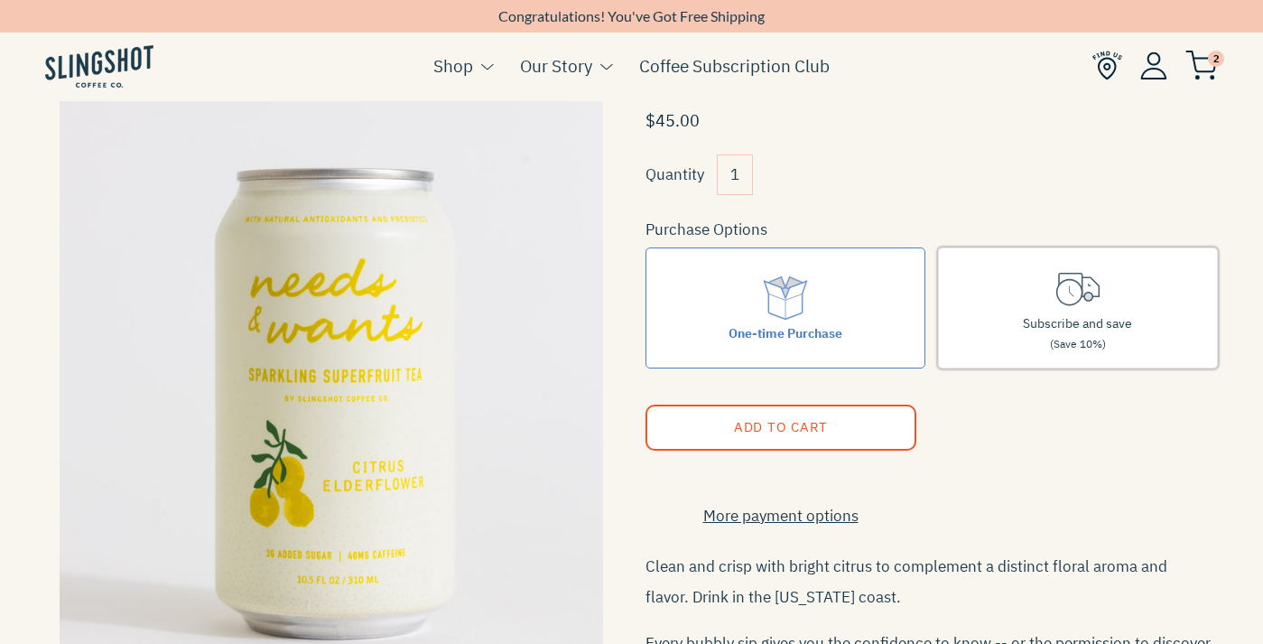
click at [1072, 310] on icon at bounding box center [1078, 288] width 51 height 51
click at [0, 0] on input "Subscribe and save (Save 10%)" at bounding box center [0, 0] width 0 height 0
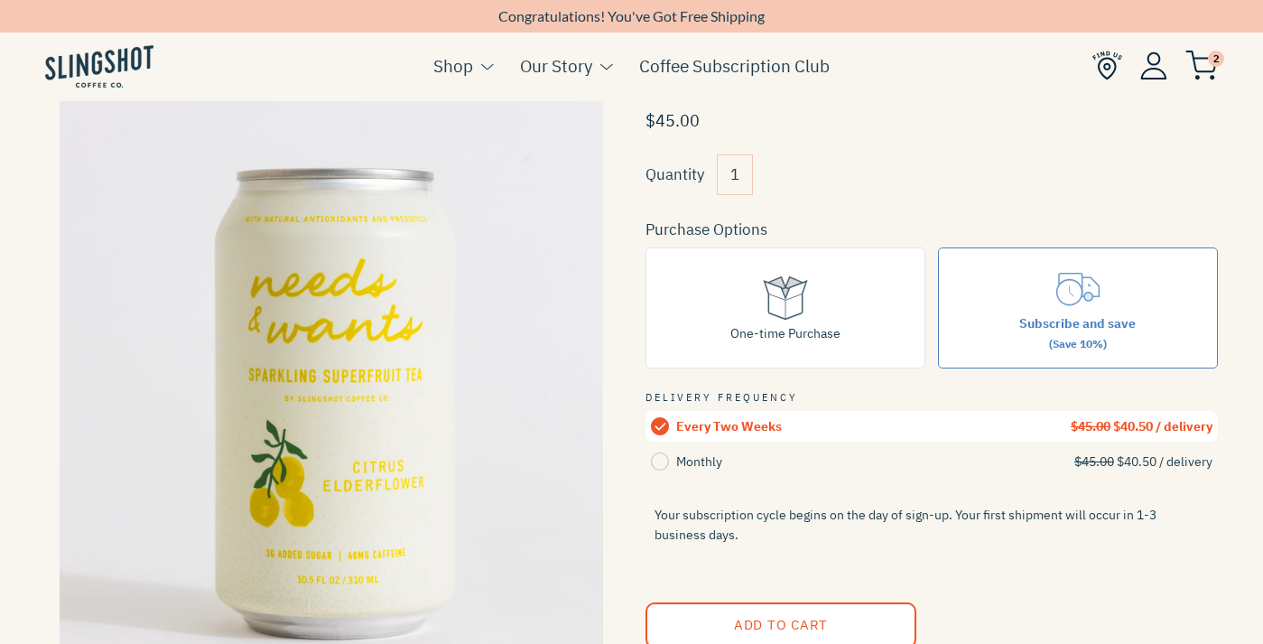
scroll to position [305, 0]
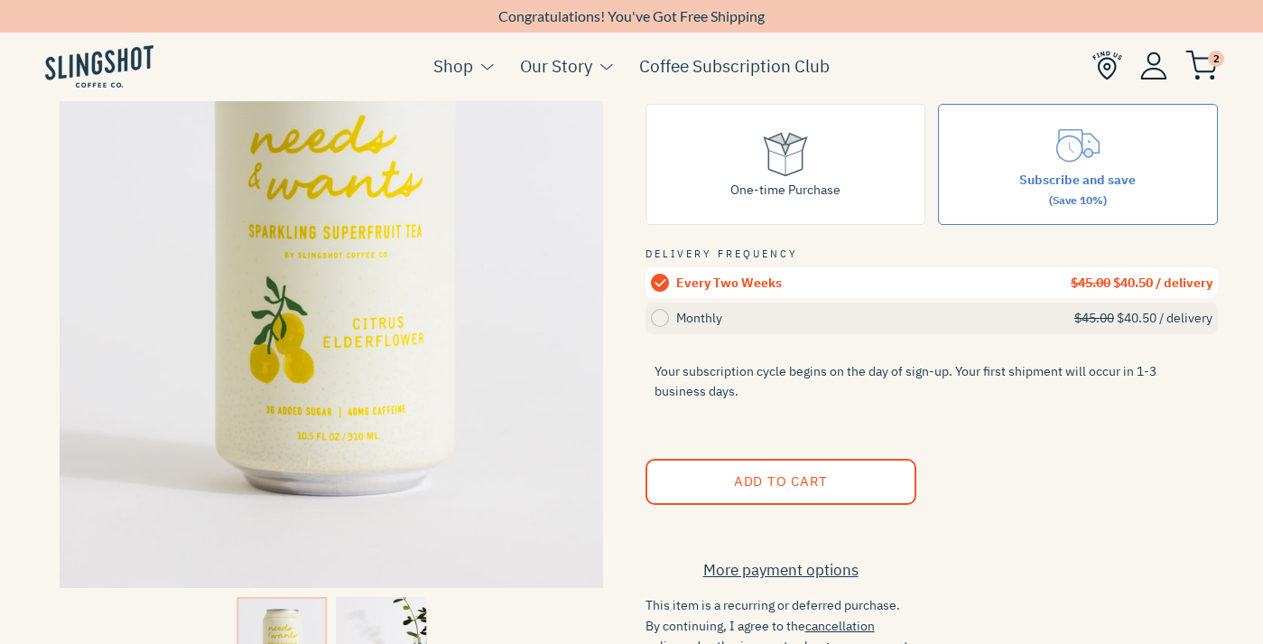
click at [660, 310] on circle at bounding box center [660, 318] width 18 height 18
click at [0, 0] on input "Monthly $45.00 $40.50 / delivery" at bounding box center [0, 0] width 0 height 0
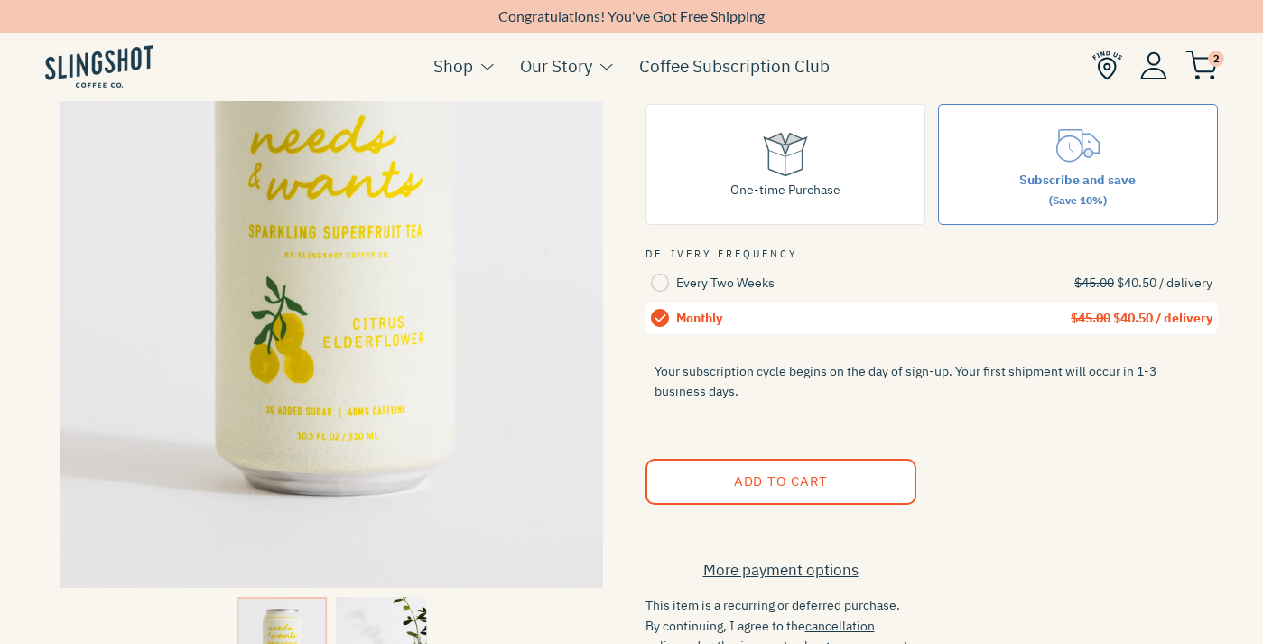
click at [781, 483] on span "Add to Cart" at bounding box center [780, 480] width 94 height 17
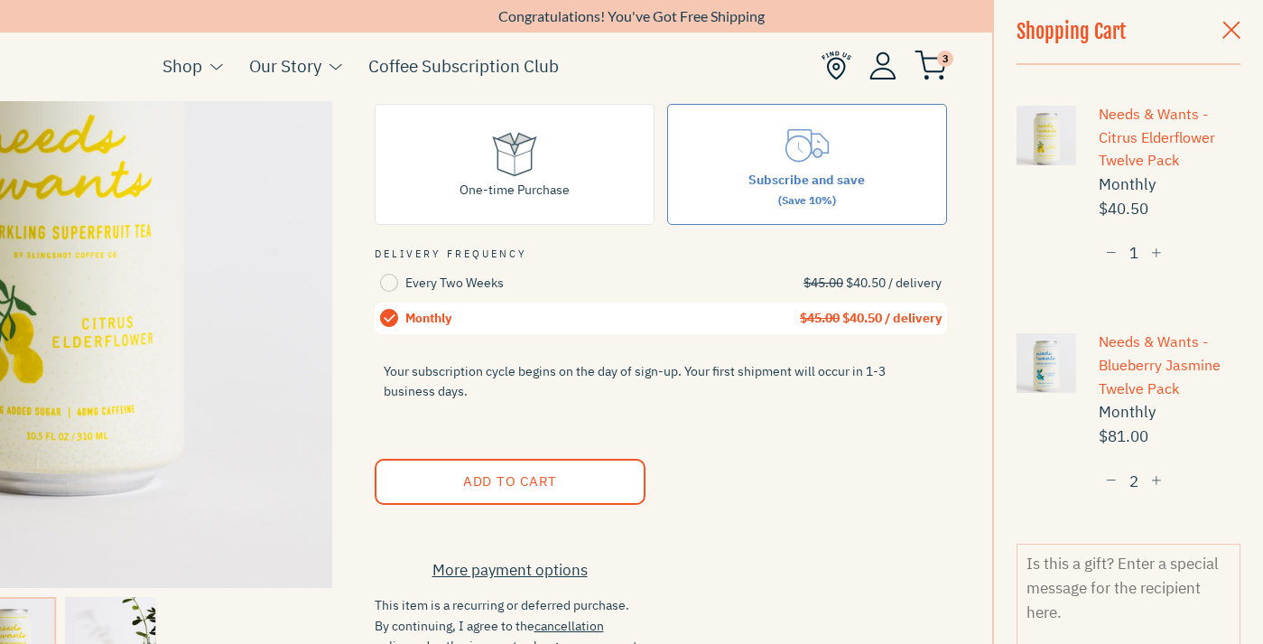
click at [1098, 15] on div "Shopping Cart" at bounding box center [1102, 31] width 170 height 63
click at [1105, 36] on div "Shopping Cart" at bounding box center [1102, 31] width 170 height 63
click at [938, 58] on span "3" at bounding box center [945, 59] width 16 height 16
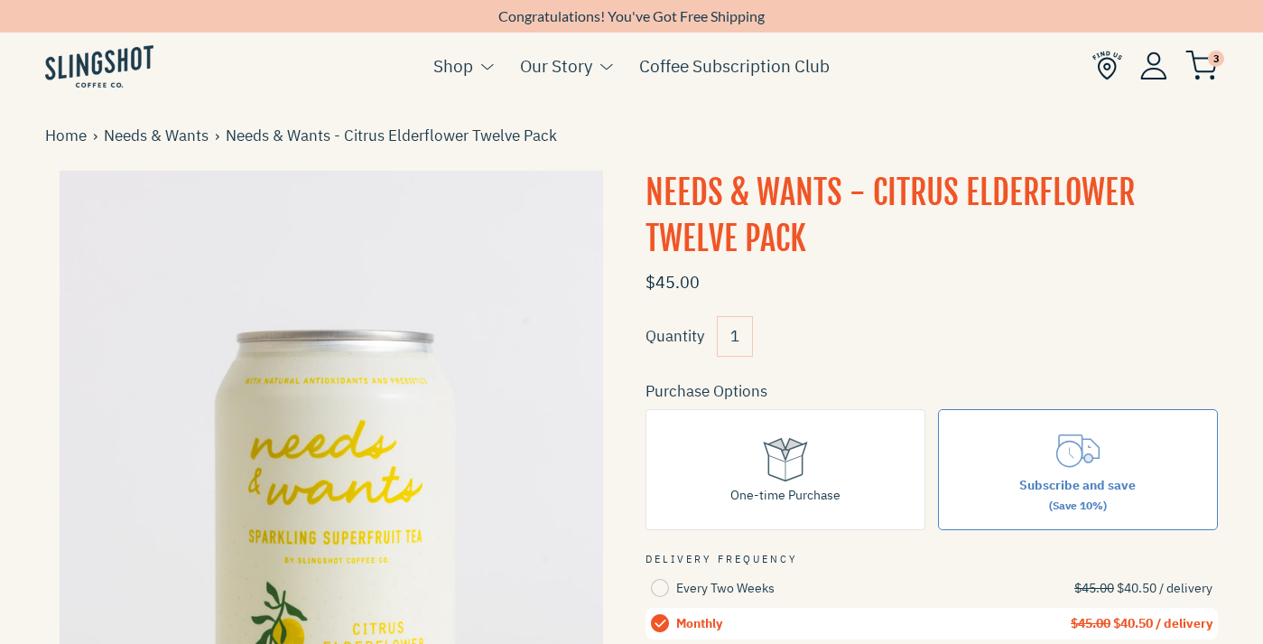
click at [1208, 61] on link "3" at bounding box center [1202, 66] width 33 height 22
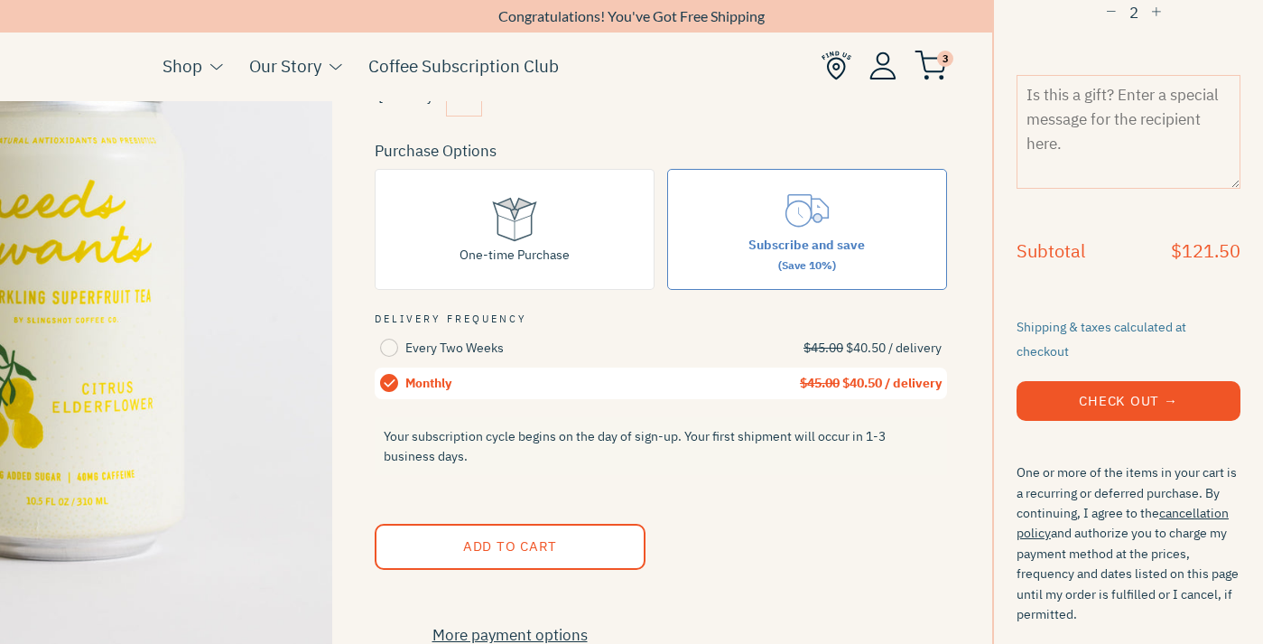
scroll to position [243, 0]
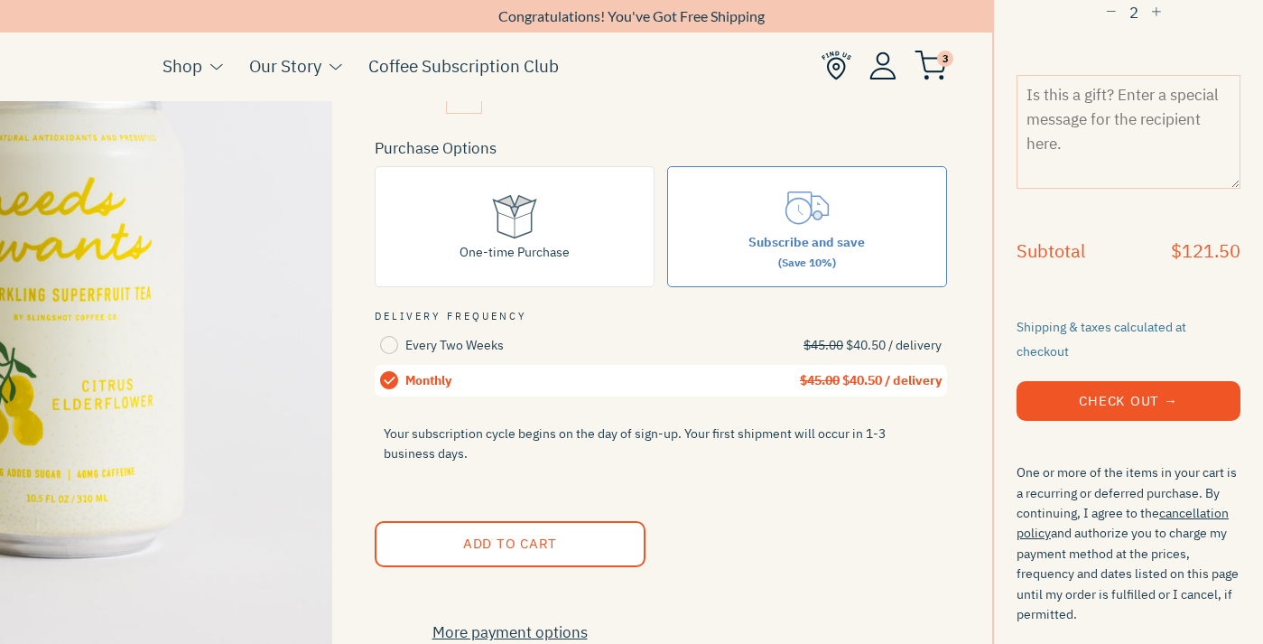
click at [1134, 384] on button "Check Out →" at bounding box center [1129, 401] width 224 height 40
